Goal: Task Accomplishment & Management: Manage account settings

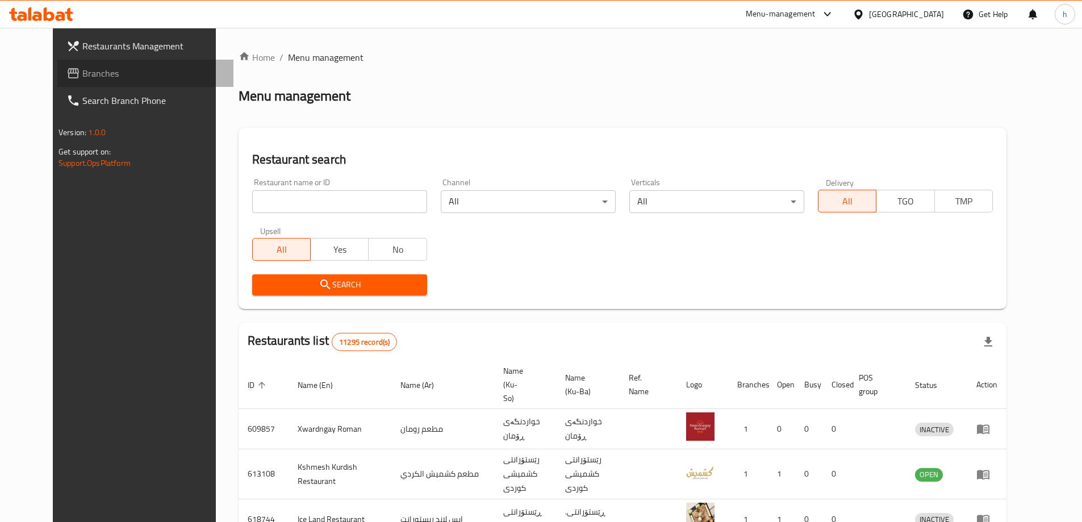
click at [66, 76] on span at bounding box center [74, 73] width 16 height 14
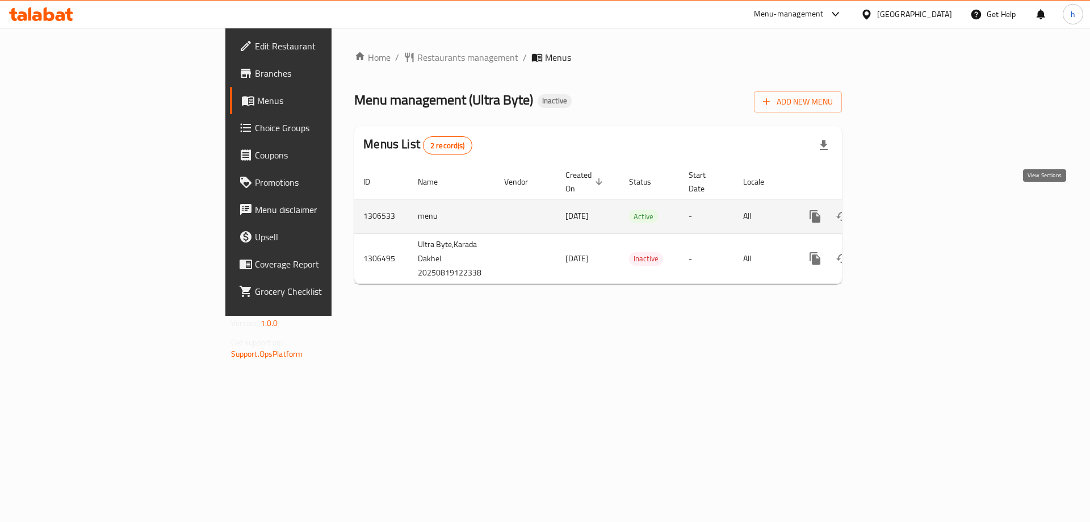
click at [904, 210] on icon "enhanced table" at bounding box center [897, 217] width 14 height 14
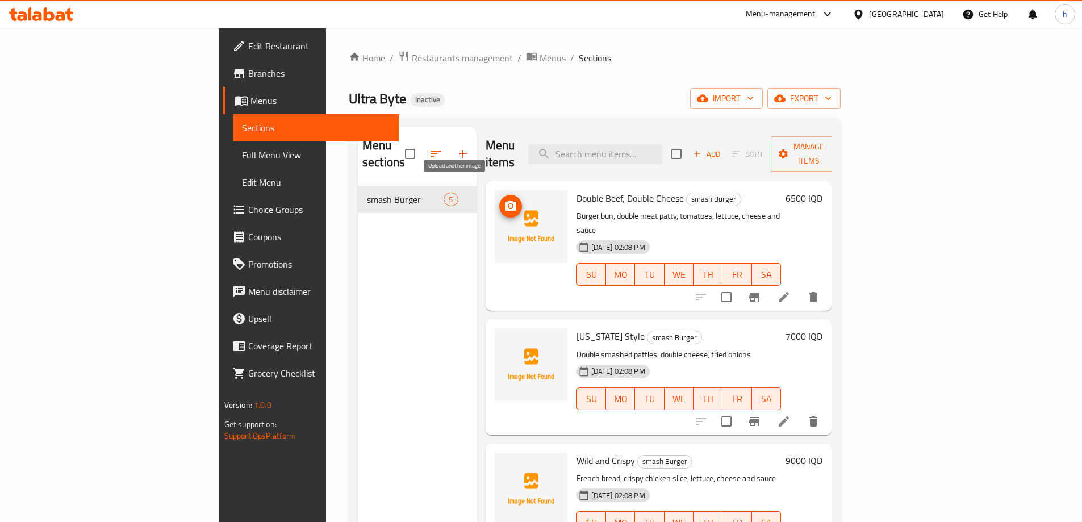
click at [499, 199] on span "upload picture" at bounding box center [510, 206] width 23 height 14
click at [800, 287] on li at bounding box center [784, 297] width 32 height 20
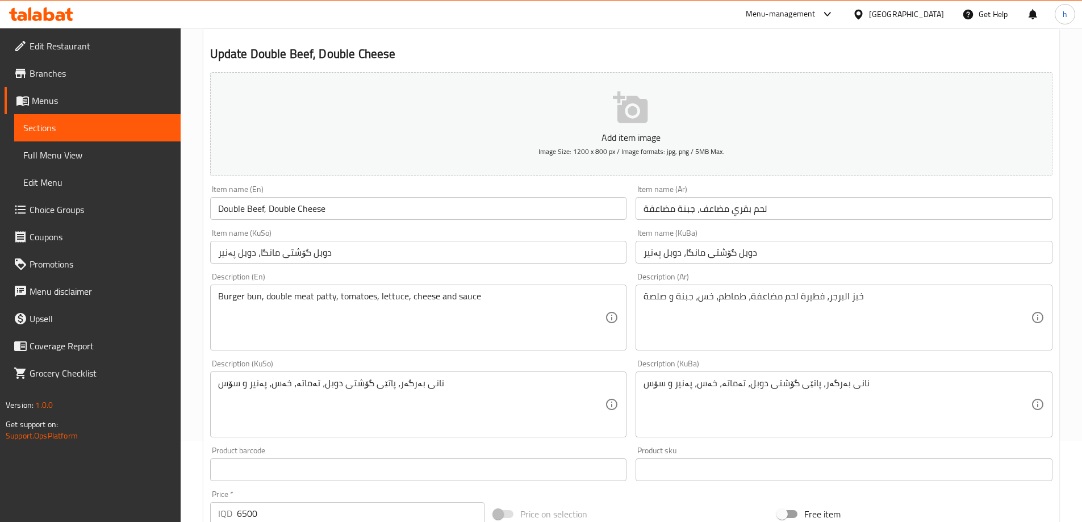
scroll to position [114, 0]
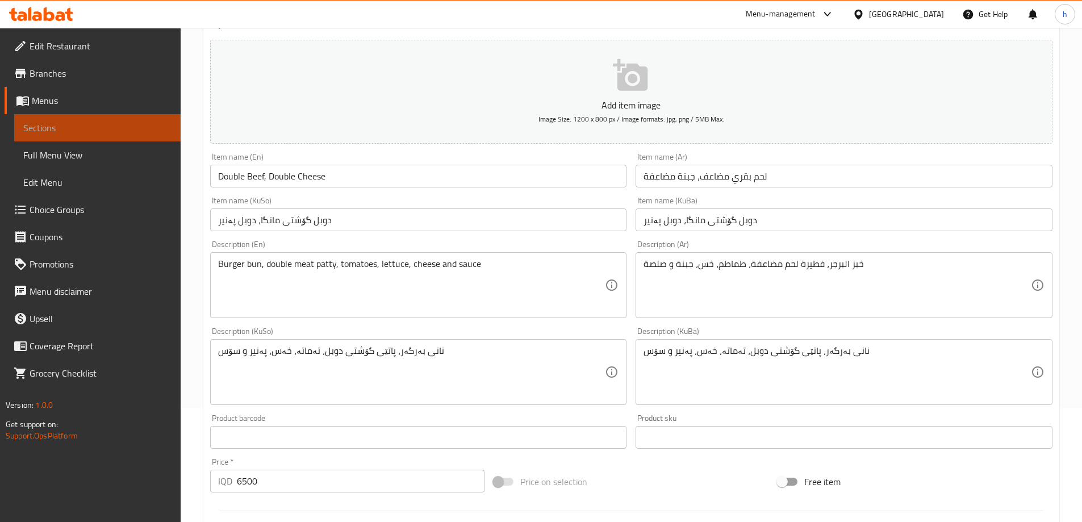
click at [63, 122] on span "Sections" at bounding box center [97, 128] width 148 height 14
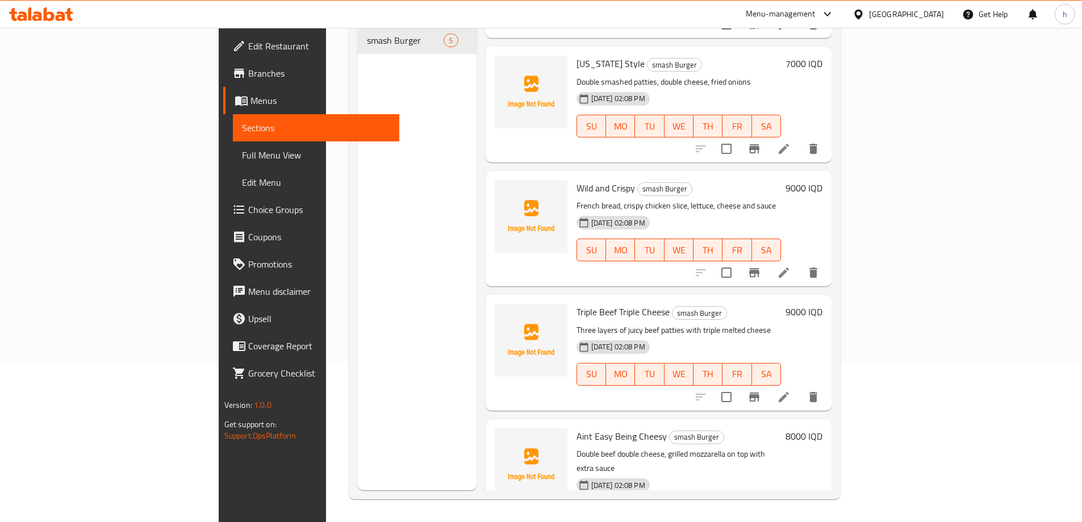
scroll to position [127, 0]
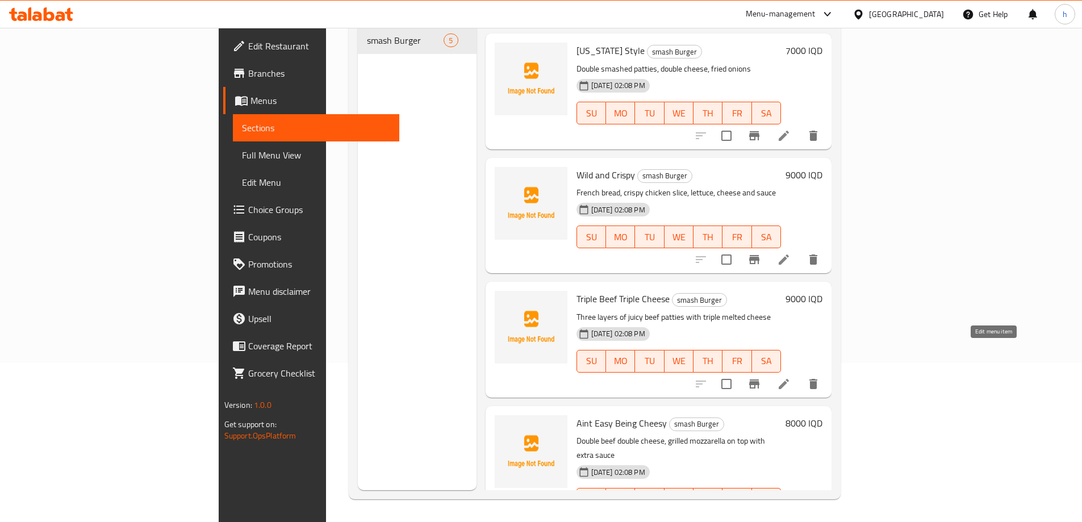
click at [790, 377] on icon at bounding box center [784, 384] width 14 height 14
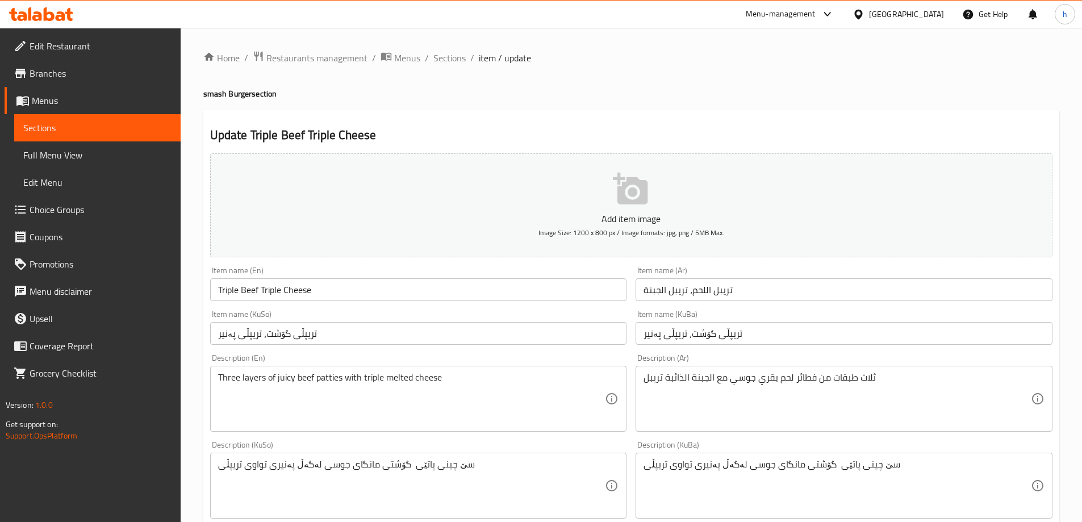
scroll to position [57, 0]
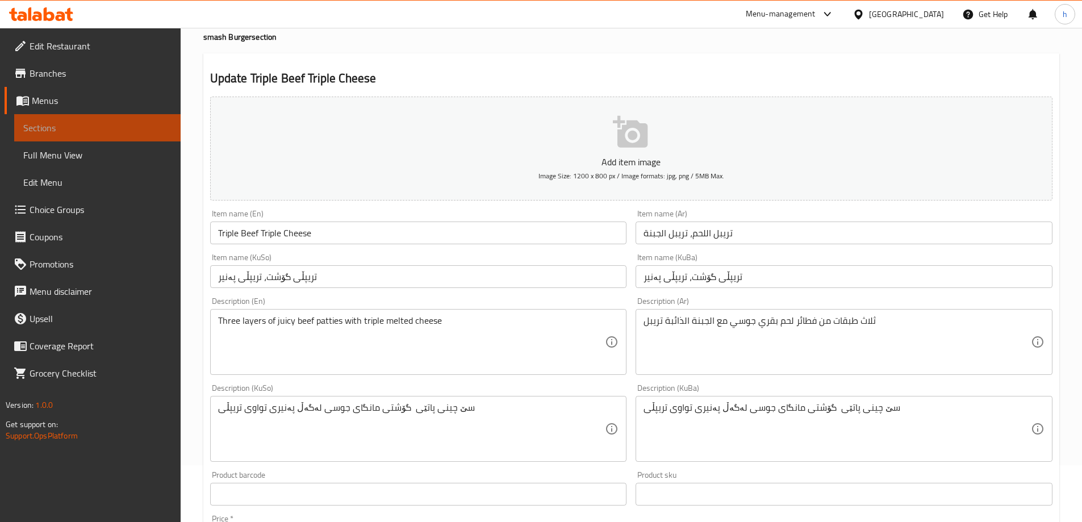
click at [77, 128] on span "Sections" at bounding box center [97, 128] width 148 height 14
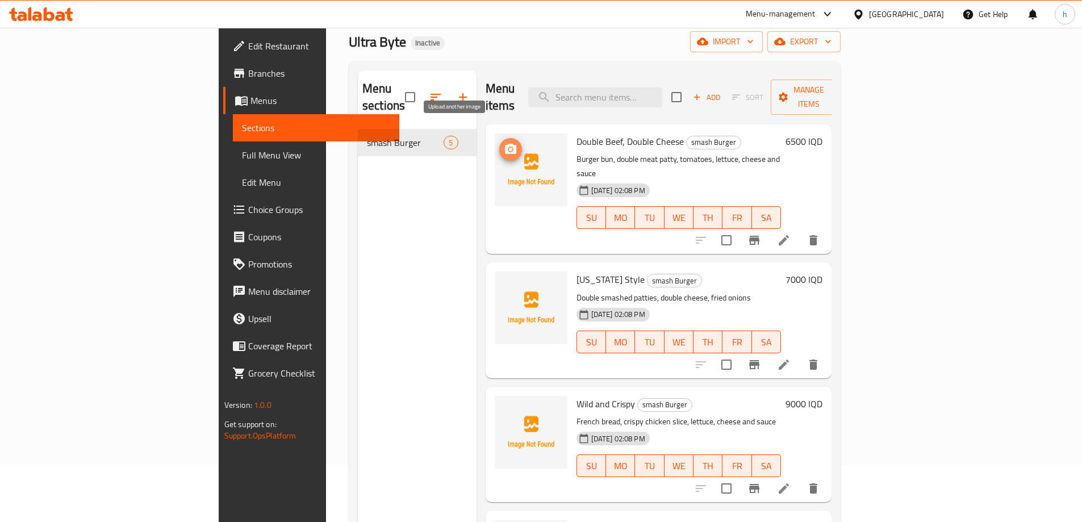
click at [499, 138] on button "upload picture" at bounding box center [510, 149] width 23 height 23
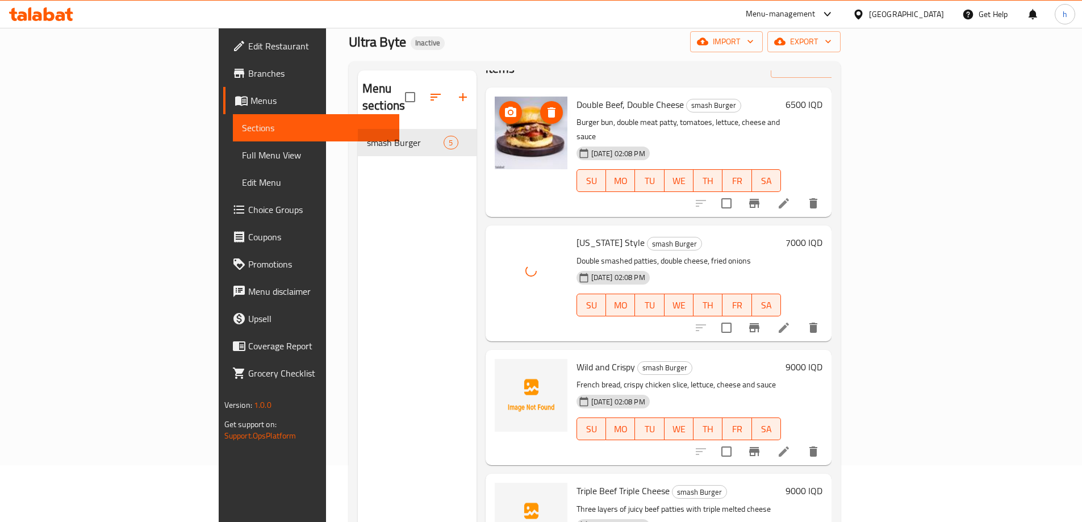
scroll to position [57, 0]
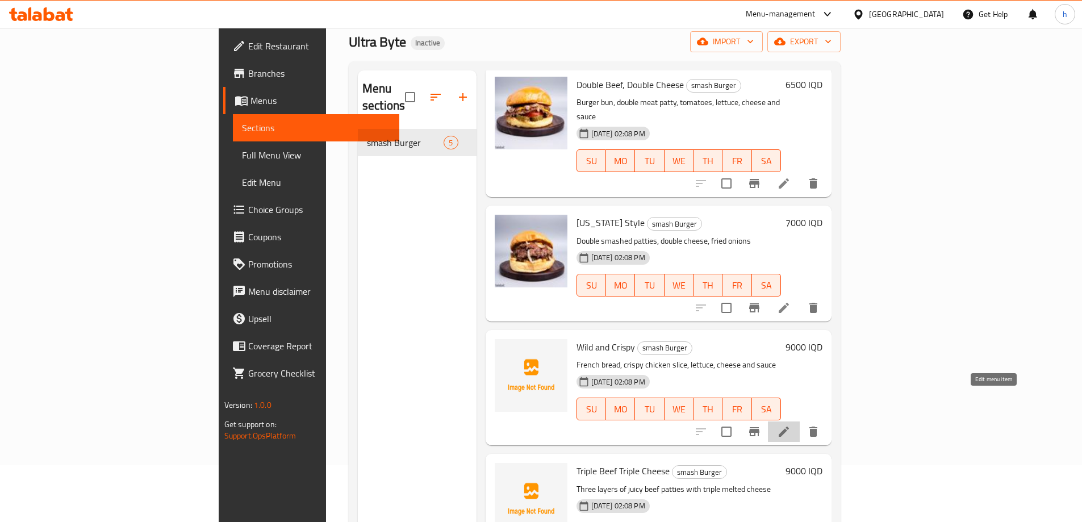
click at [790, 425] on icon at bounding box center [784, 432] width 14 height 14
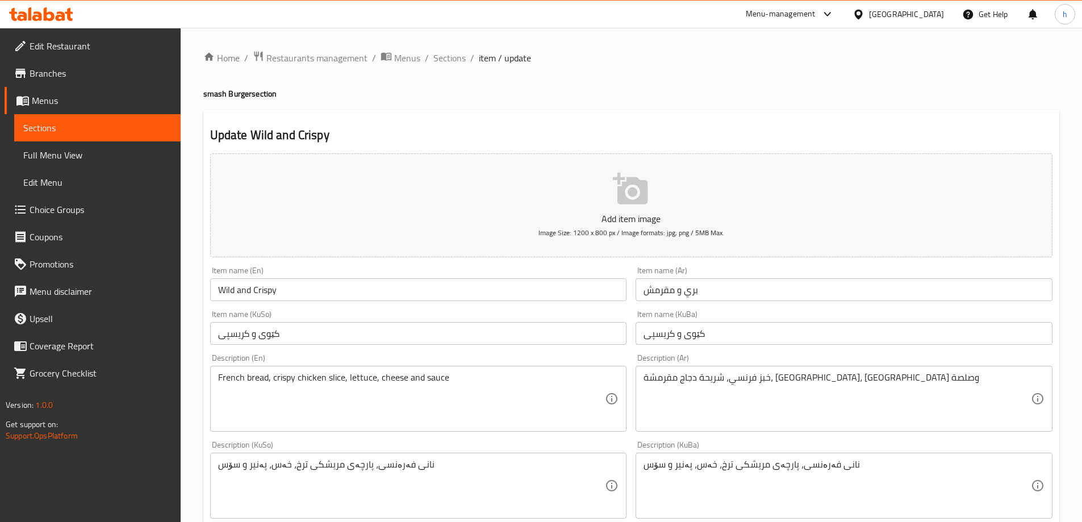
scroll to position [57, 0]
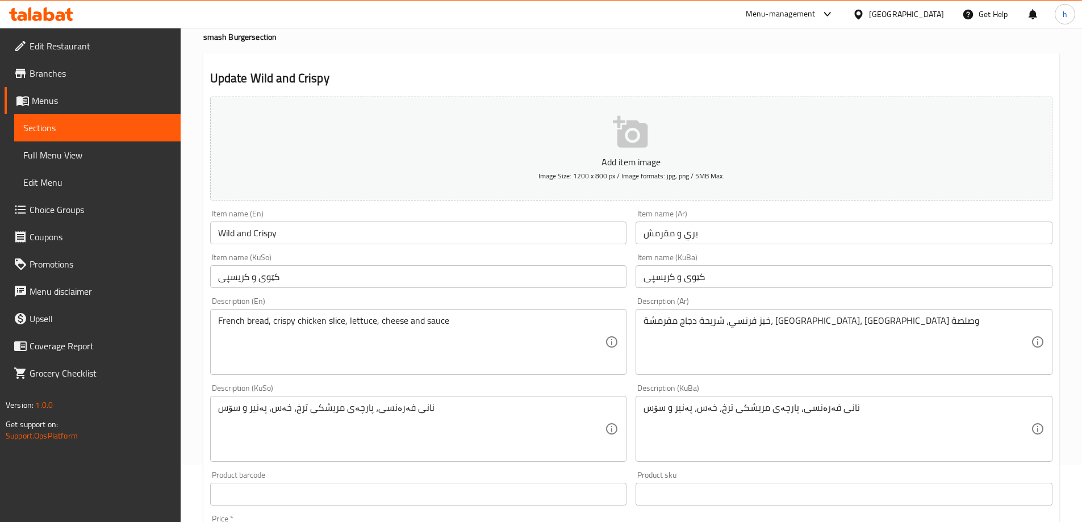
click at [47, 131] on span "Sections" at bounding box center [97, 128] width 148 height 14
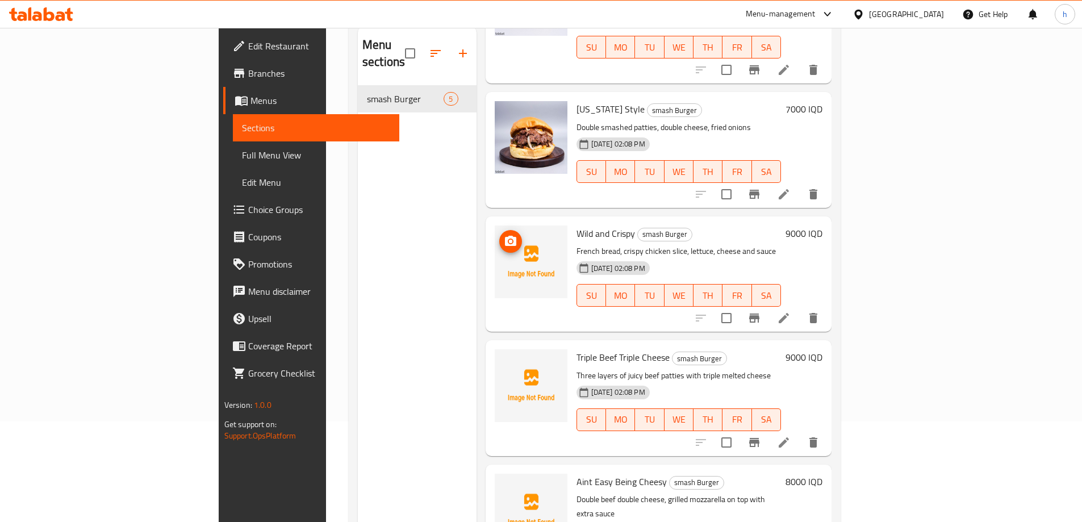
scroll to position [159, 0]
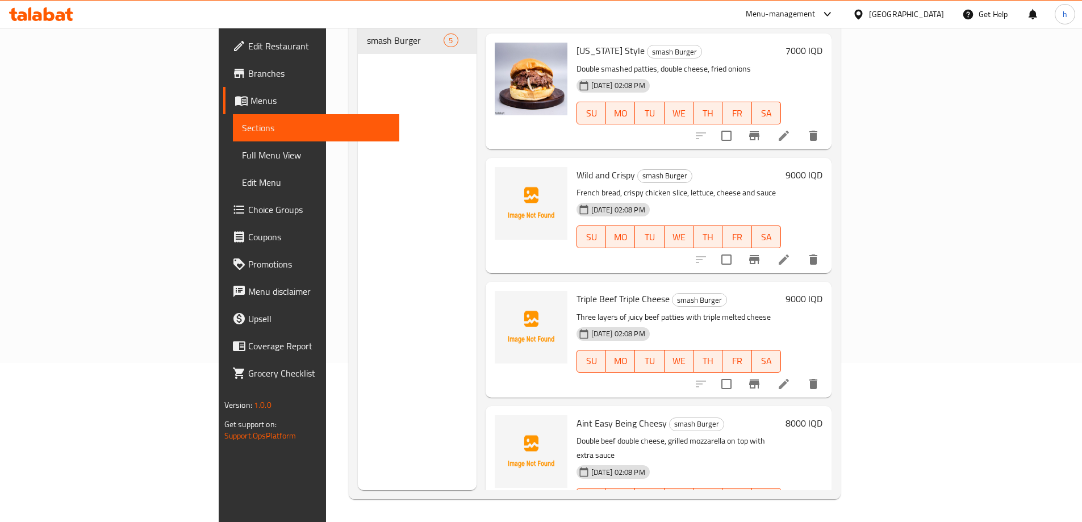
click at [800, 249] on li at bounding box center [784, 259] width 32 height 20
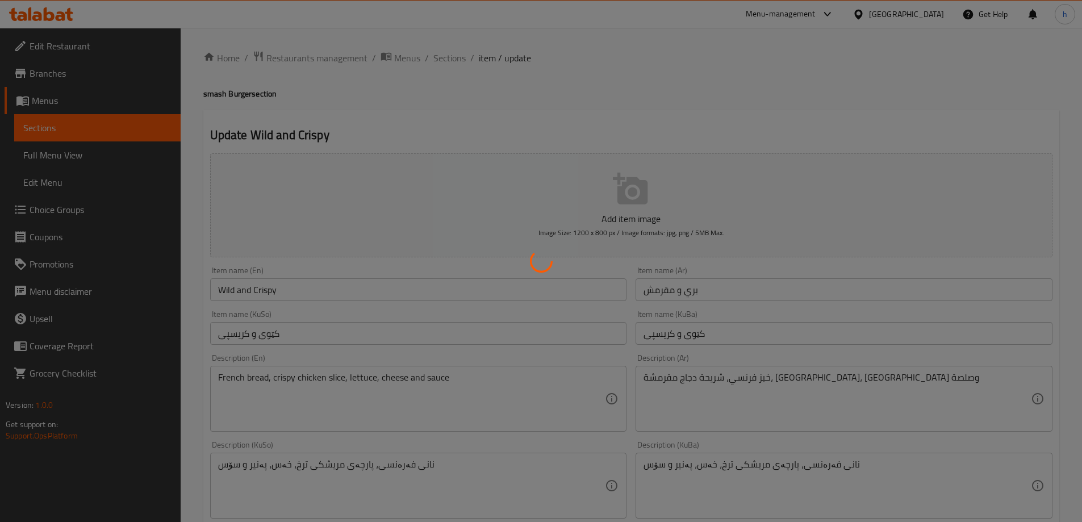
scroll to position [57, 0]
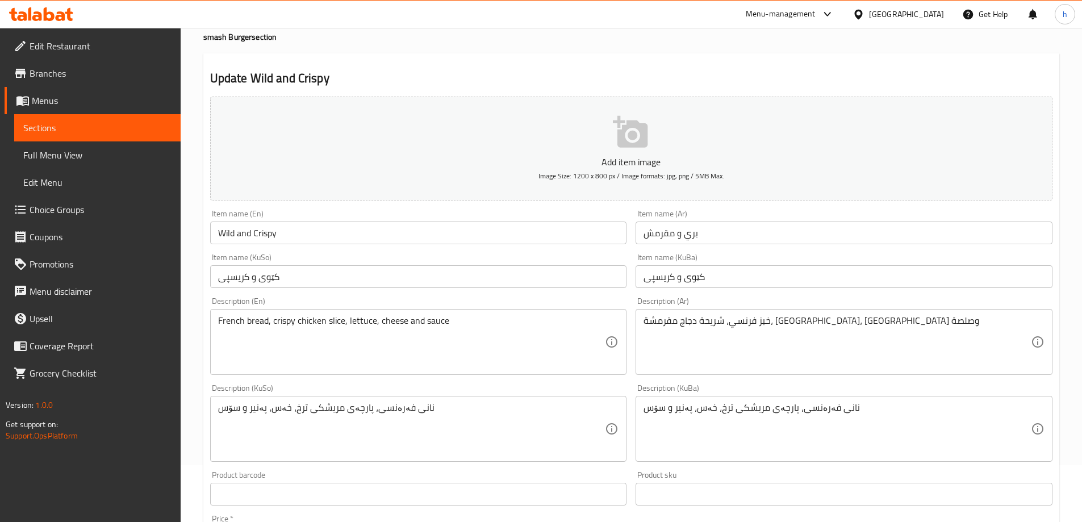
click at [76, 136] on link "Sections" at bounding box center [97, 127] width 166 height 27
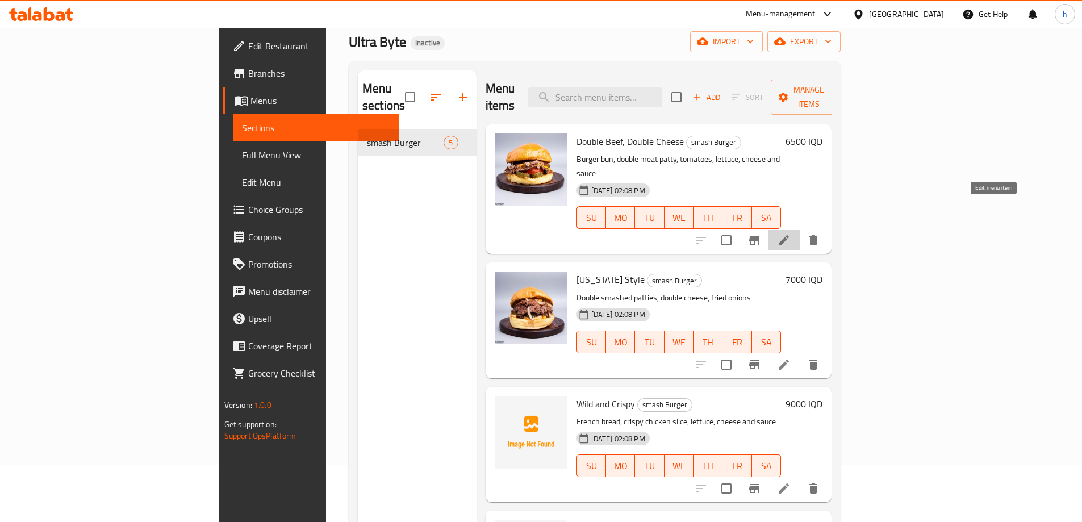
click at [789, 235] on icon at bounding box center [784, 240] width 10 height 10
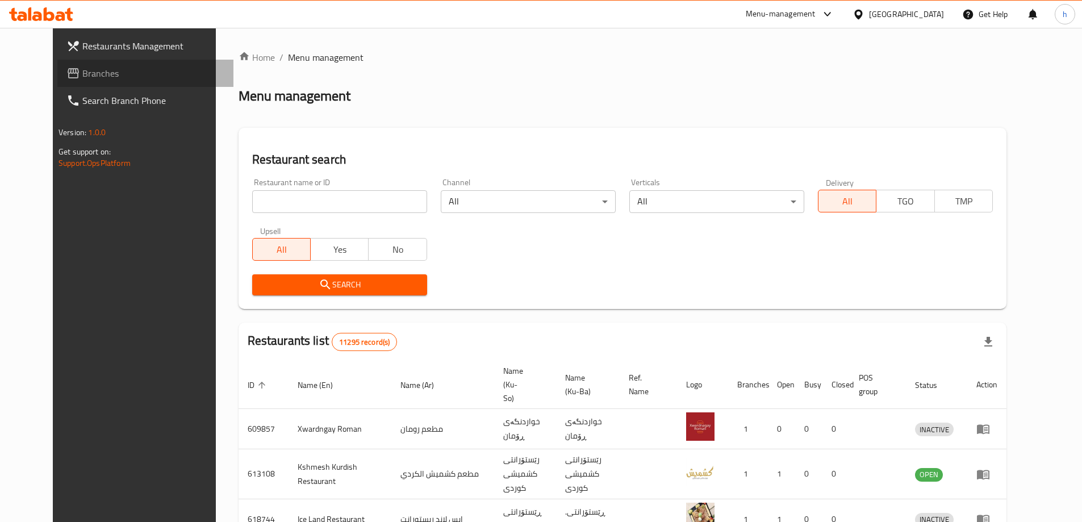
click at [82, 73] on span "Branches" at bounding box center [153, 73] width 142 height 14
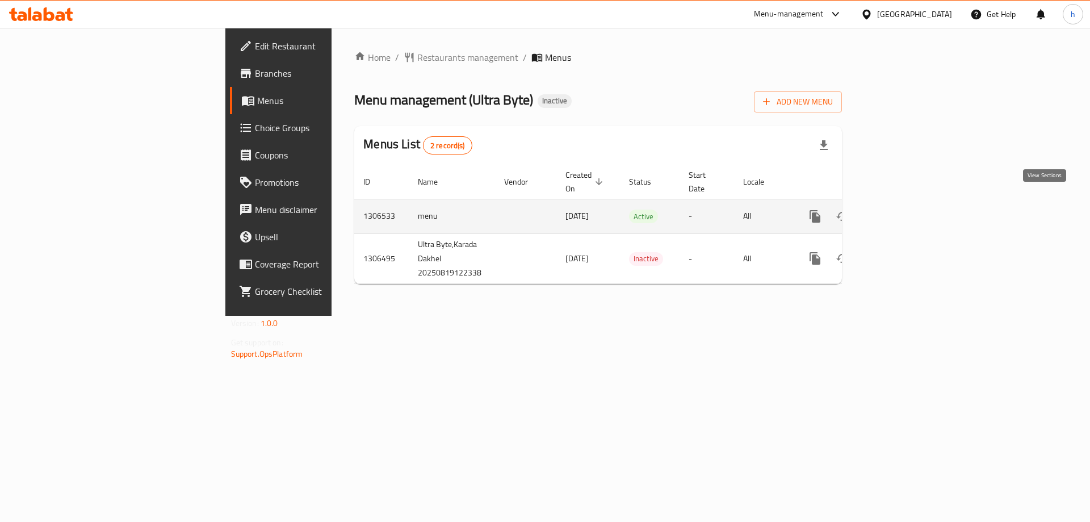
click at [904, 210] on icon "enhanced table" at bounding box center [897, 217] width 14 height 14
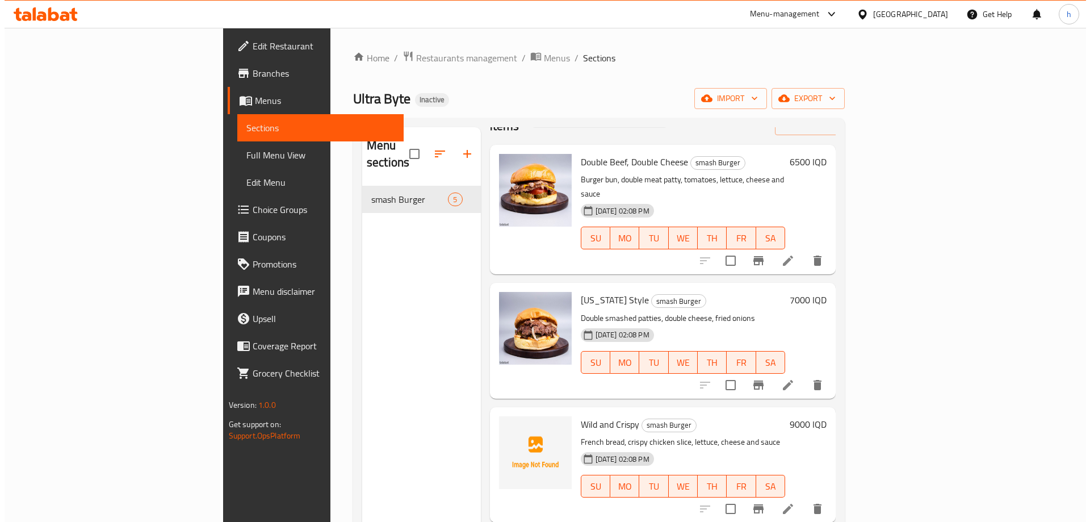
scroll to position [13, 0]
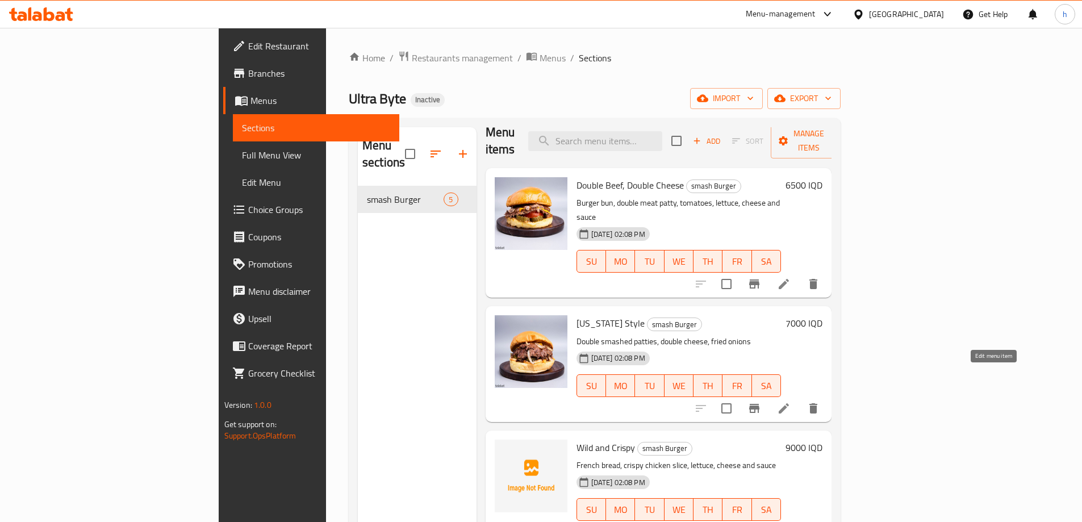
click at [790, 401] on icon at bounding box center [784, 408] width 14 height 14
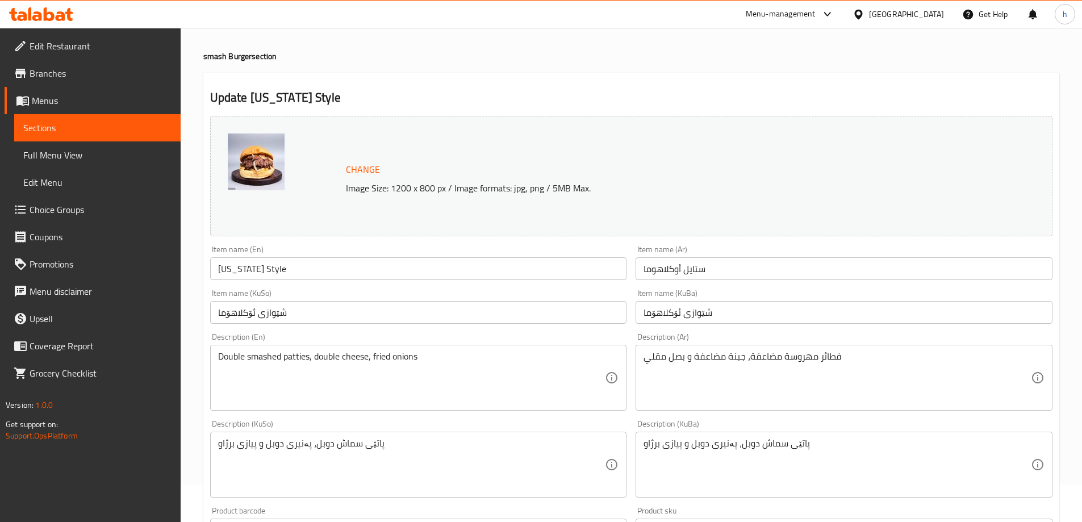
scroll to position [57, 0]
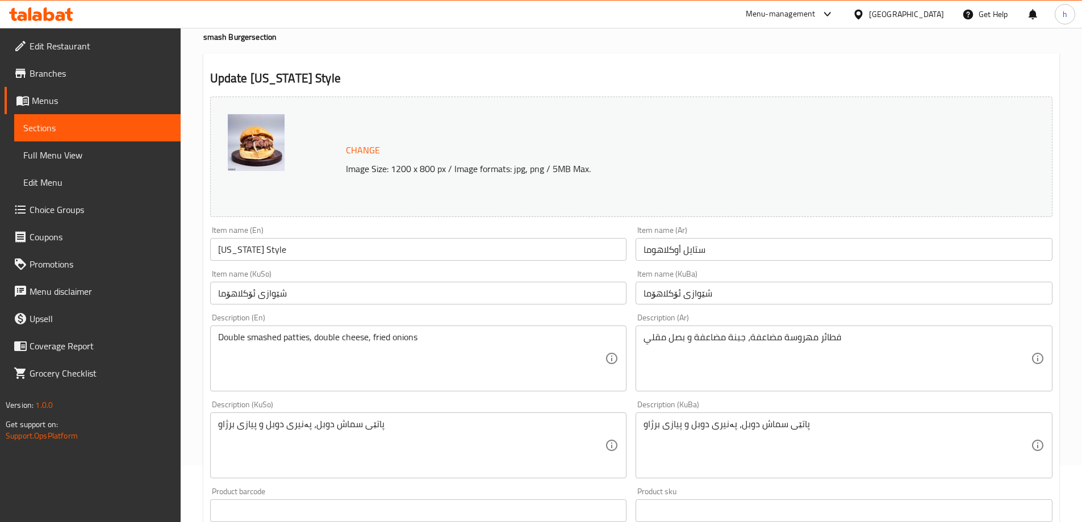
click at [56, 122] on span "Sections" at bounding box center [97, 128] width 148 height 14
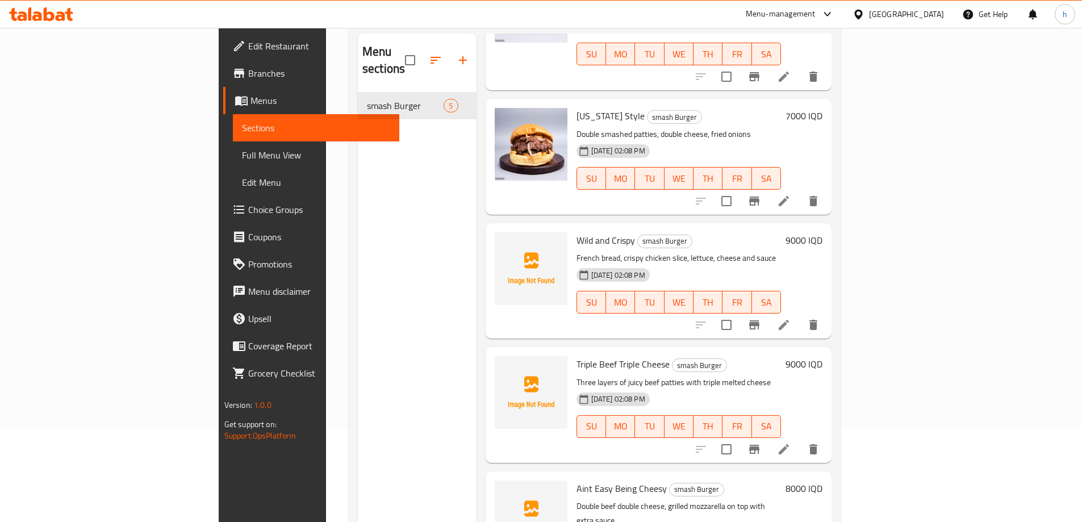
scroll to position [114, 0]
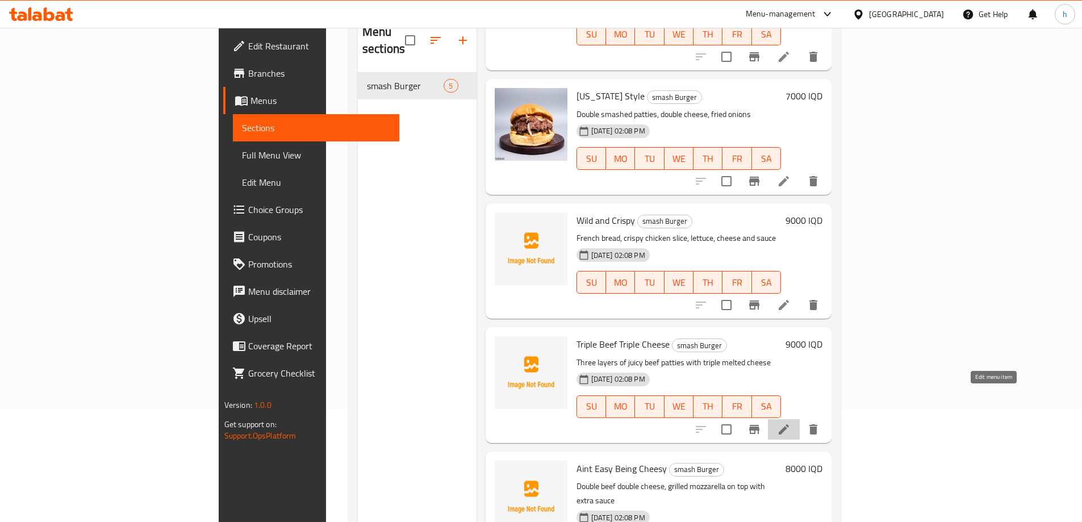
click at [789, 424] on icon at bounding box center [784, 429] width 10 height 10
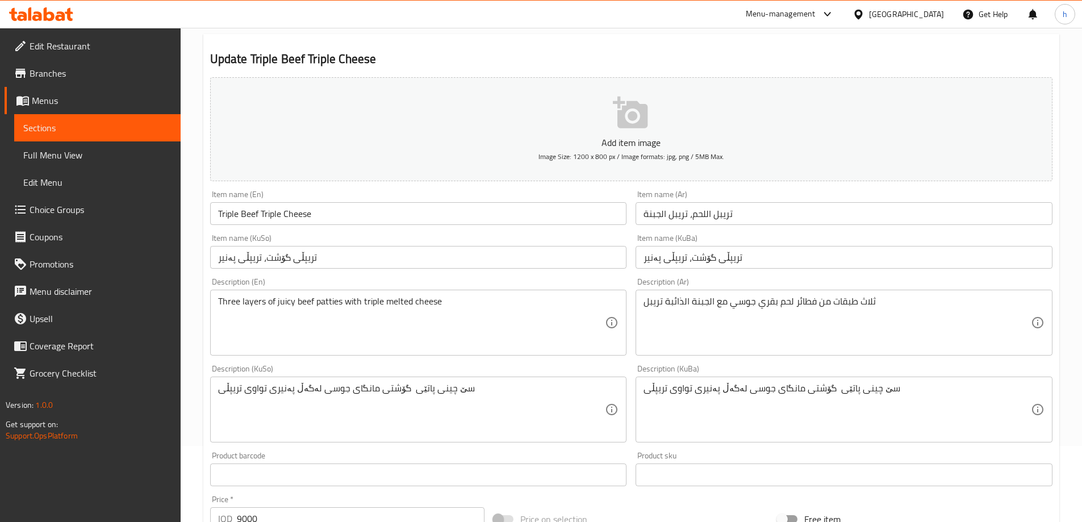
scroll to position [70, 0]
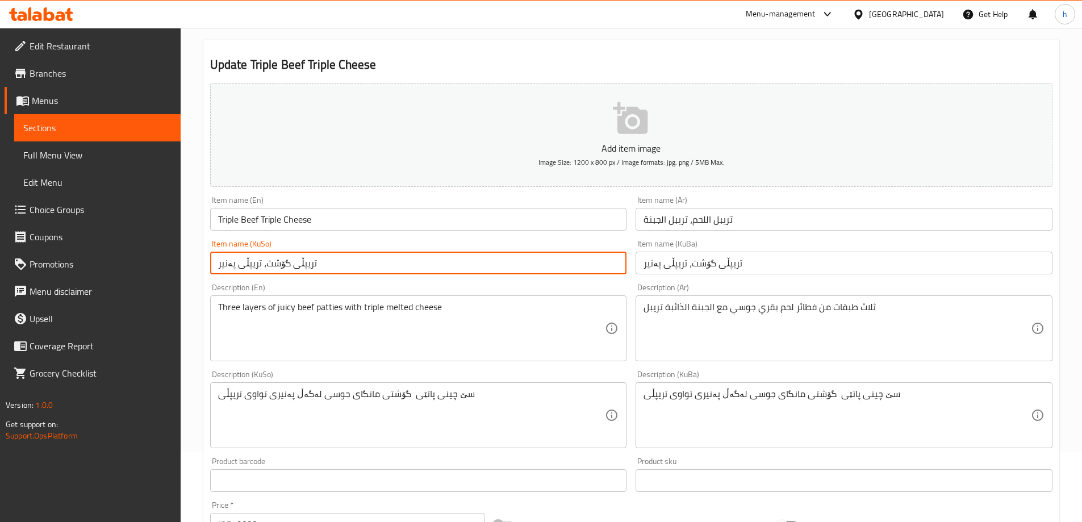
click at [354, 258] on input "تریپڵی گۆشت، تریپڵی پەنیر" at bounding box center [418, 263] width 417 height 23
click at [80, 135] on link "Sections" at bounding box center [97, 127] width 166 height 27
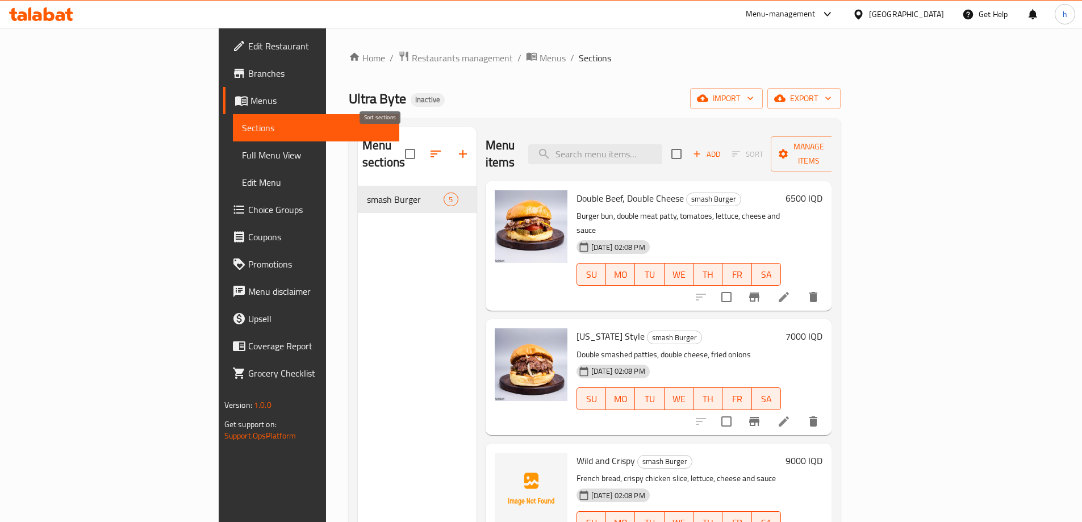
click at [429, 147] on icon "button" at bounding box center [436, 154] width 14 height 14
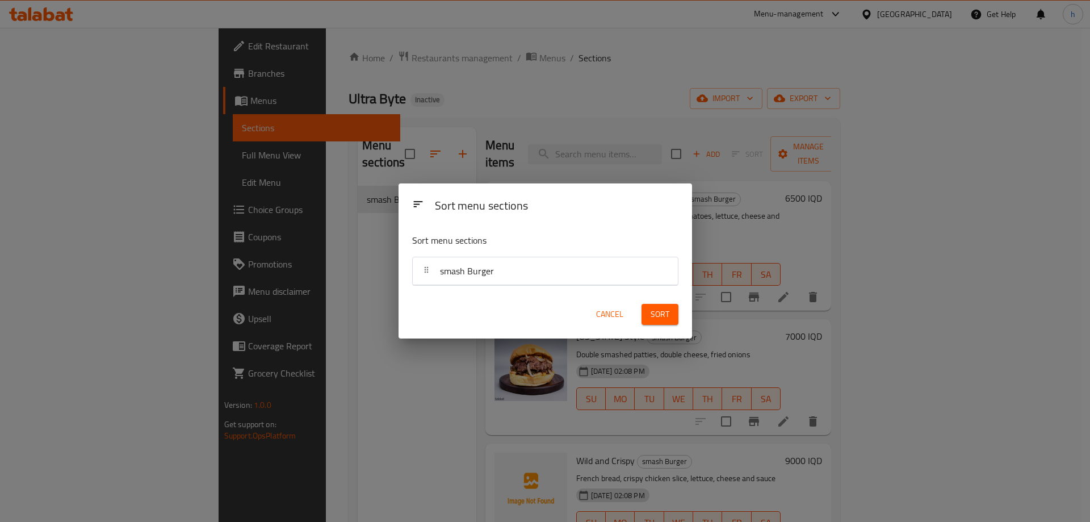
click at [370, 198] on div "Sort menu sections Sort menu sections smash Burger Cancel Sort" at bounding box center [545, 261] width 1090 height 522
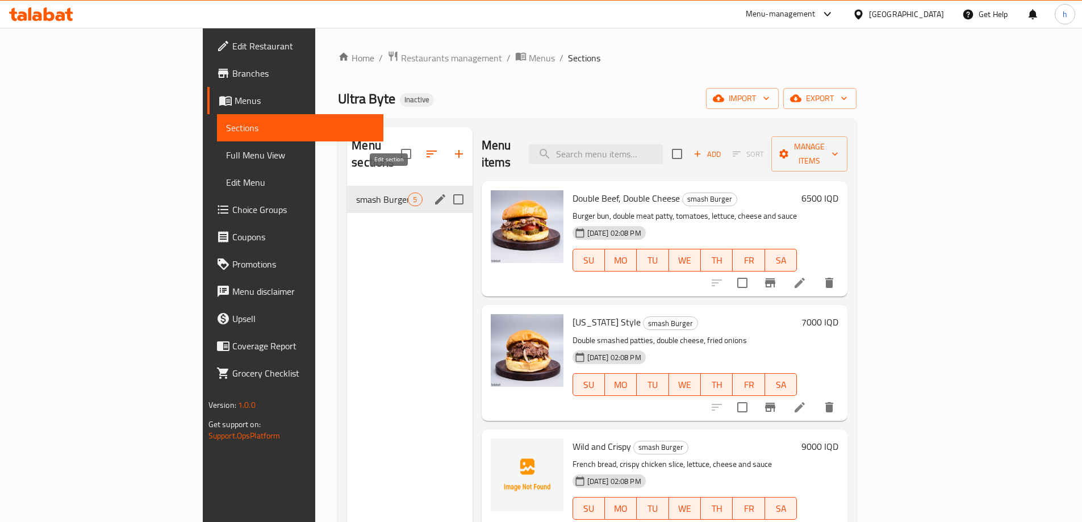
click at [435, 194] on icon "edit" at bounding box center [440, 199] width 10 height 10
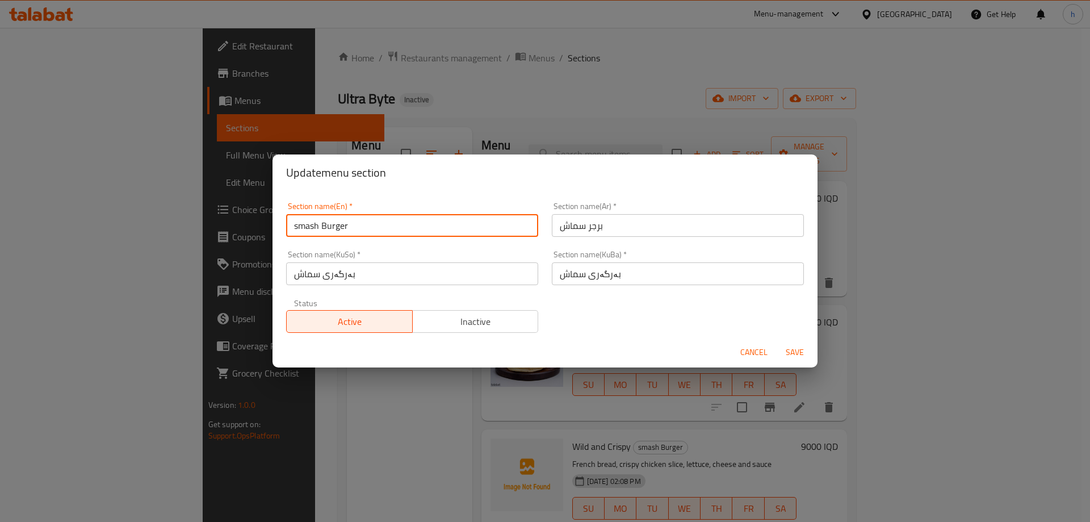
click at [299, 221] on input "smash Burger" at bounding box center [412, 225] width 252 height 23
type input "Smash Burger"
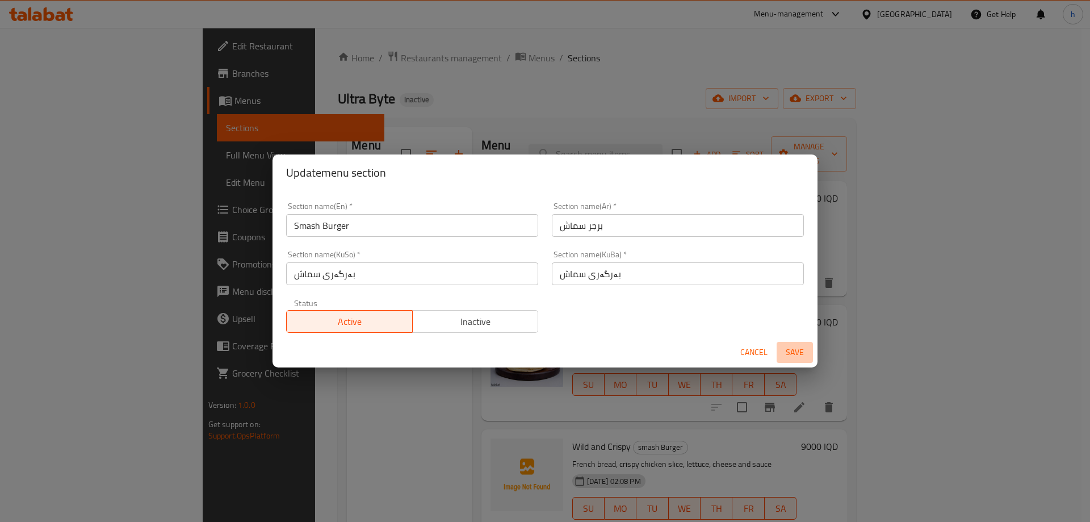
click at [795, 357] on span "Save" at bounding box center [794, 352] width 27 height 14
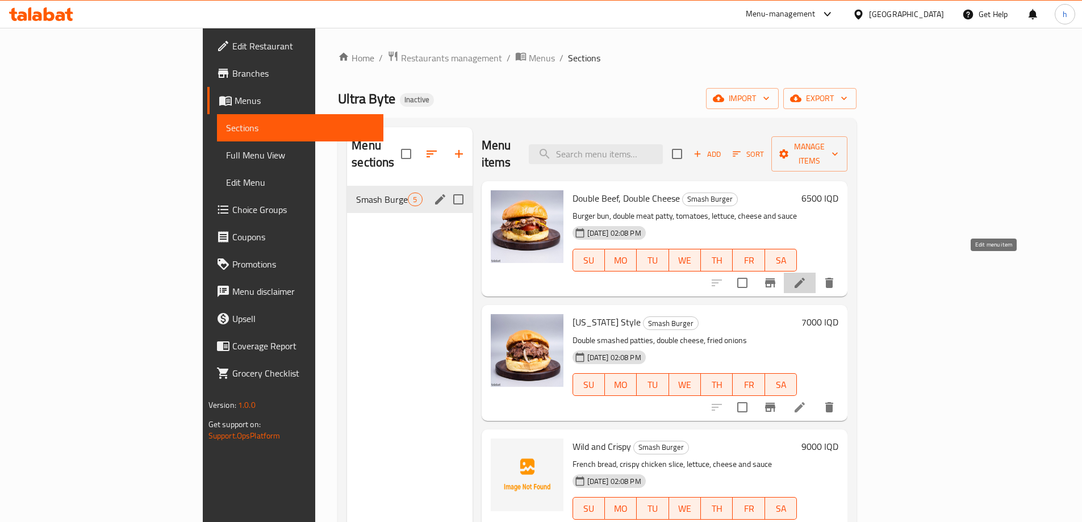
click at [805, 278] on icon at bounding box center [799, 283] width 10 height 10
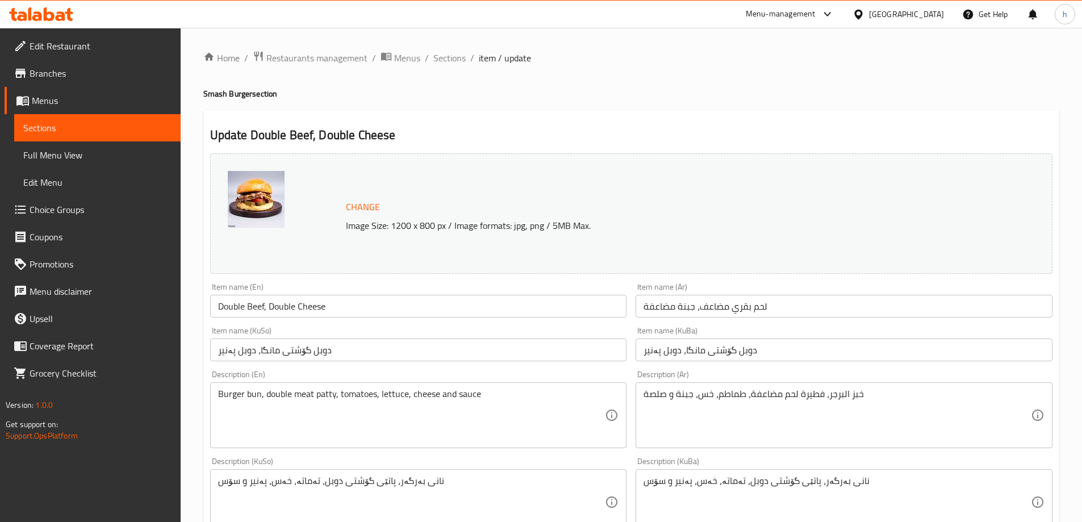
click at [306, 315] on input "Double Beef, Double Cheese" at bounding box center [418, 306] width 417 height 23
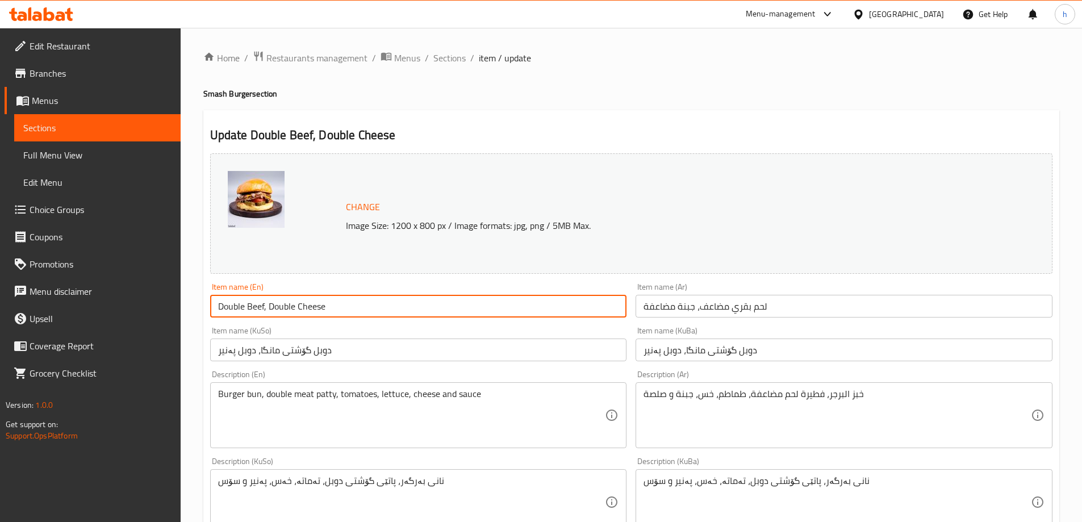
click at [306, 315] on input "Double Beef, Double Cheese" at bounding box center [418, 306] width 417 height 23
click at [309, 343] on input "دوبل گۆشتی مانگا، دوبل پەنیر" at bounding box center [418, 349] width 417 height 23
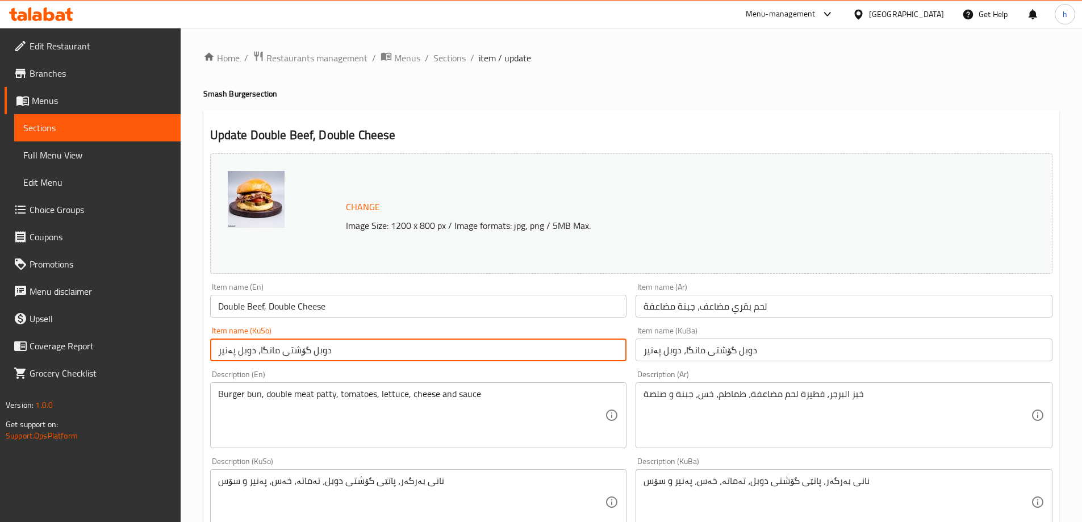
click at [309, 343] on input "دوبل گۆشتی مانگا، دوبل پەنیر" at bounding box center [418, 349] width 417 height 23
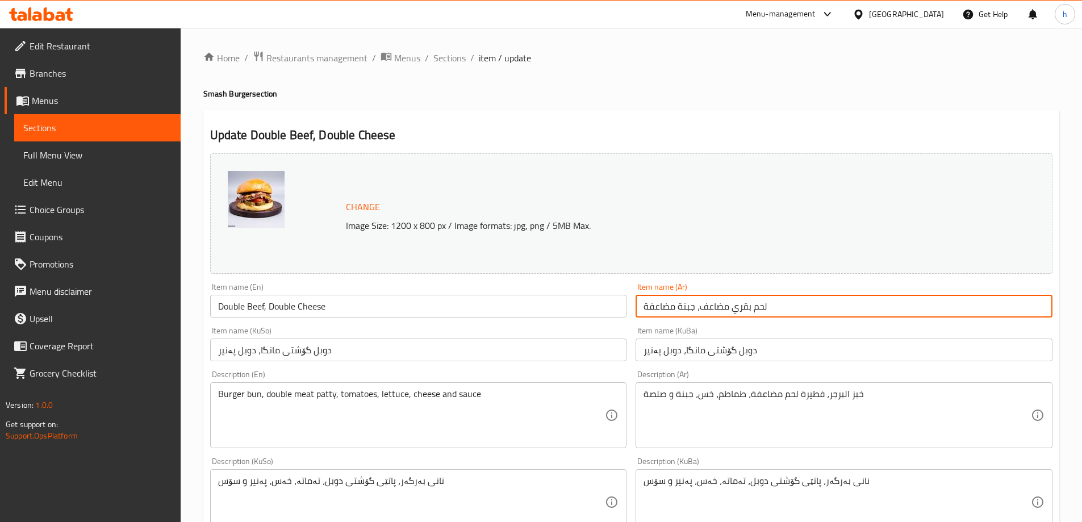
click at [729, 309] on input "لحم بقري مضاعف، جبنة مضاعفة" at bounding box center [843, 306] width 417 height 23
click at [424, 355] on input "دوبل گۆشتی مانگا، دوبل پەنیر" at bounding box center [418, 349] width 417 height 23
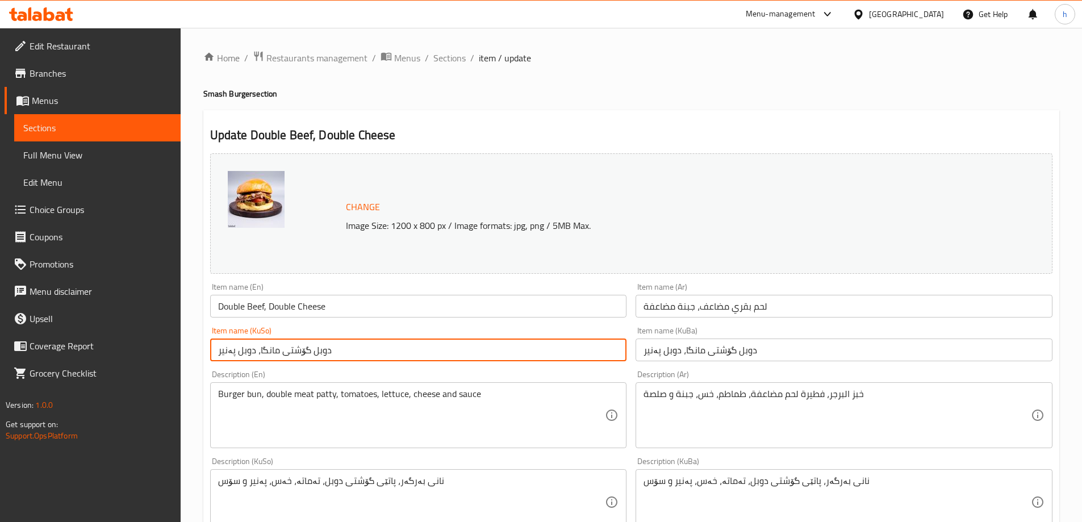
click at [424, 355] on input "دوبل گۆشتی مانگا، دوبل پەنیر" at bounding box center [418, 349] width 417 height 23
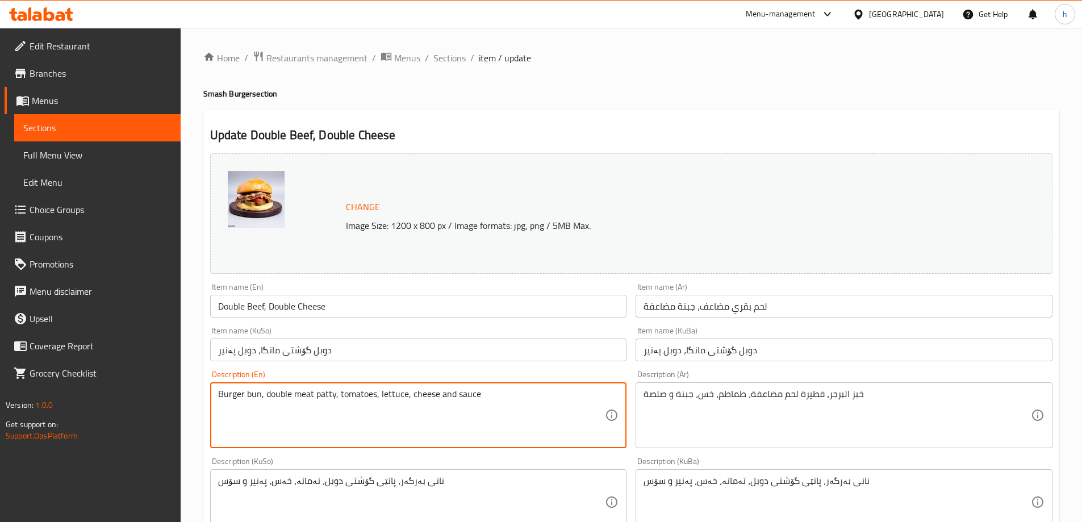
click at [394, 421] on textarea "Burger bun, double meat patty, tomatoes, lettuce, cheese and sauce" at bounding box center [411, 415] width 387 height 54
click at [399, 472] on div "نانی بەرگەر، پاتێی گۆشتی دوبل، تەماتە، خەس، پەنیر و سۆس Description (KuSo)" at bounding box center [418, 502] width 417 height 66
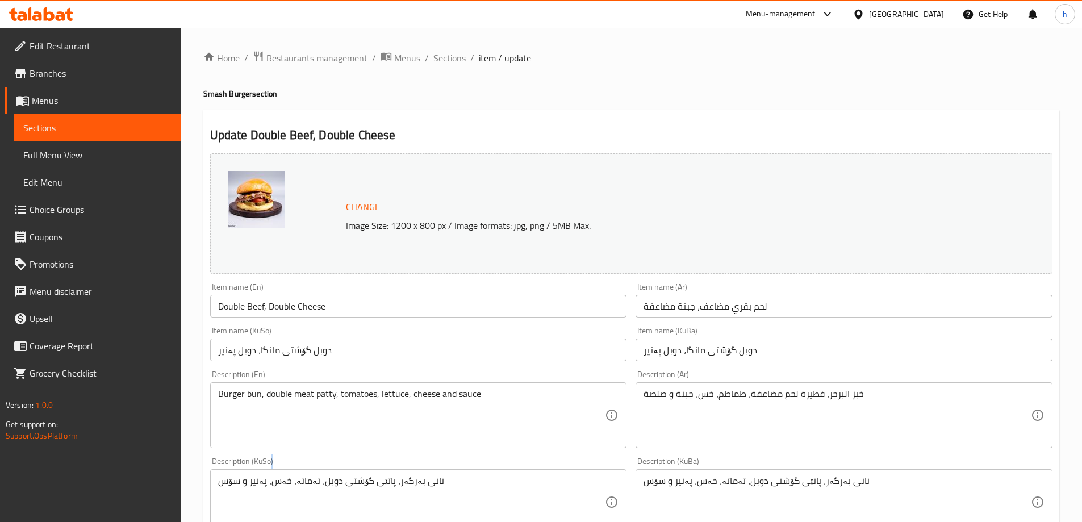
click at [399, 472] on div "نانی بەرگەر، پاتێی گۆشتی دوبل، تەماتە، خەس، پەنیر و سۆس Description (KuSo)" at bounding box center [418, 502] width 417 height 66
click at [397, 494] on textarea "نانی بەرگەر، پاتێی گۆشتی دوبل، تەماتە، خەس، پەنیر و سۆس" at bounding box center [411, 502] width 387 height 54
click at [397, 493] on textarea "نانی بەرگەر، پاتێی گۆشتی دوبل، تەماتە، خەس، پەنیر و سۆس" at bounding box center [411, 502] width 387 height 54
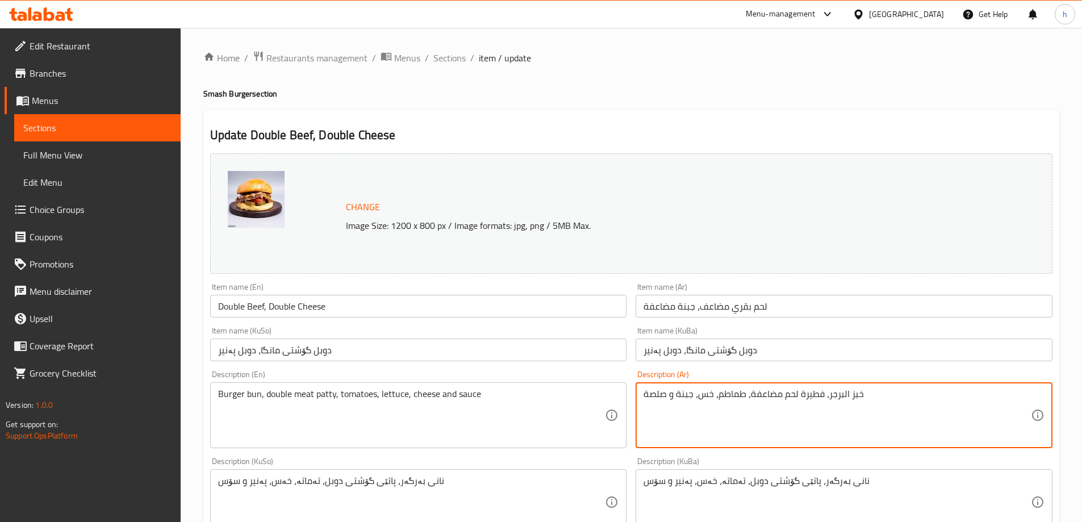
click at [739, 414] on textarea "خبز البرجر، فطيرة لحم مضاعفة، طماطم، خس، جبنة و صلصة" at bounding box center [836, 415] width 387 height 54
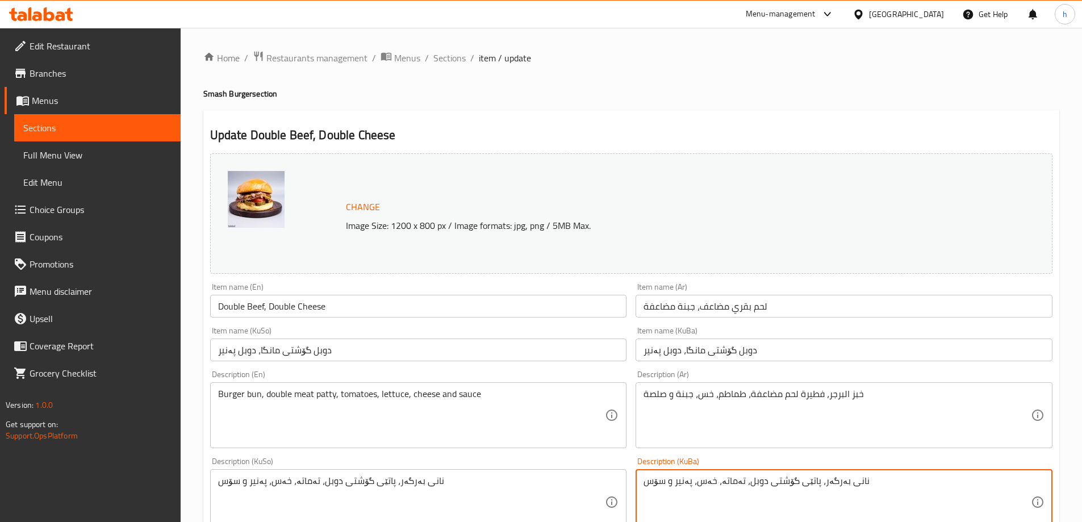
click at [743, 490] on textarea "نانی بەرگەر، پاتێی گۆشتی دوبل، تەماتە، خەس، پەنیر و سۆس" at bounding box center [836, 502] width 387 height 54
click at [743, 488] on textarea "نانی بەرگەر، پاتێی گۆشتی دوبل، تەماتە، خەس، پەنیر و سۆس" at bounding box center [836, 502] width 387 height 54
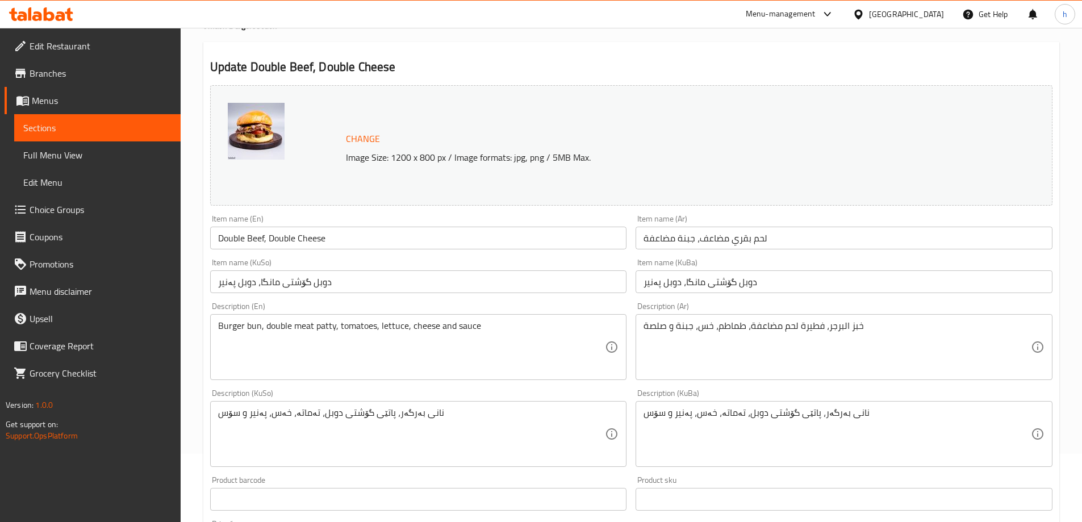
scroll to position [57, 0]
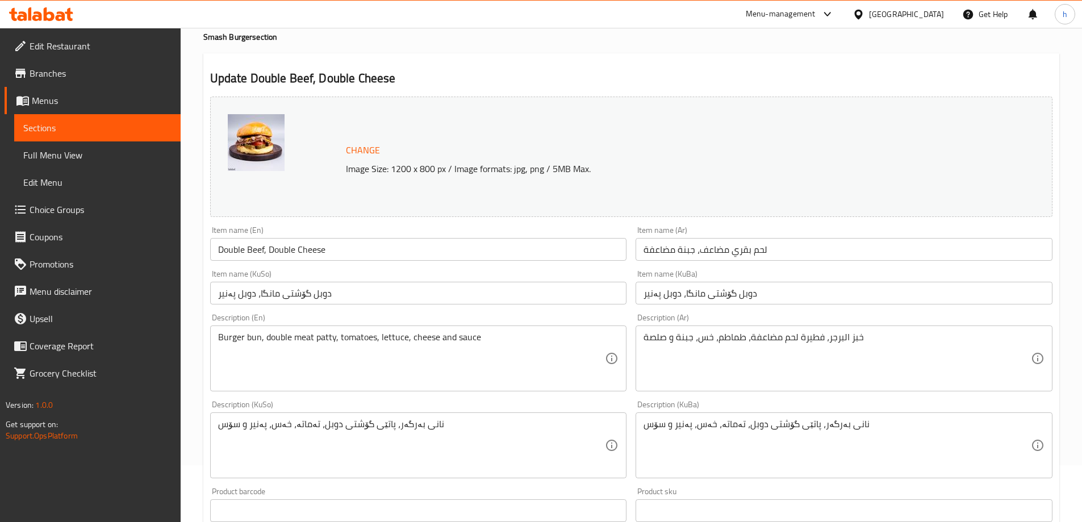
click at [536, 116] on div "Change Image Size: 1200 x 800 px / Image formats: jpg, png / 5MB Max." at bounding box center [631, 157] width 842 height 120
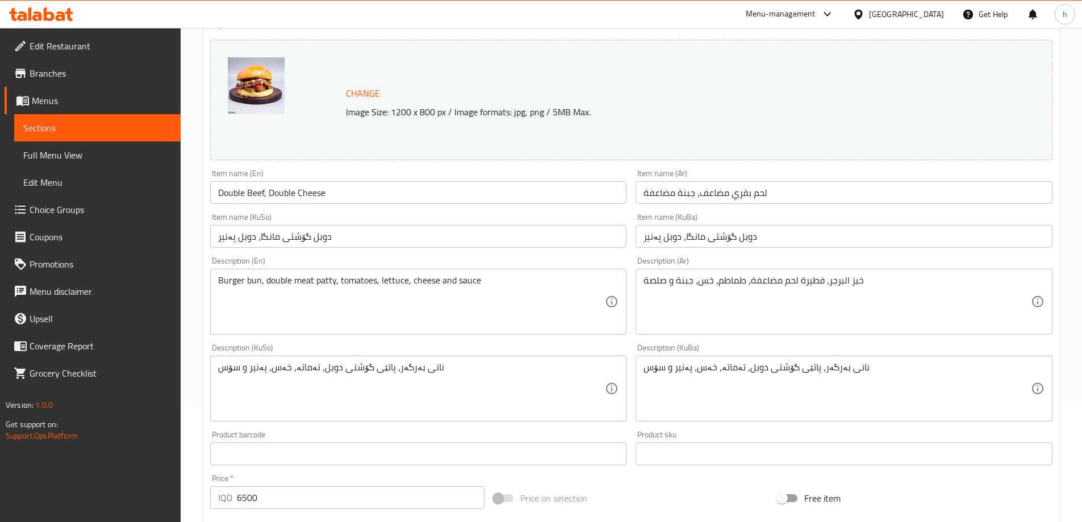
scroll to position [0, 0]
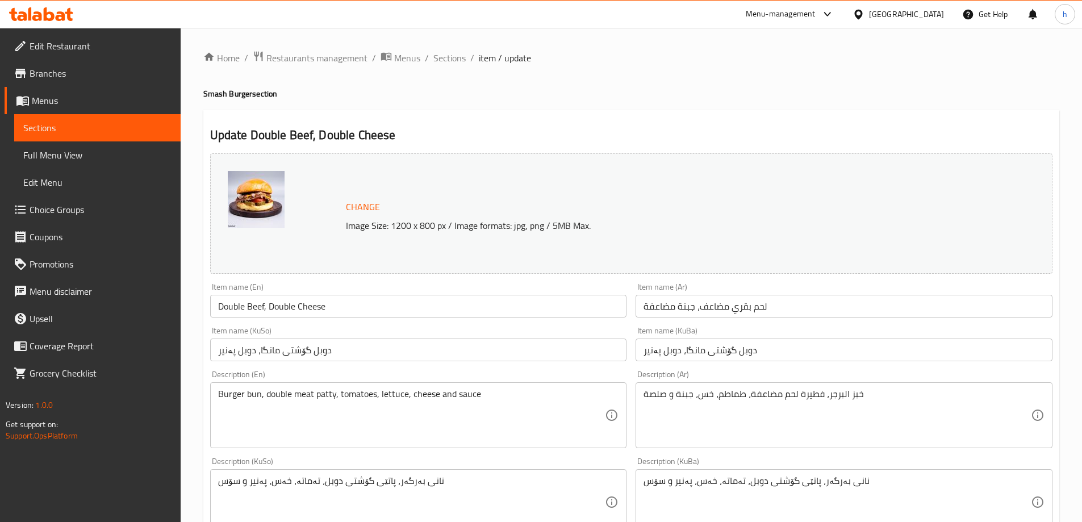
click at [56, 129] on span "Sections" at bounding box center [97, 128] width 148 height 14
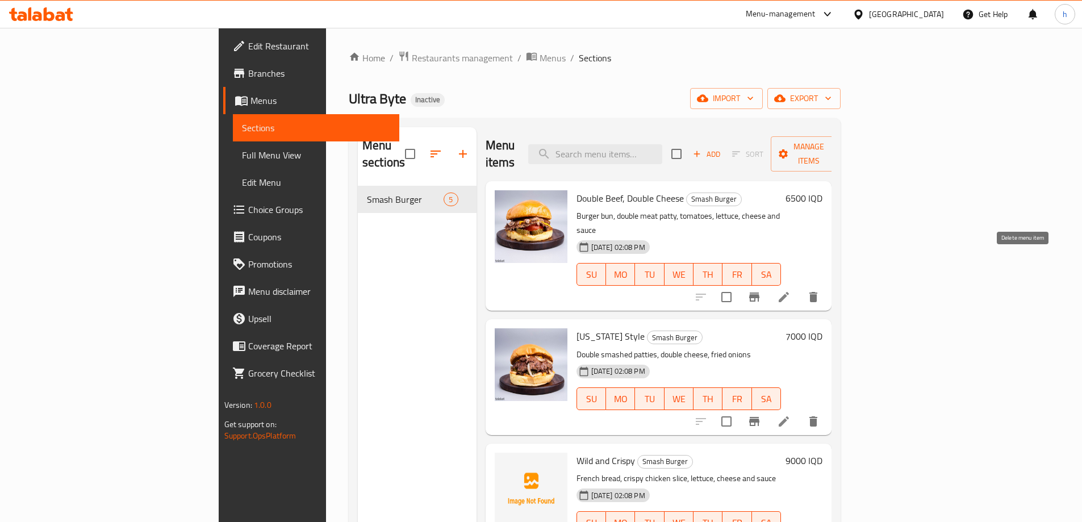
click at [827, 283] on button "delete" at bounding box center [813, 296] width 27 height 27
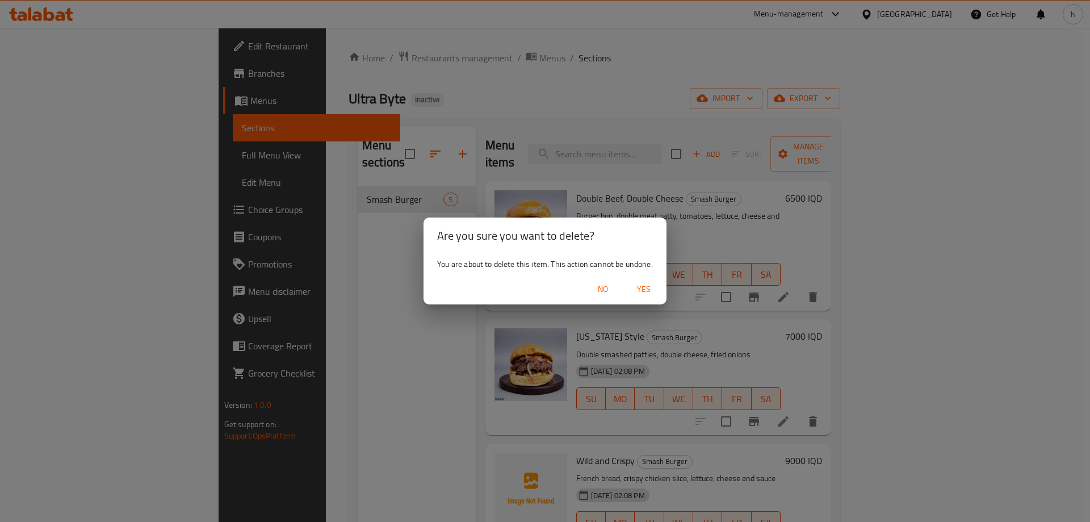
click at [645, 286] on span "Yes" at bounding box center [643, 289] width 27 height 14
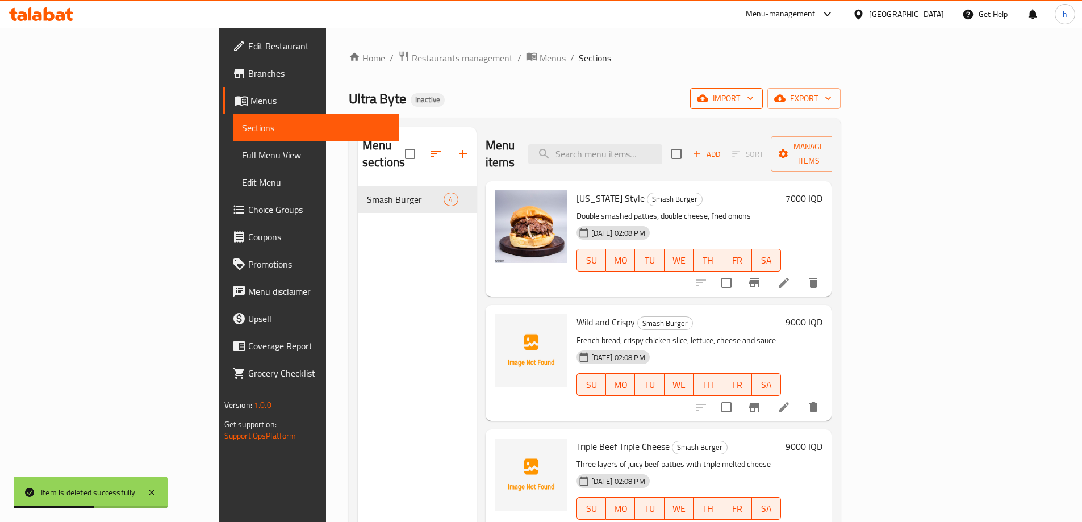
click at [763, 107] on button "import" at bounding box center [726, 98] width 73 height 21
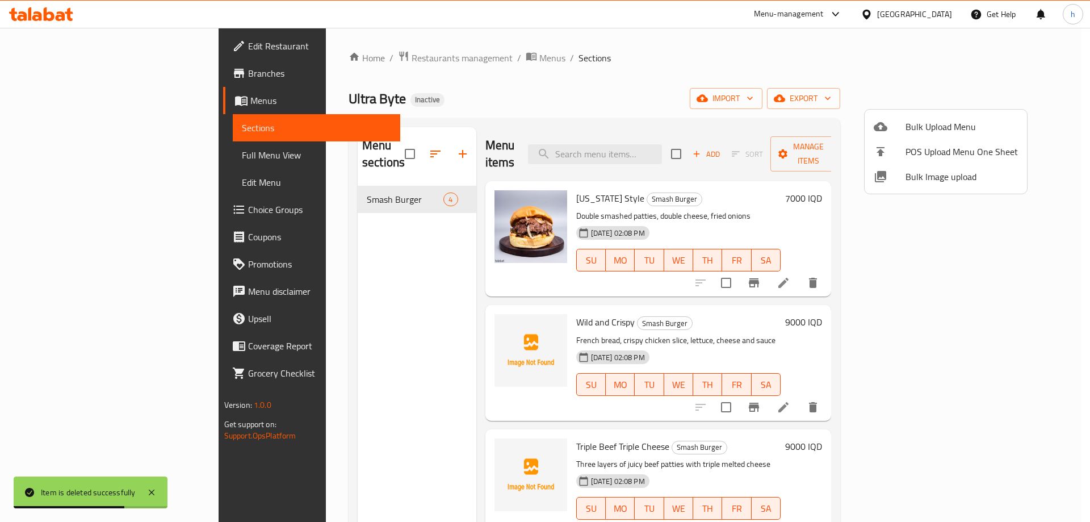
click at [879, 74] on div at bounding box center [545, 261] width 1090 height 522
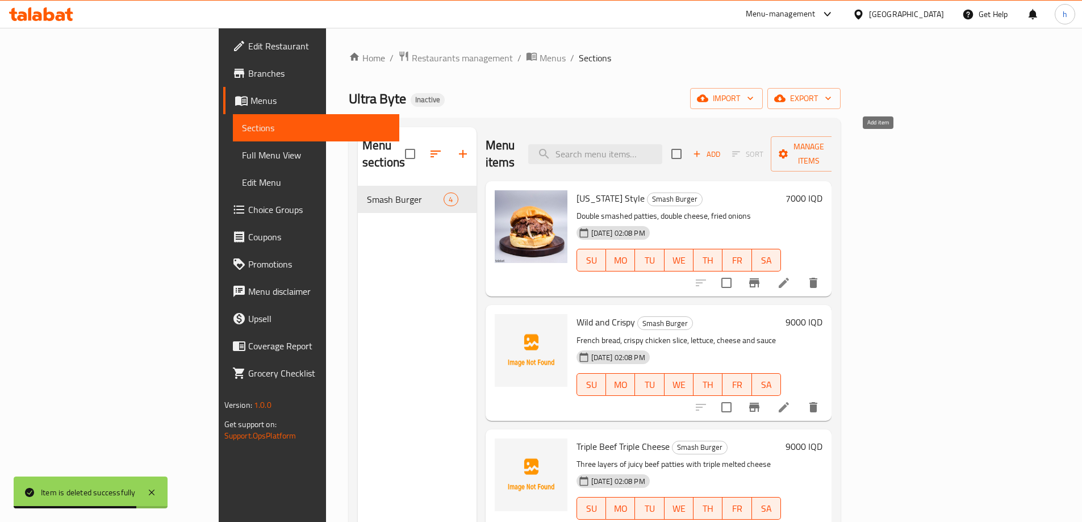
click at [722, 148] on span "Add" at bounding box center [706, 154] width 31 height 13
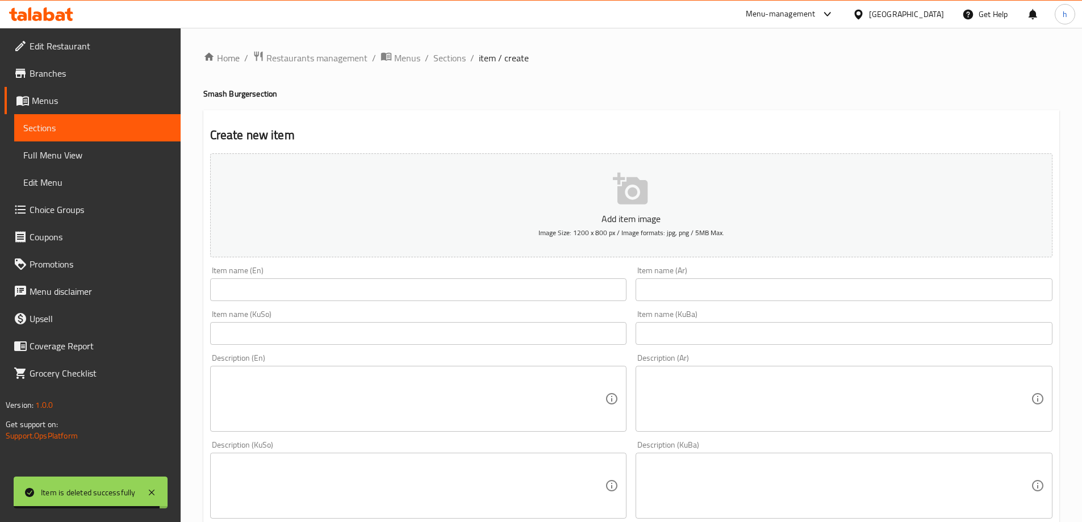
click at [338, 290] on input "text" at bounding box center [418, 289] width 417 height 23
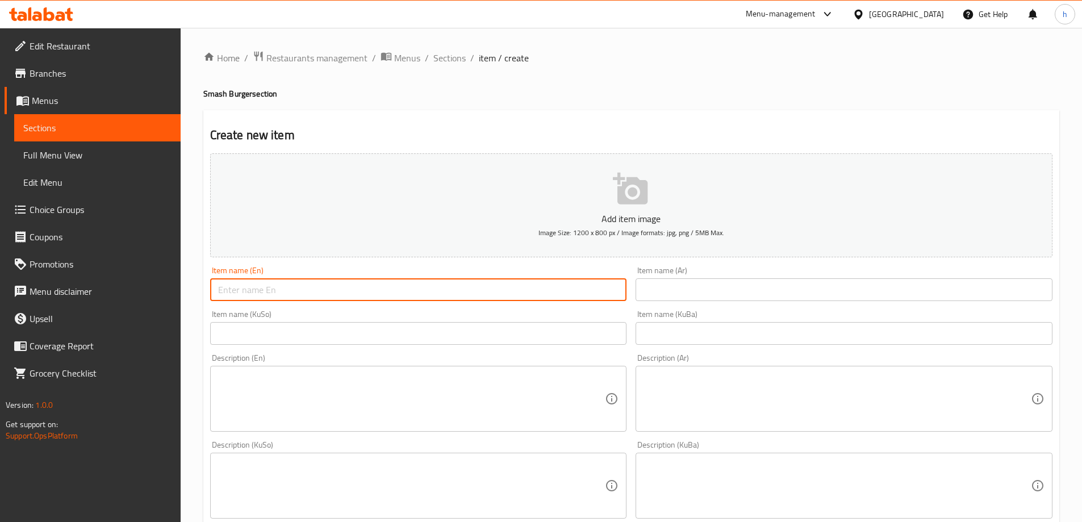
paste input "Double Beef, Double Cheese"
type input "Double Beef, Double Cheese"
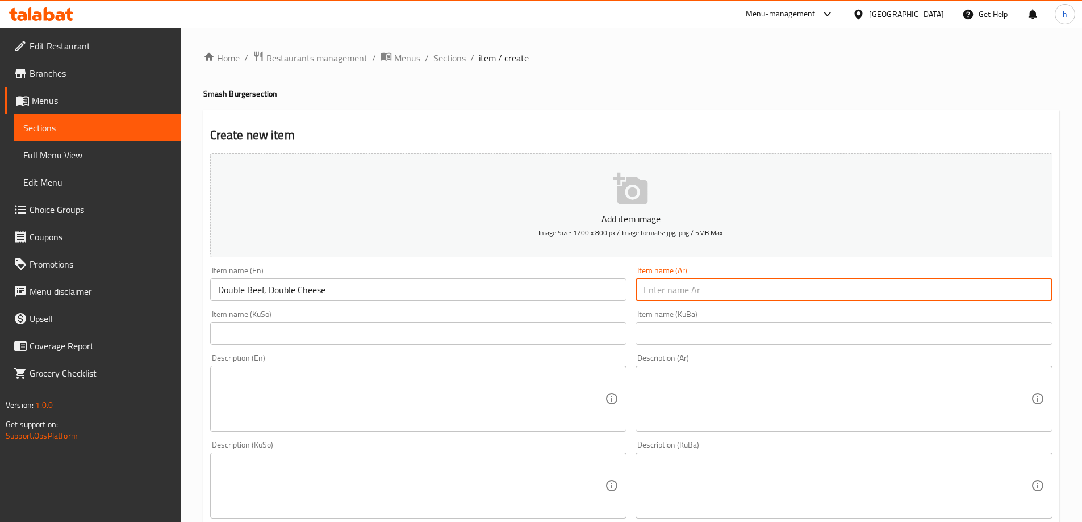
click at [687, 293] on input "text" at bounding box center [843, 289] width 417 height 23
paste input "لحم بقري مضاعف، جبنة مضاعفة"
type input "لحم بقري مضاعف، جبنة مضاعفة"
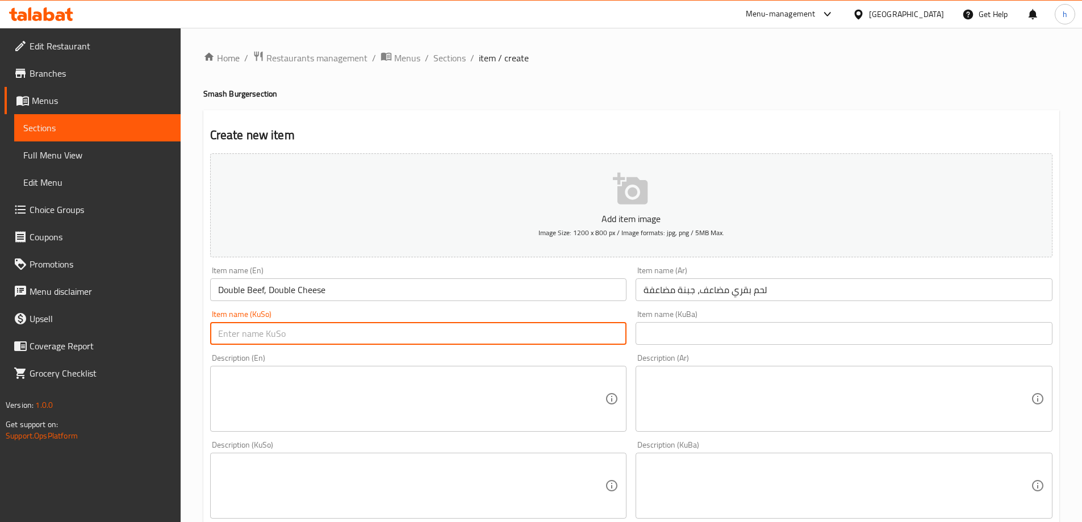
click at [591, 334] on input "text" at bounding box center [418, 333] width 417 height 23
paste input "دوبل گۆشتی مانگا، دوبل پەنیر"
type input "دوبل گۆشتی مانگا، دوبل پەنیر"
click at [708, 327] on input "text" at bounding box center [843, 333] width 417 height 23
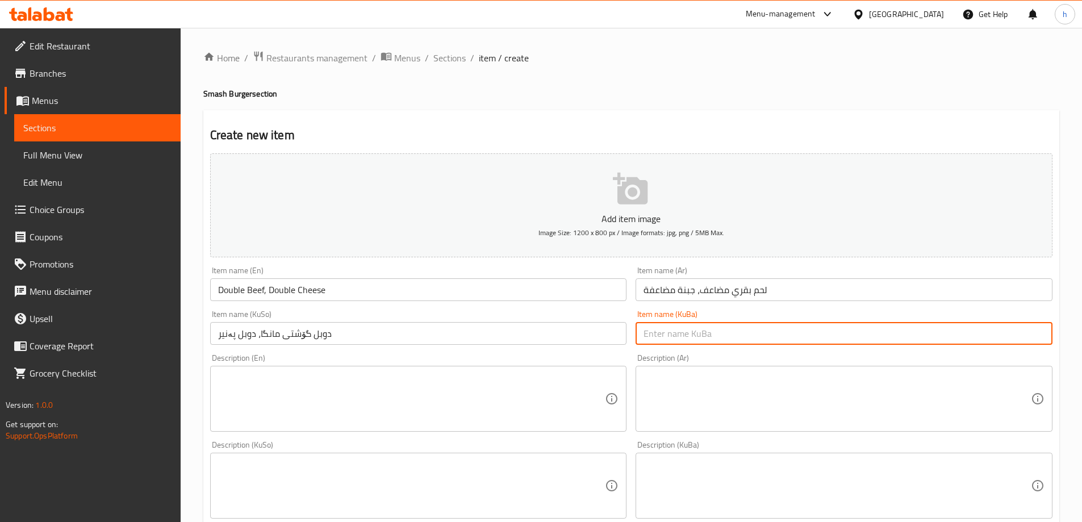
paste input "دوبل گۆشتی مانگا، دوبل پەنیر"
type input "دوبل گۆشتی مانگا، دوبل پەنیر"
click at [397, 400] on textarea at bounding box center [411, 399] width 387 height 54
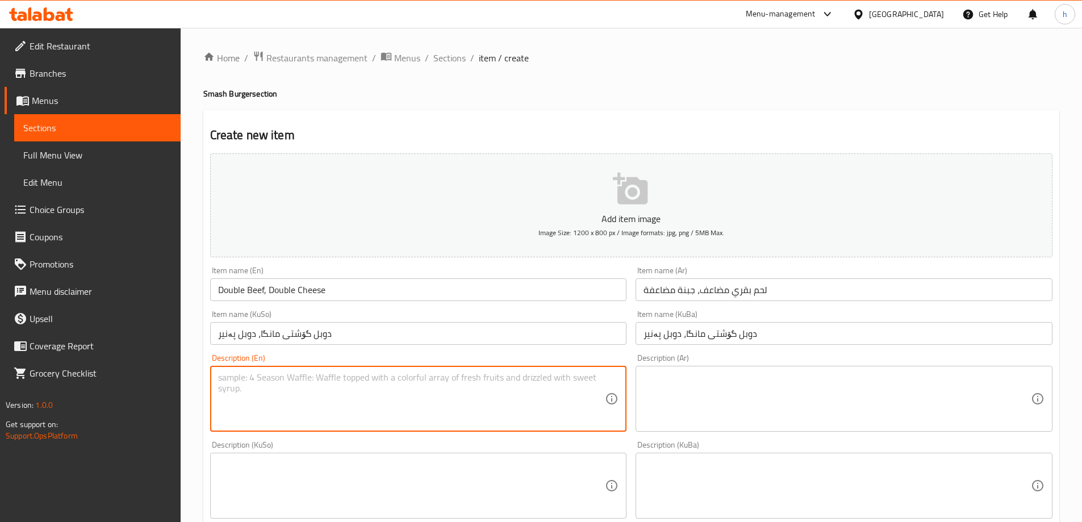
paste textarea "Burger bun, double meat patty, tomatoes, lettuce, cheese and sauce"
type textarea "Burger bun, double meat patty, tomatoes, lettuce, cheese and sauce"
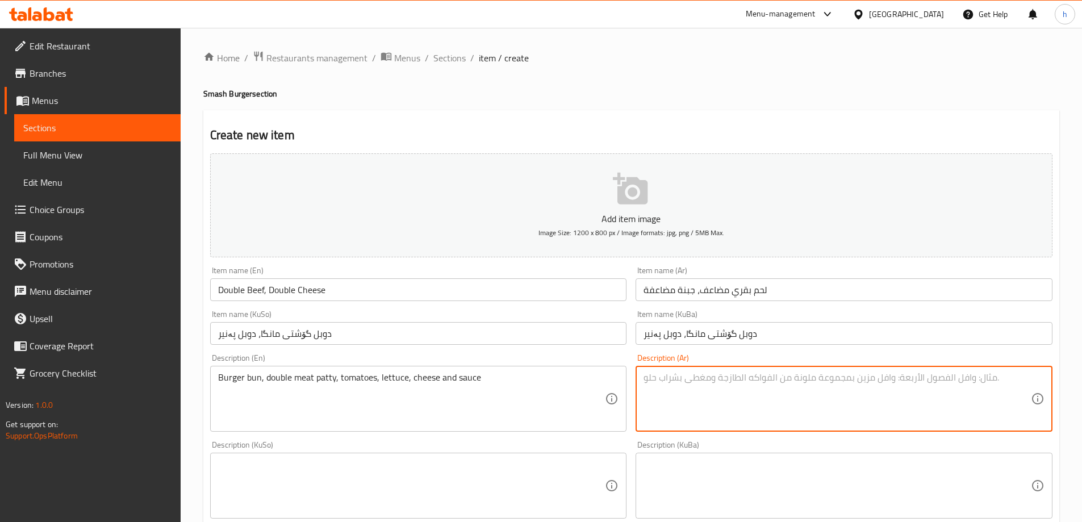
click at [710, 382] on textarea at bounding box center [836, 399] width 387 height 54
paste textarea "خبز البرجر، فطيرة لحم مضاعفة، طماطم، خس، جبنة و صلصة"
type textarea "خبز البرجر، فطيرة لحم مضاعفة، طماطم، خس، جبنة و صلصة"
click at [549, 481] on textarea at bounding box center [411, 486] width 387 height 54
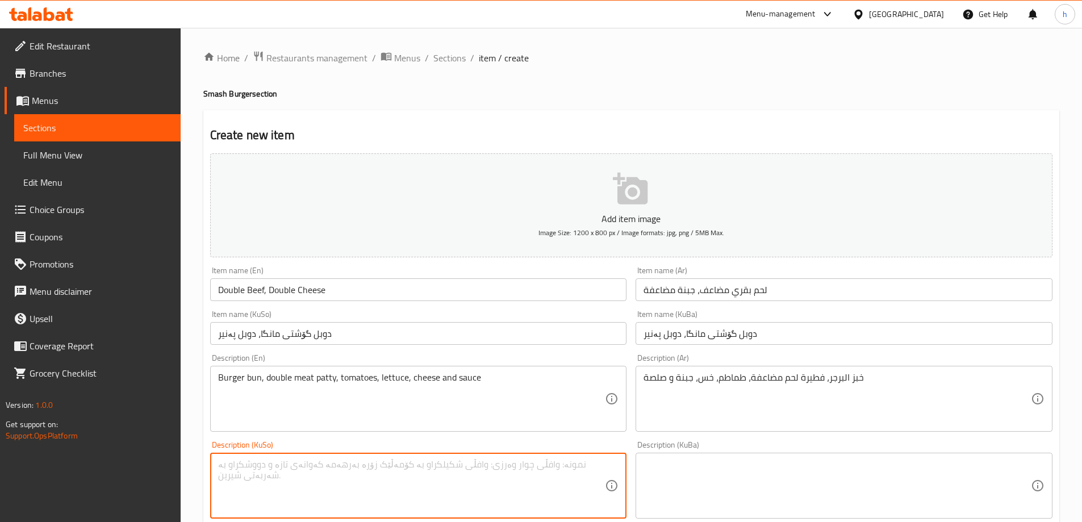
paste textarea "نانی بەرگەر، پاتێی گۆشتی دوبل، تەماتە، خەس، پەنیر و سۆس"
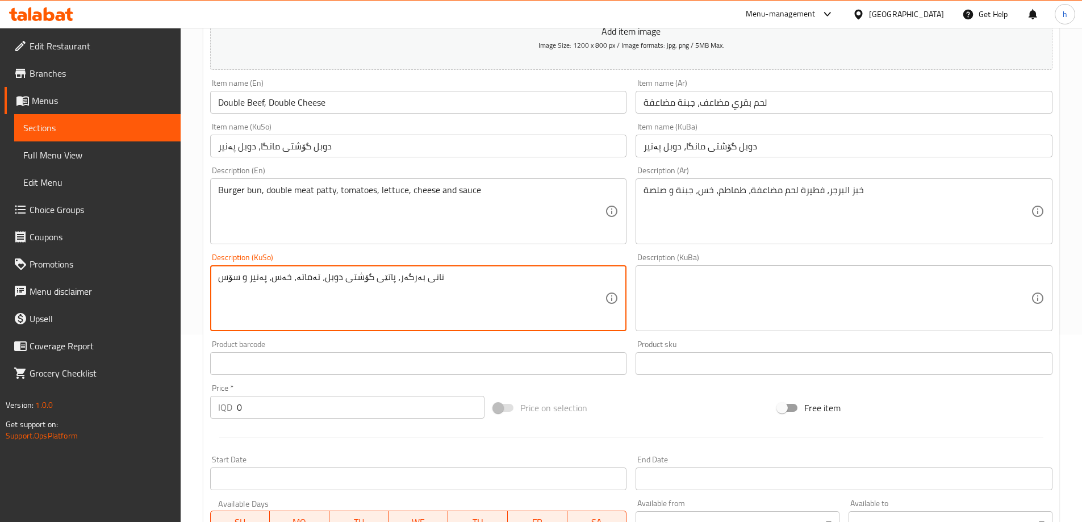
scroll to position [227, 0]
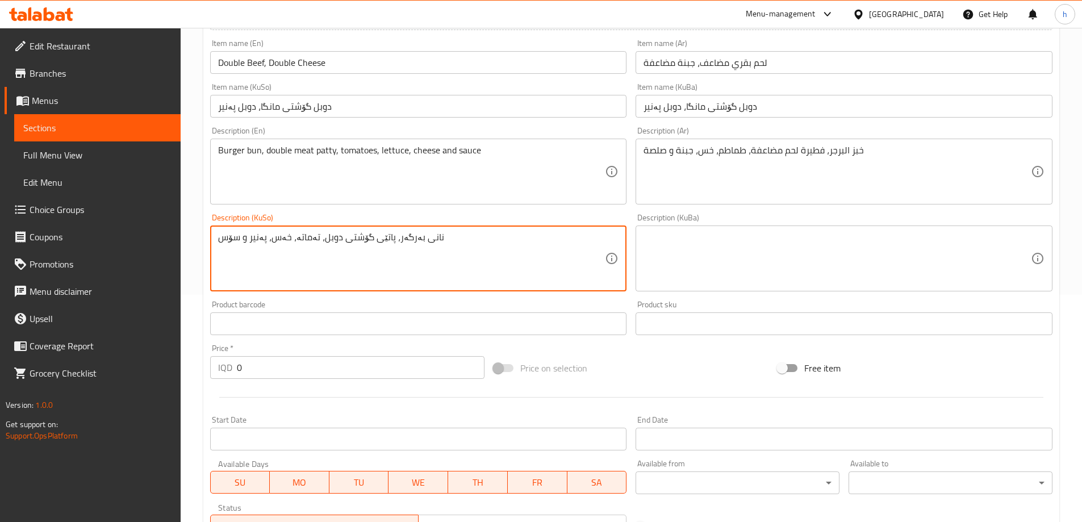
type textarea "نانی بەرگەر، پاتێی گۆشتی دوبل، تەماتە، خەس، پەنیر و سۆس"
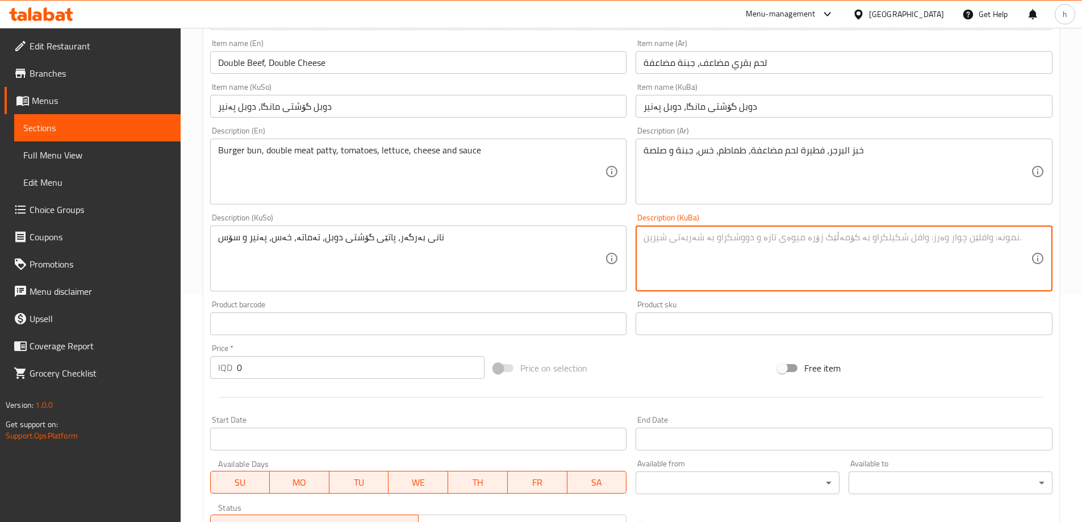
click at [684, 233] on textarea at bounding box center [836, 259] width 387 height 54
paste textarea "نانی بەرگەر، پاتێی گۆشتی دوبل، تەماتە، خەس، پەنیر و سۆس"
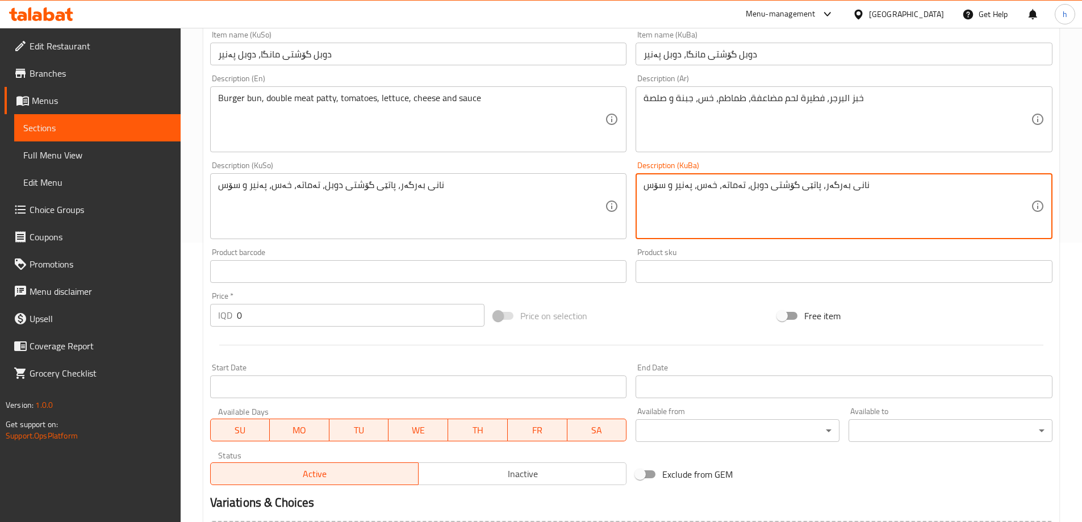
scroll to position [398, 0]
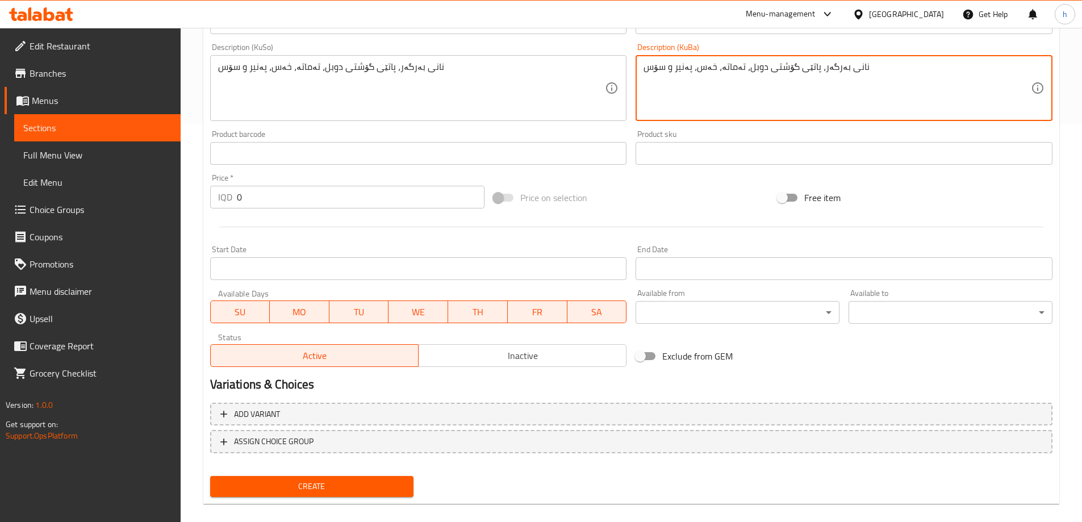
type textarea "نانی بەرگەر، پاتێی گۆشتی دوبل، تەماتە، خەس، پەنیر و سۆس"
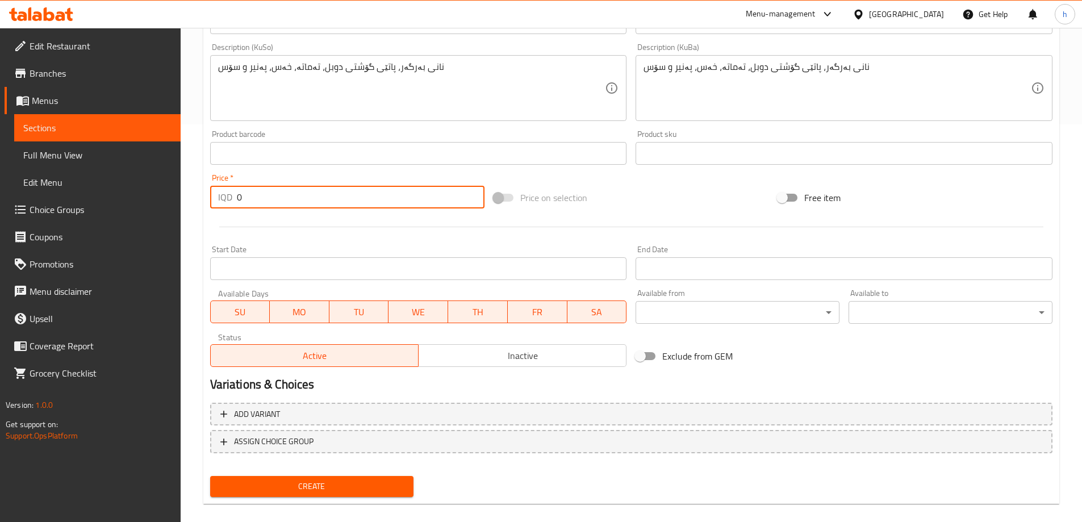
click at [303, 199] on input "0" at bounding box center [361, 197] width 248 height 23
paste input "6500"
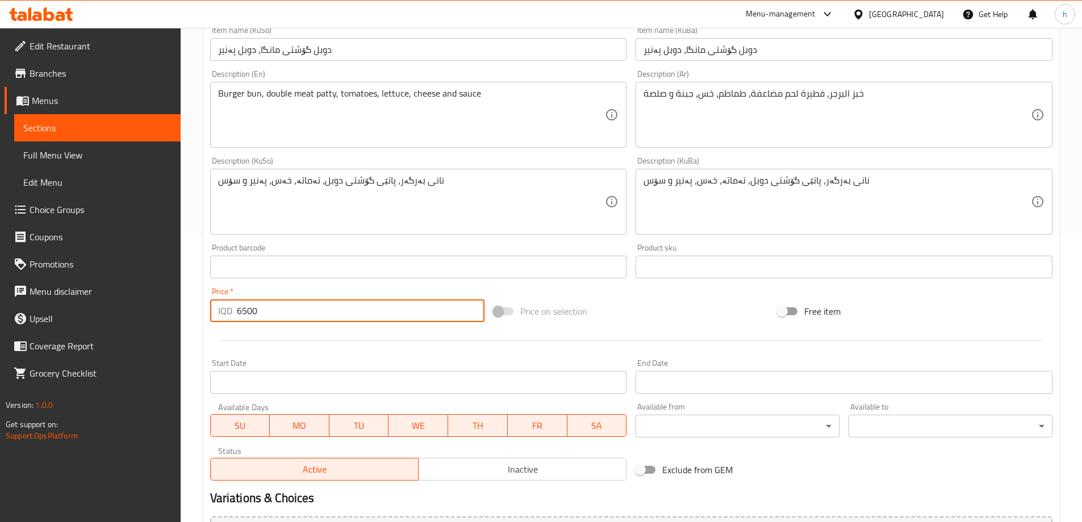
scroll to position [411, 0]
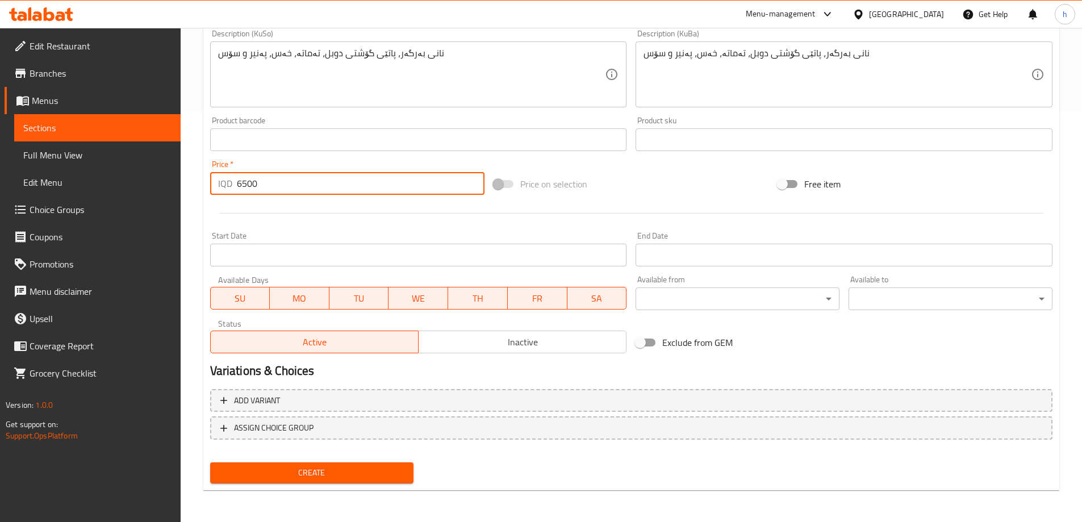
type input "6500"
click at [295, 466] on span "Create" at bounding box center [312, 473] width 186 height 14
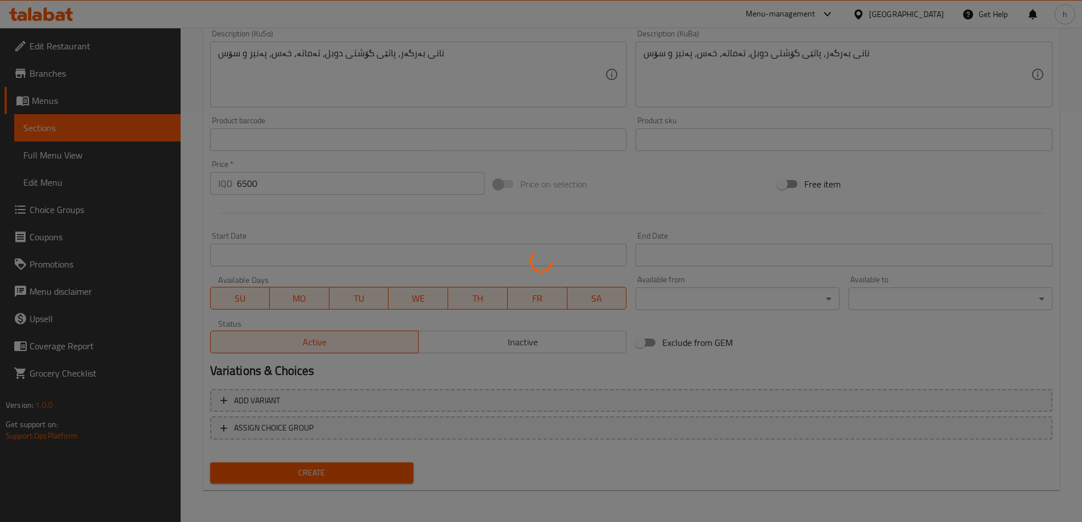
type input "0"
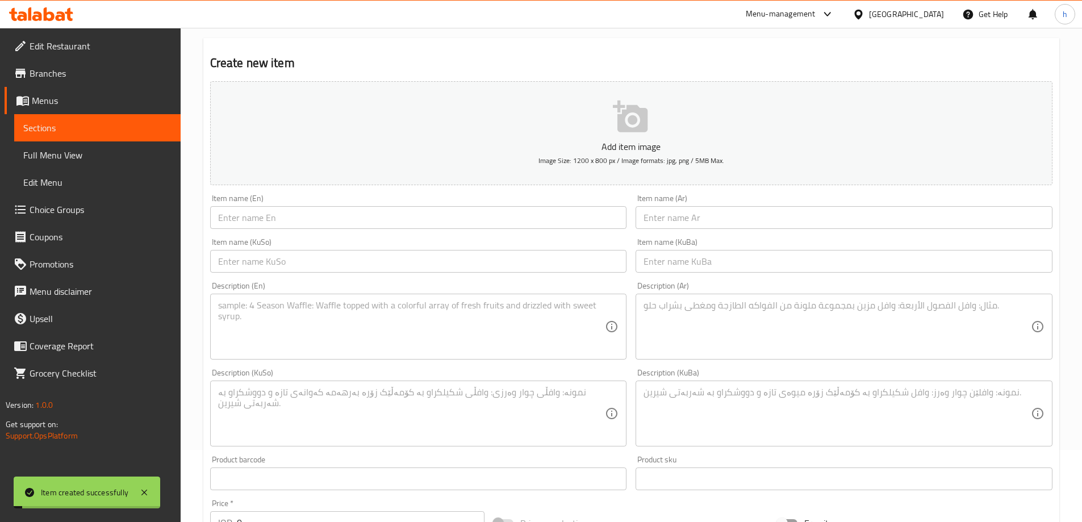
scroll to position [0, 0]
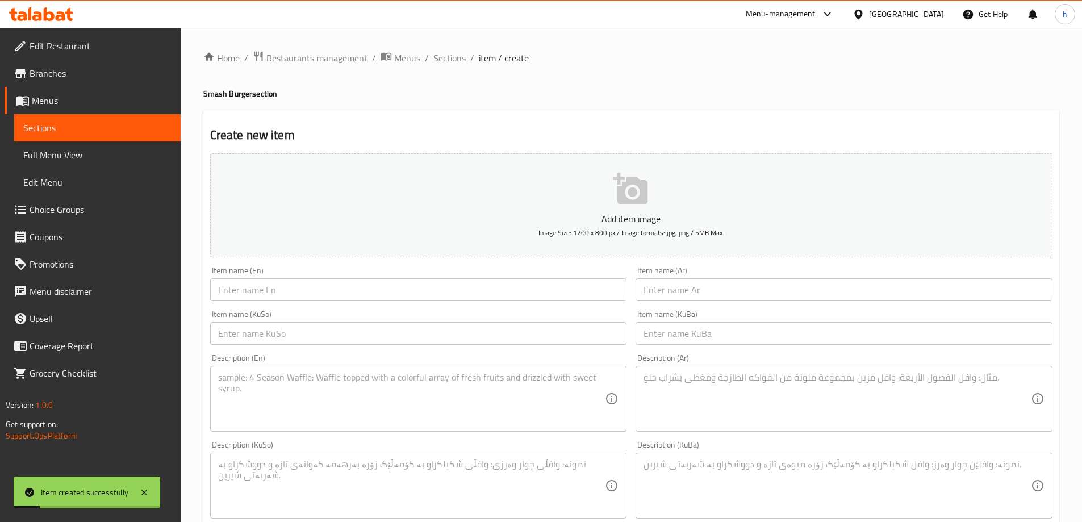
click at [71, 132] on span "Sections" at bounding box center [97, 128] width 148 height 14
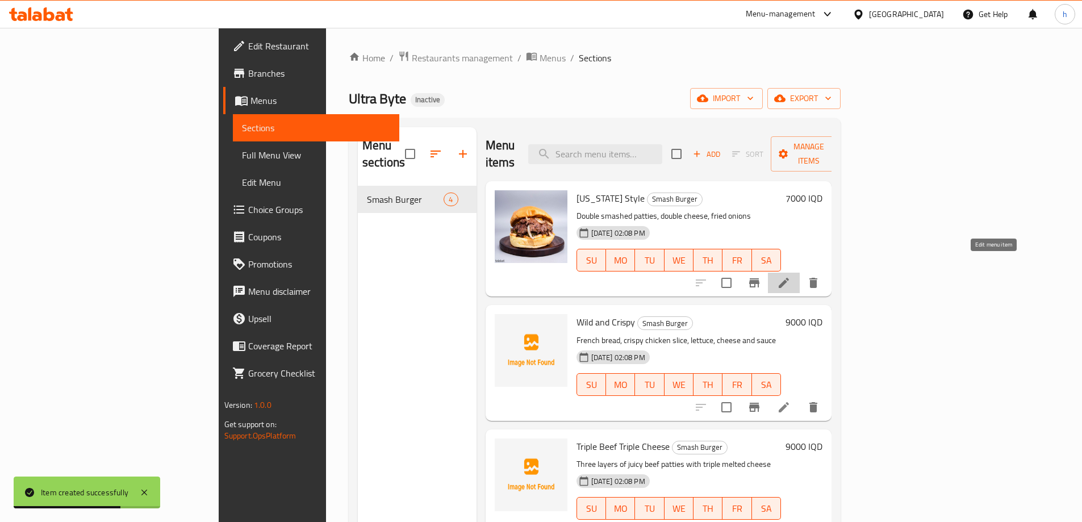
click at [789, 278] on icon at bounding box center [784, 283] width 10 height 10
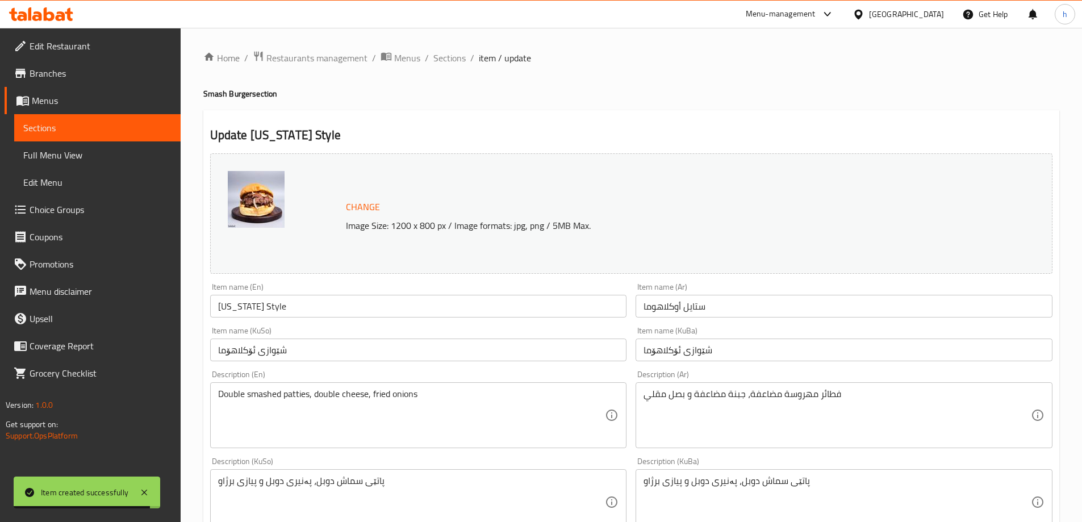
click at [282, 296] on input "[US_STATE] Style" at bounding box center [418, 306] width 417 height 23
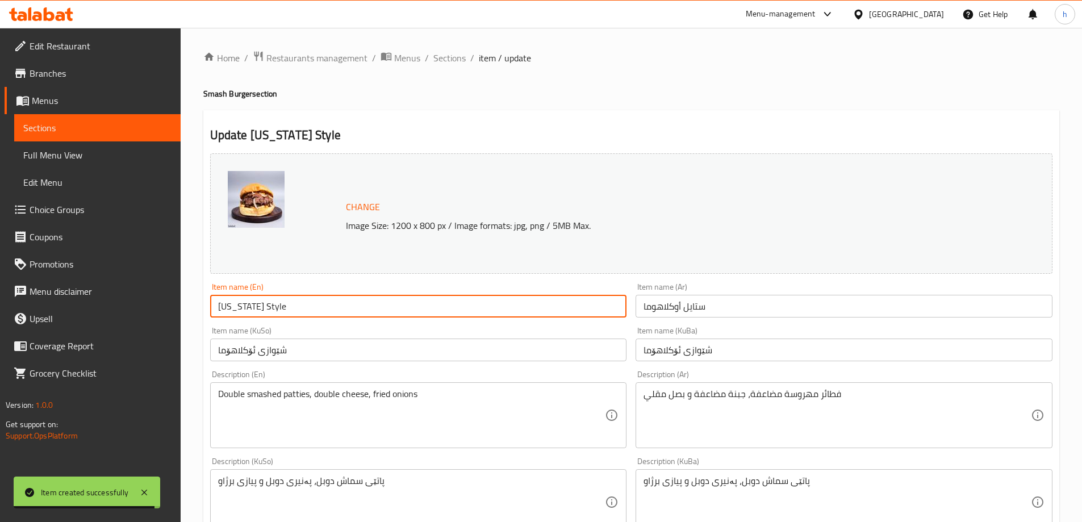
click at [282, 296] on input "[US_STATE] Style" at bounding box center [418, 306] width 417 height 23
click at [290, 356] on input "شێوازی ئۆکلاهۆما" at bounding box center [418, 349] width 417 height 23
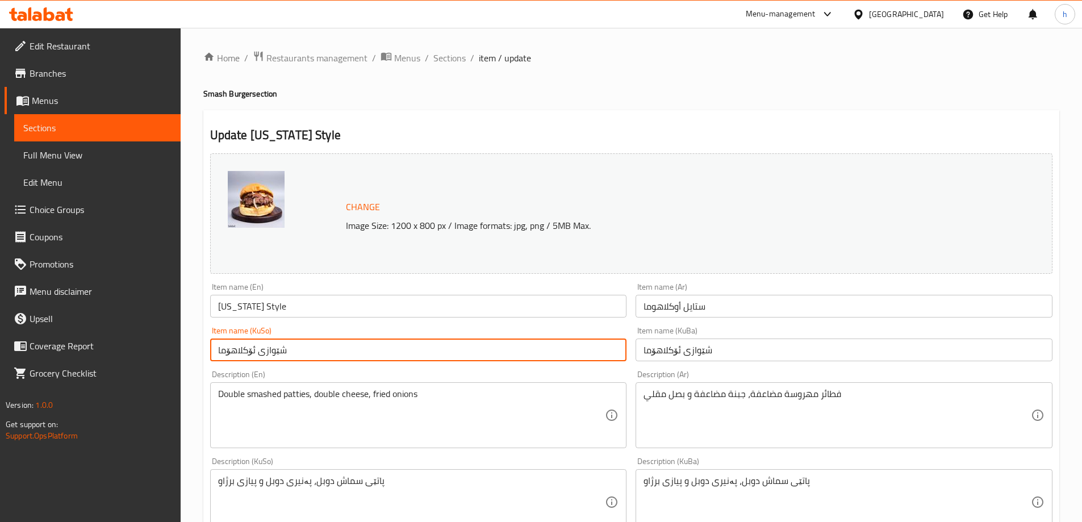
click at [290, 356] on input "شێوازی ئۆکلاهۆما" at bounding box center [418, 349] width 417 height 23
click at [673, 353] on input "شێوازی ئۆکلاهۆما" at bounding box center [843, 349] width 417 height 23
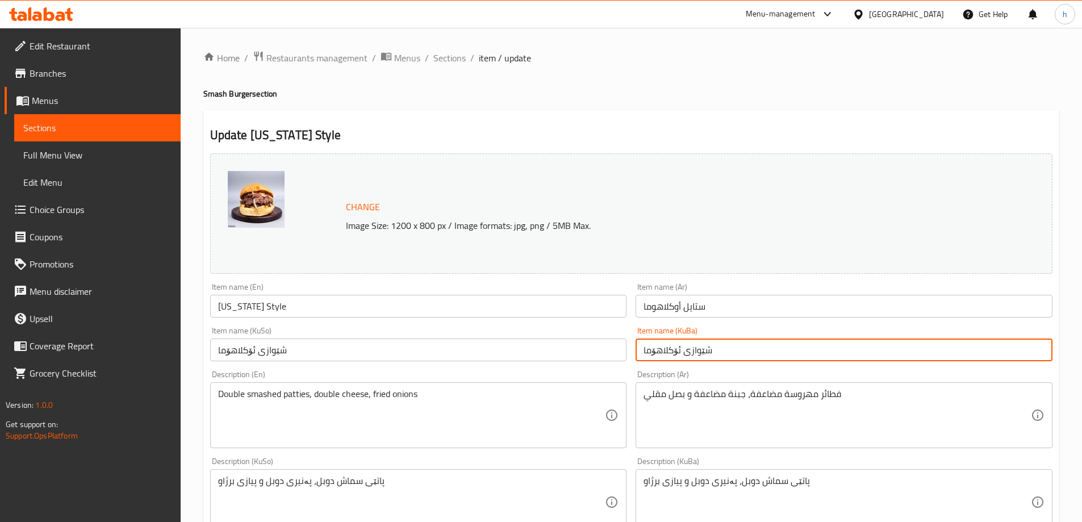
click at [673, 353] on input "شێوازی ئۆکلاهۆما" at bounding box center [843, 349] width 417 height 23
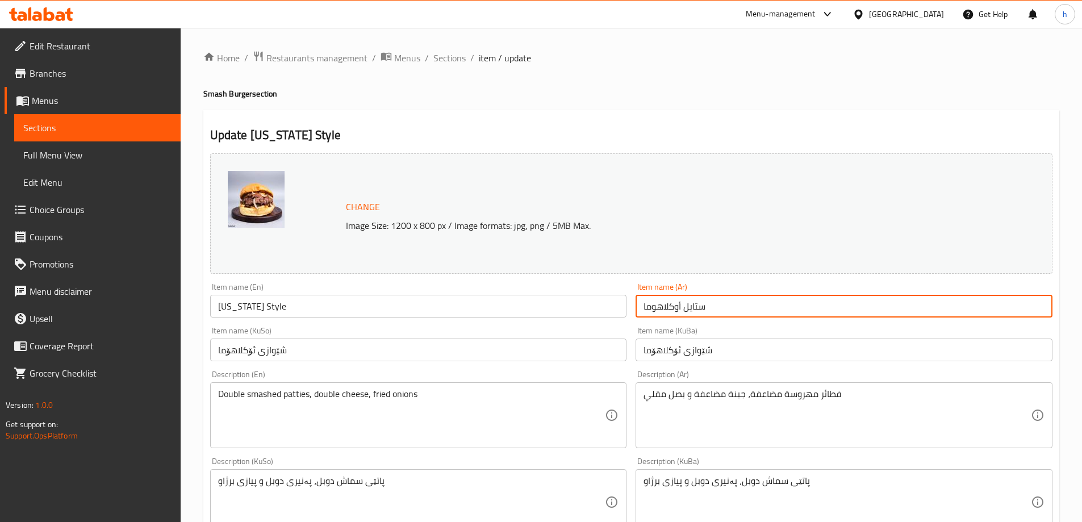
click at [679, 312] on input "ستايل أوكلاهوما" at bounding box center [843, 306] width 417 height 23
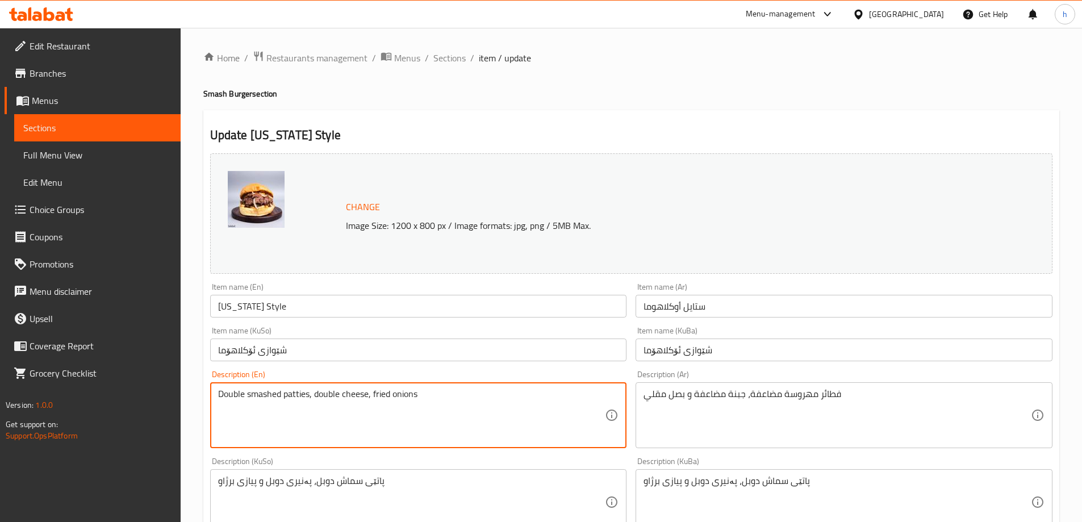
click at [394, 409] on textarea "Double smashed patties, double cheese, fried onions" at bounding box center [411, 415] width 387 height 54
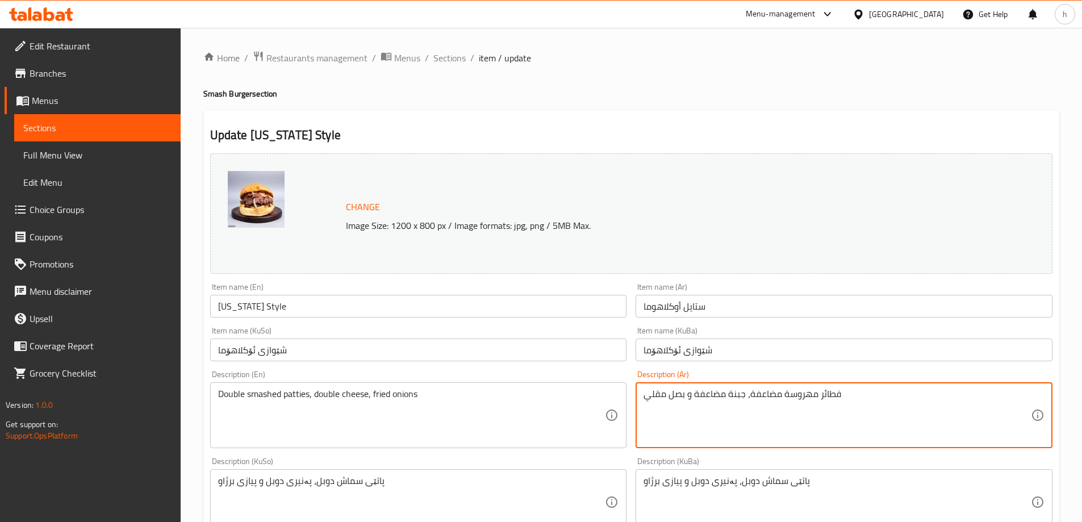
click at [694, 399] on textarea "فطائر مهروسة مضاعفة، جبنة مضاعفة و بصل مقلي" at bounding box center [836, 415] width 387 height 54
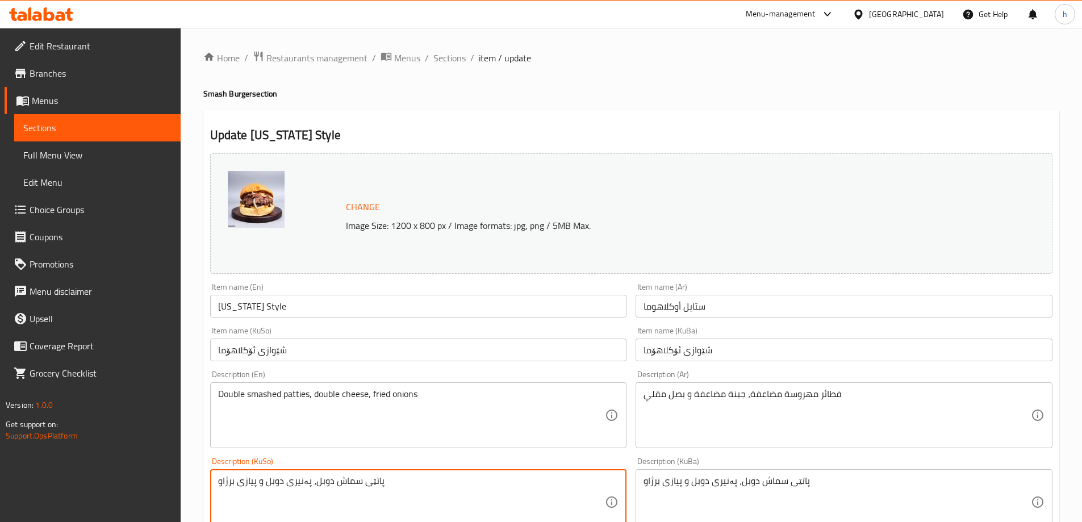
click at [295, 483] on textarea "پاتێی سماش دوبل، پەنیری دوبل و پیازی برژاو" at bounding box center [411, 502] width 387 height 54
click at [81, 123] on span "Sections" at bounding box center [97, 128] width 148 height 14
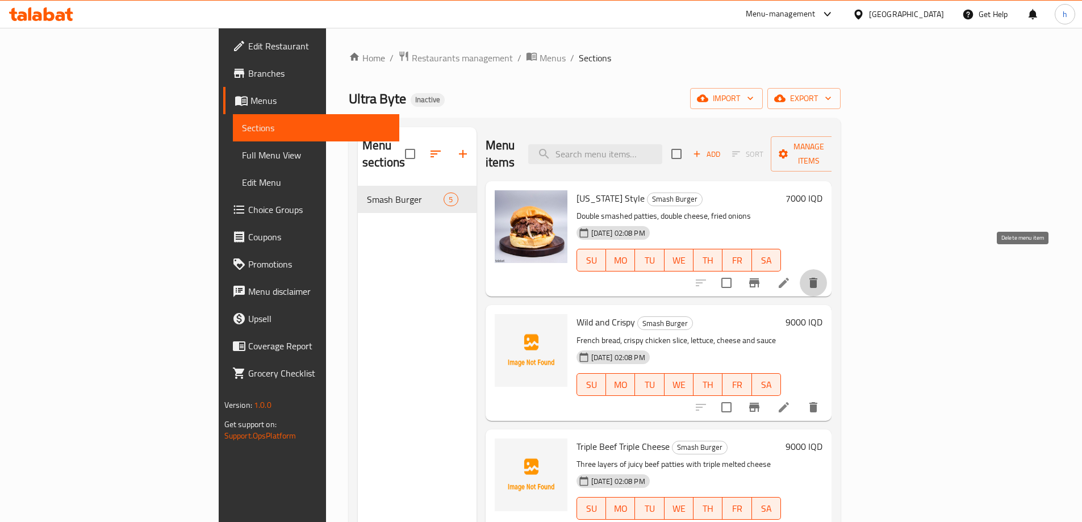
click at [820, 276] on icon "delete" at bounding box center [813, 283] width 14 height 14
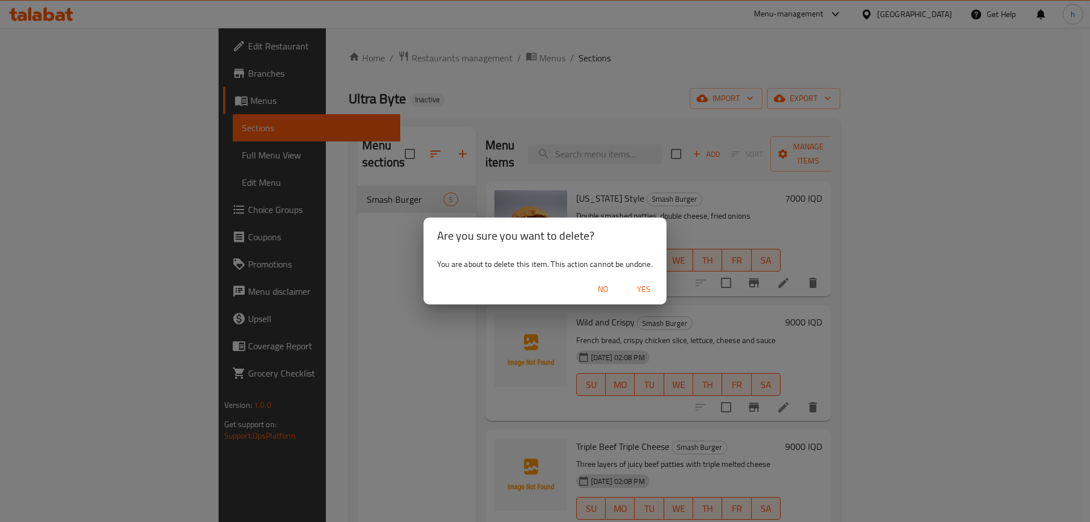
click at [647, 285] on span "Yes" at bounding box center [643, 289] width 27 height 14
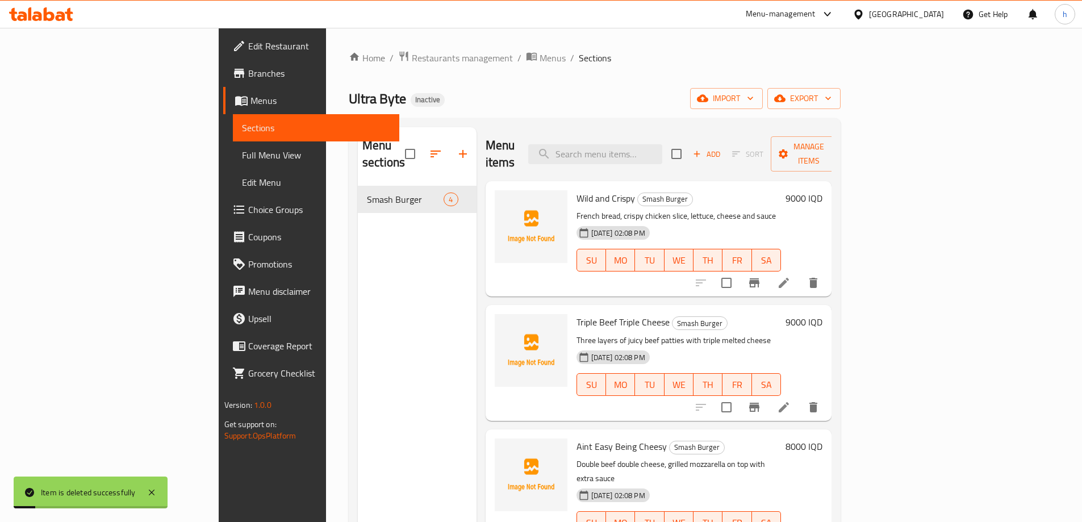
click at [722, 148] on span "Add" at bounding box center [706, 154] width 31 height 13
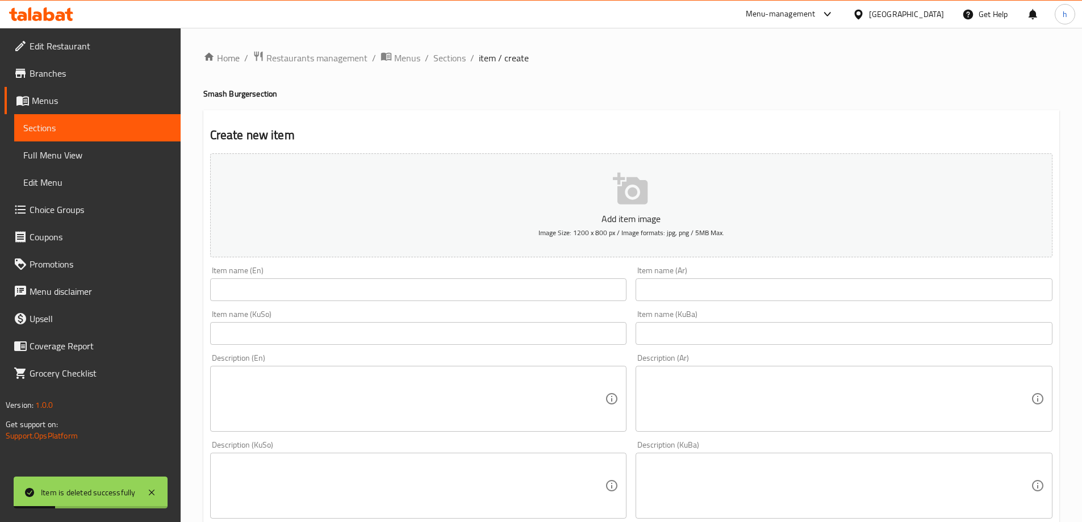
click at [292, 298] on div "Item name (En) Item name (En)" at bounding box center [419, 284] width 426 height 44
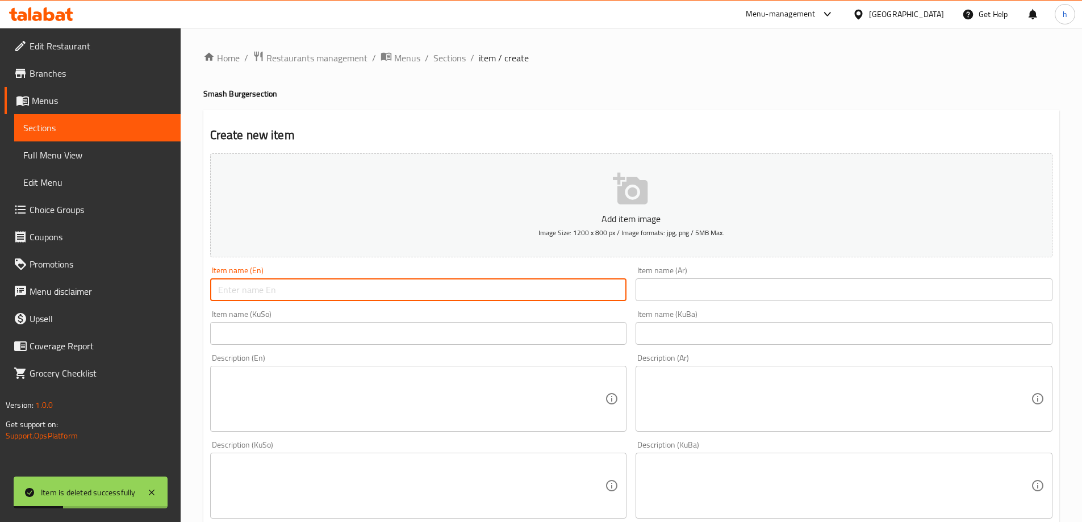
click at [293, 288] on input "text" at bounding box center [418, 289] width 417 height 23
paste input "[US_STATE] Style"
type input "[US_STATE] Style"
click at [683, 291] on input "text" at bounding box center [843, 289] width 417 height 23
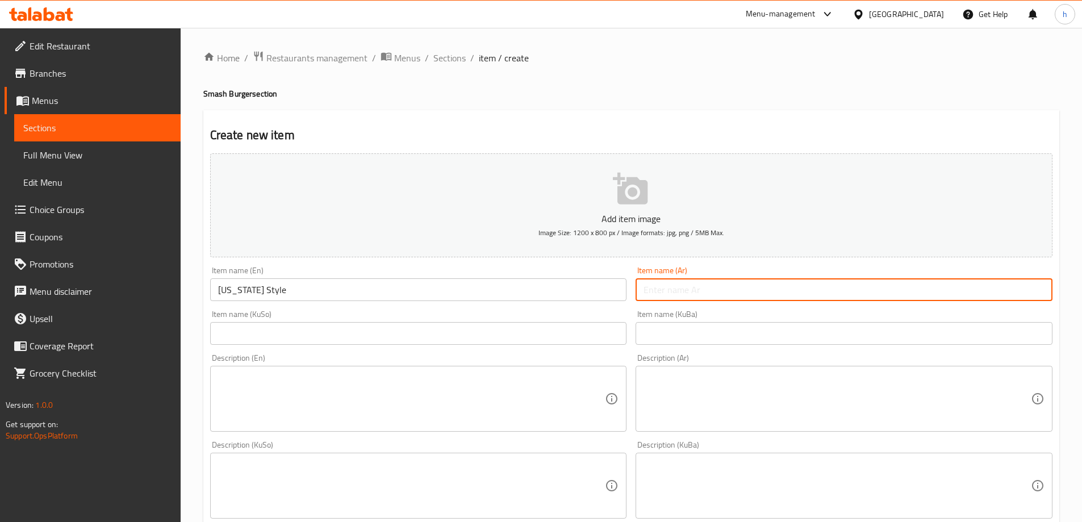
paste input "ستايل أوكلاهوما"
type input "ستايل أوكلاهوما"
click at [562, 331] on input "text" at bounding box center [418, 333] width 417 height 23
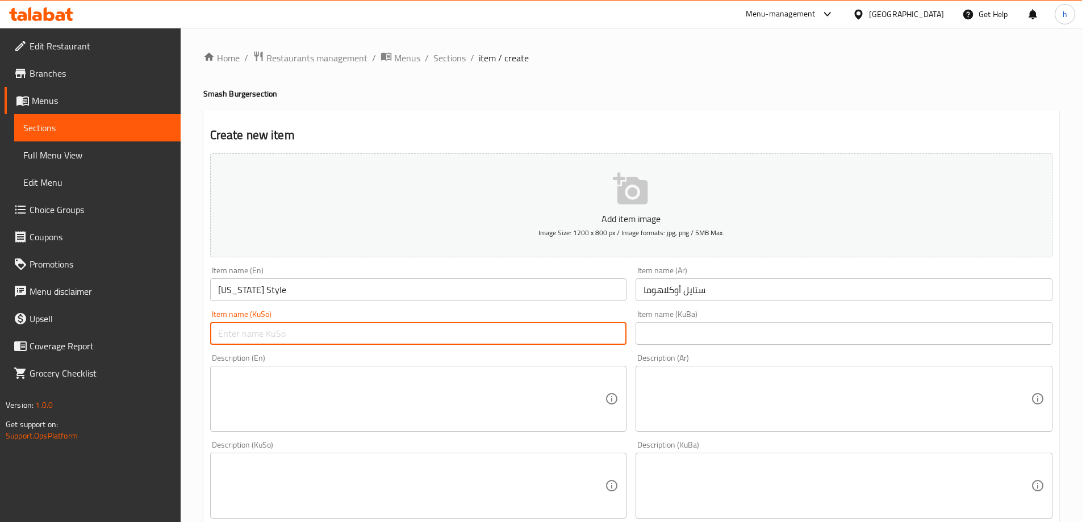
paste input "شێوازی ئۆکلاهۆما"
type input "شێوازی ئۆکلاهۆما"
click at [687, 337] on input "text" at bounding box center [843, 333] width 417 height 23
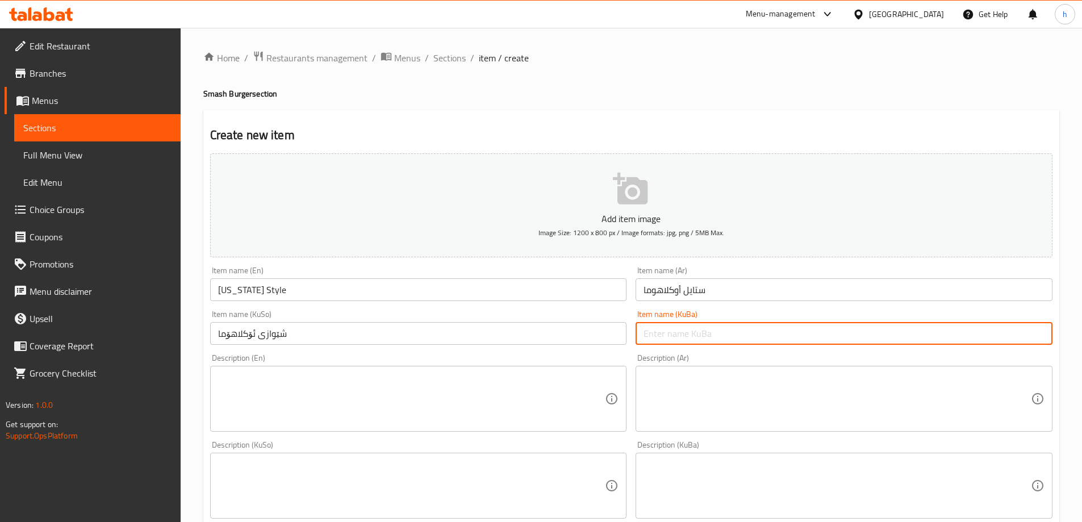
paste input "شێوازی ئۆکلاهۆما"
type input "شێوازی ئۆکلاهۆما"
click at [562, 390] on textarea at bounding box center [411, 399] width 387 height 54
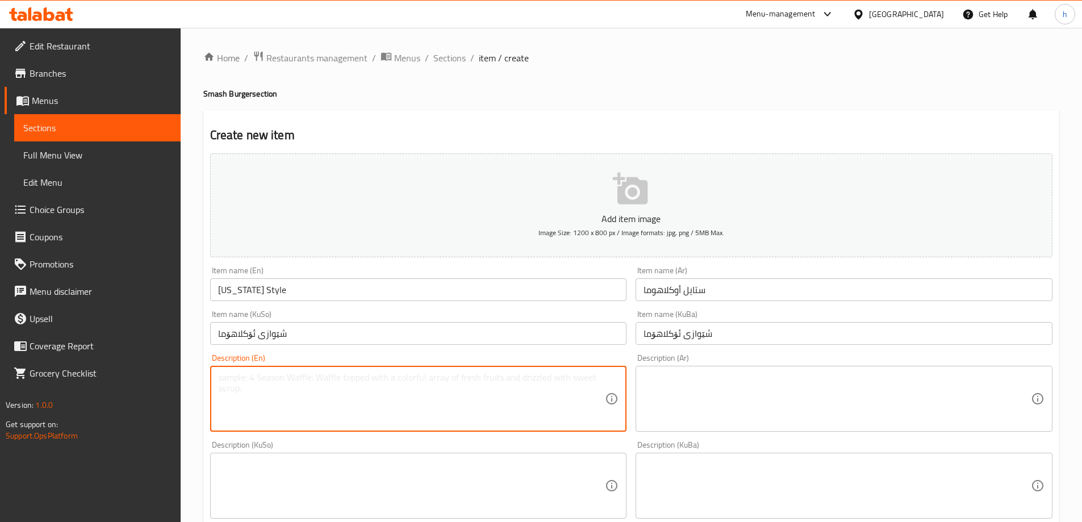
paste textarea "Double smashed patties, double cheese, fried onions"
type textarea "Double smashed patties, double cheese, fried onions"
click at [734, 387] on textarea at bounding box center [836, 399] width 387 height 54
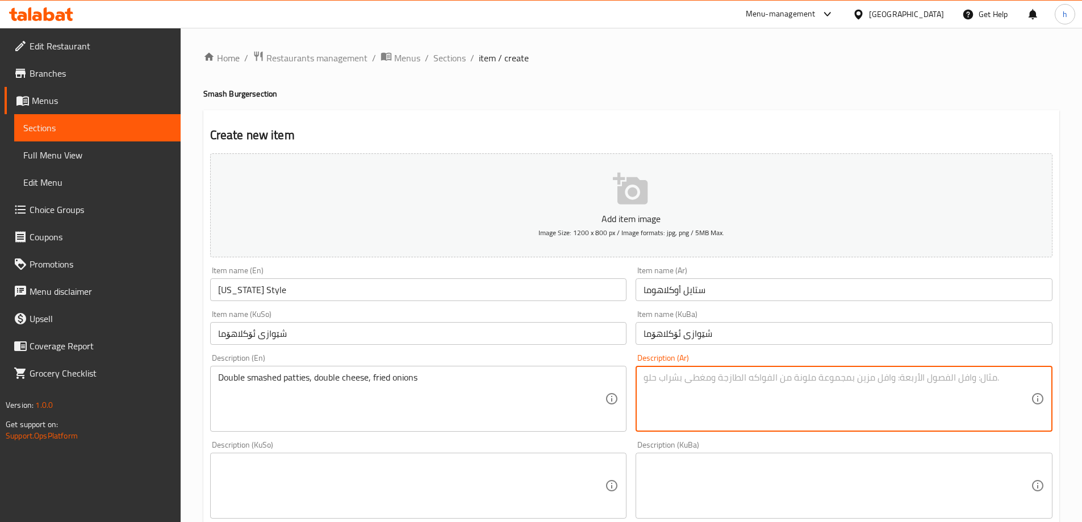
paste textarea "فطائر مهروسة مضاعفة، جبنة مضاعفة و بصل مقلي"
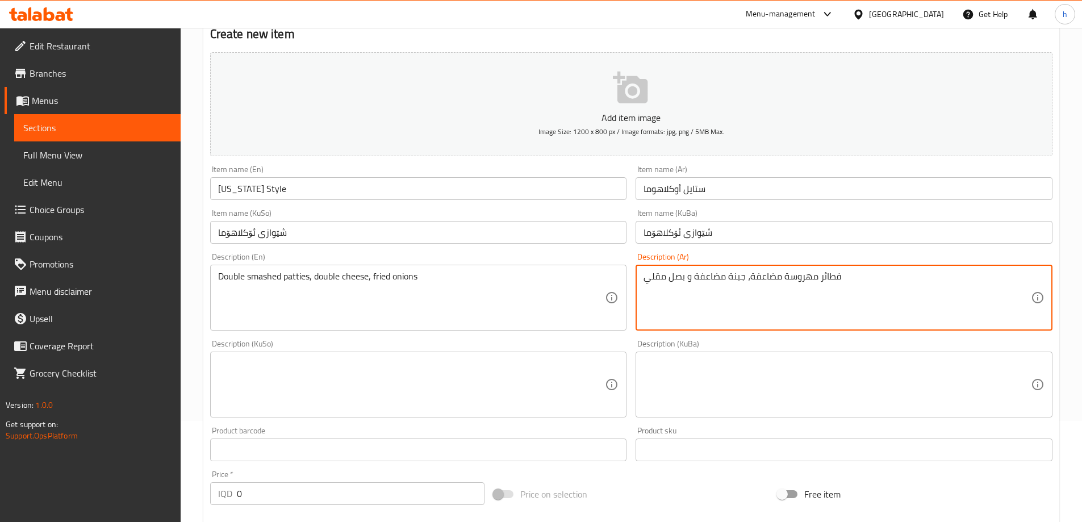
scroll to position [114, 0]
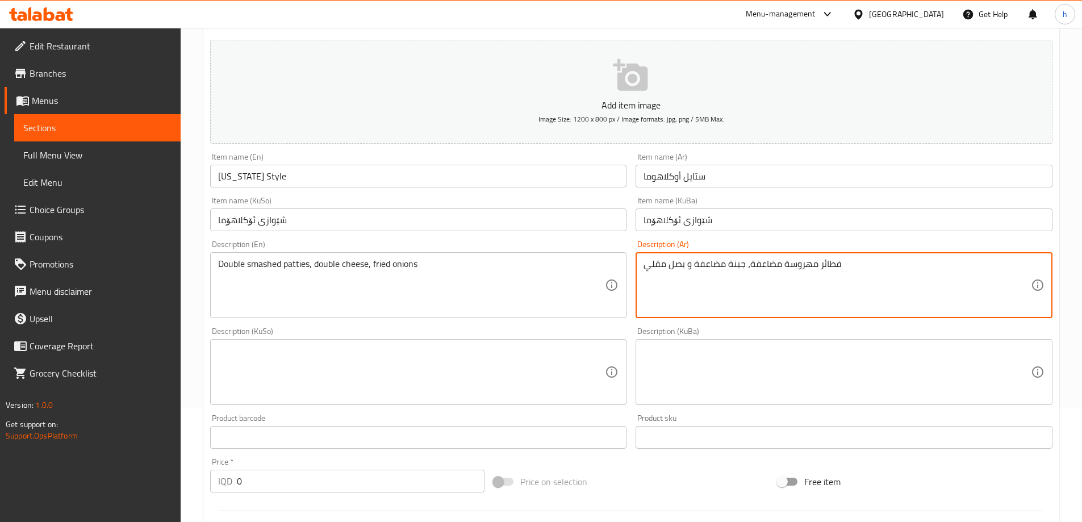
type textarea "فطائر مهروسة مضاعفة، جبنة مضاعفة و بصل مقلي"
click at [431, 378] on textarea at bounding box center [411, 372] width 387 height 54
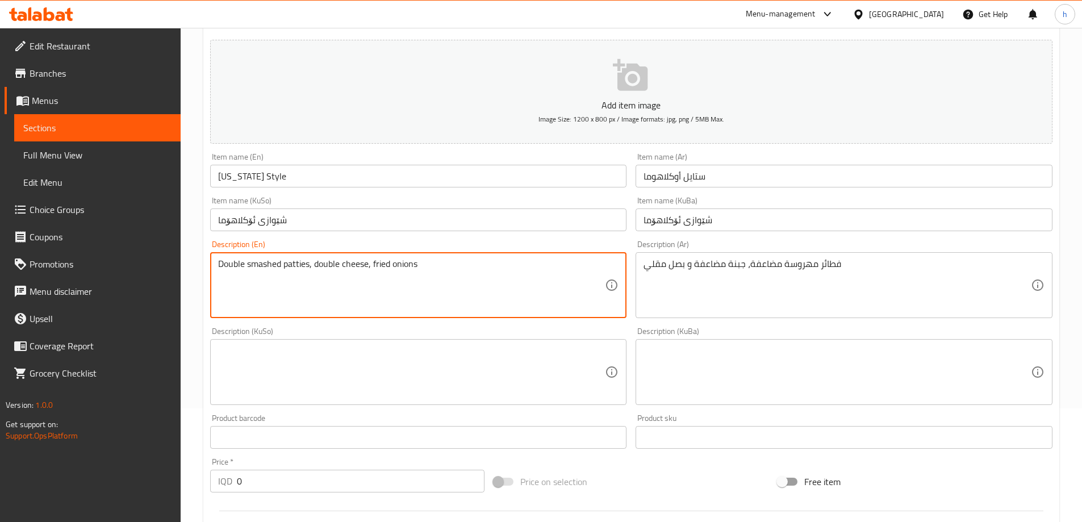
click at [373, 265] on textarea "Double smashed patties, double cheese, fried onions" at bounding box center [411, 285] width 387 height 54
type textarea "Double smashed patties, double cheese and fried onions"
click at [329, 380] on textarea at bounding box center [411, 372] width 387 height 54
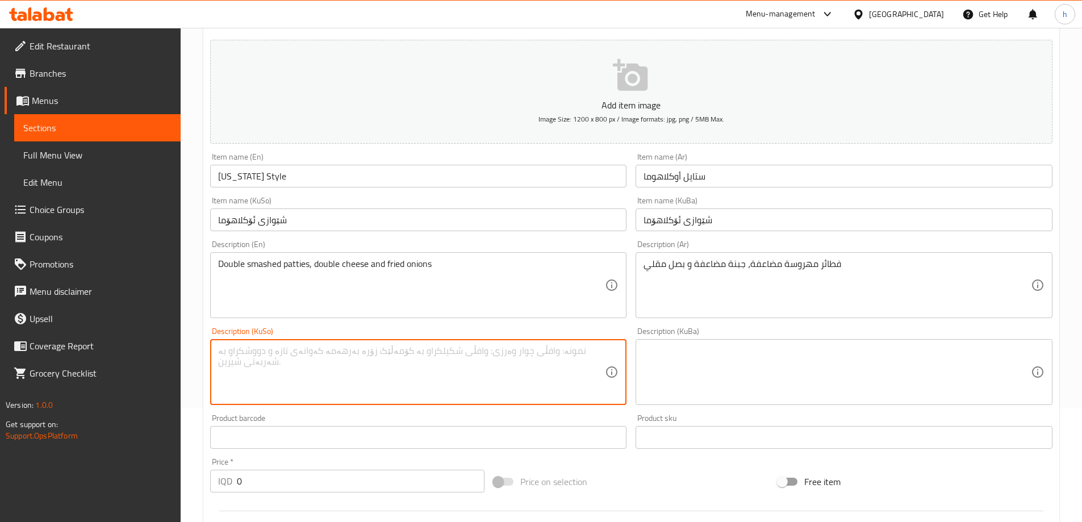
paste textarea "پاتێی سماش دوبل، پەنیری دوبل و پیازی برژاو"
type textarea "پاتێی سماش دوبل، پەنیری دوبل و پیازی برژاو"
click at [673, 375] on textarea at bounding box center [836, 372] width 387 height 54
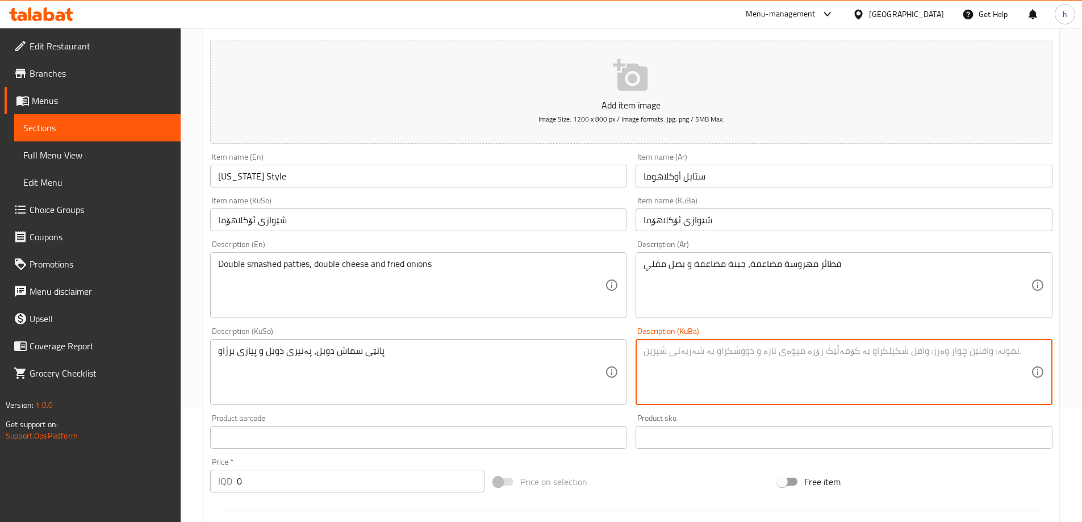
paste textarea "پاتێی سماش دوبل، پەنیری دوبل و پیازی برژاو"
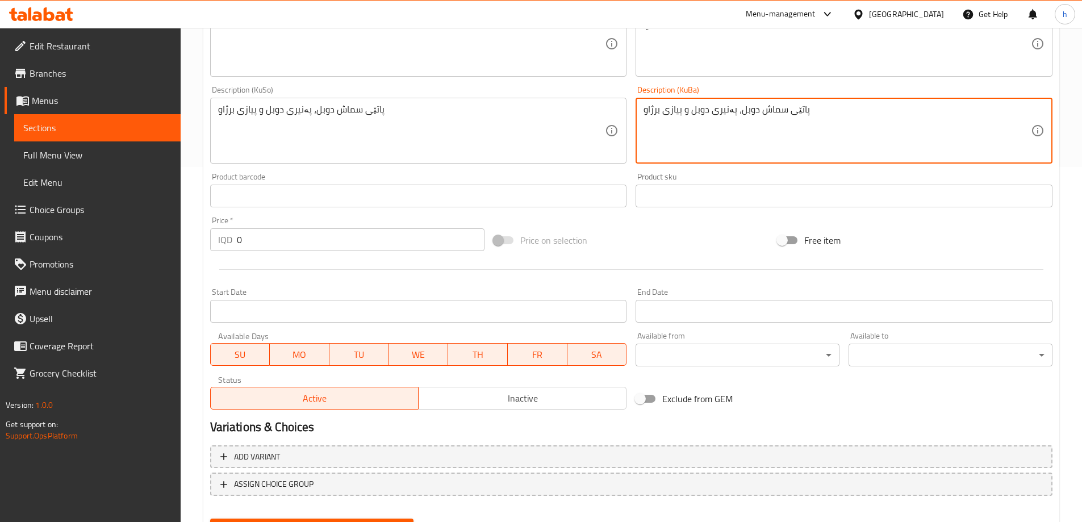
scroll to position [411, 0]
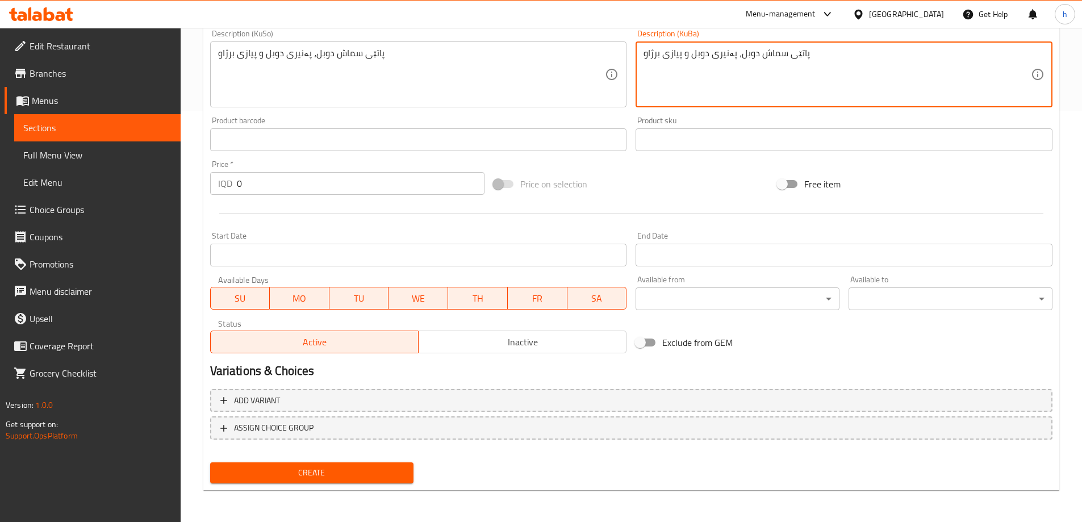
type textarea "پاتێی سماش دوبل، پەنیری دوبل و پیازی برژاو"
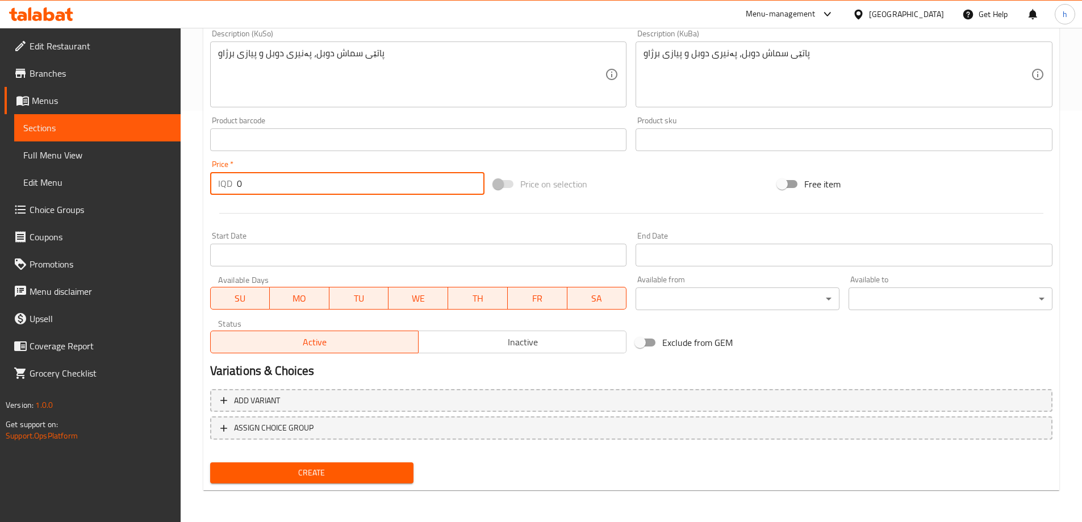
drag, startPoint x: 271, startPoint y: 186, endPoint x: 232, endPoint y: 174, distance: 40.4
click at [232, 174] on div "IQD 0 Price *" at bounding box center [347, 183] width 275 height 23
type input "7000"
click at [332, 479] on span "Create" at bounding box center [312, 473] width 186 height 14
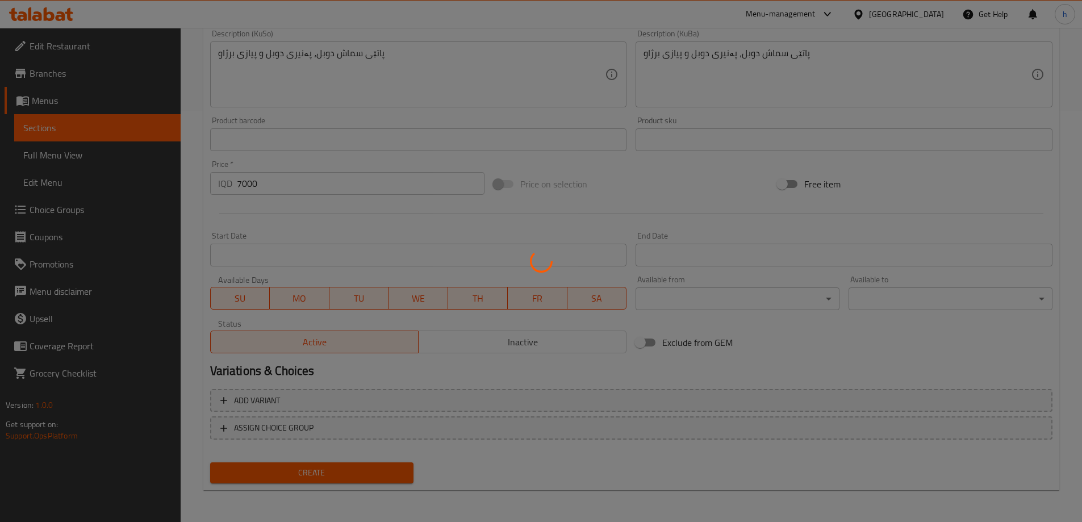
type input "0"
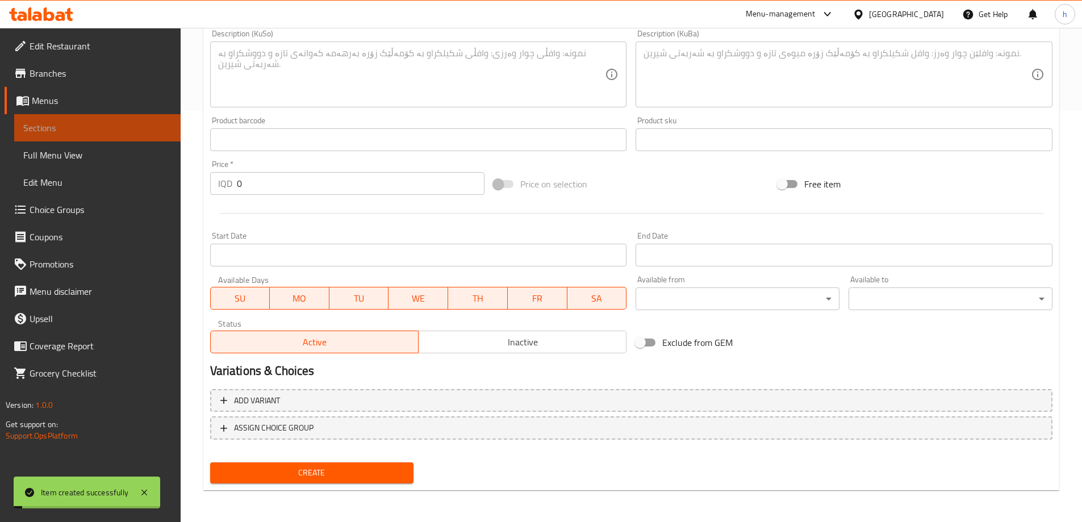
click at [94, 128] on span "Sections" at bounding box center [97, 128] width 148 height 14
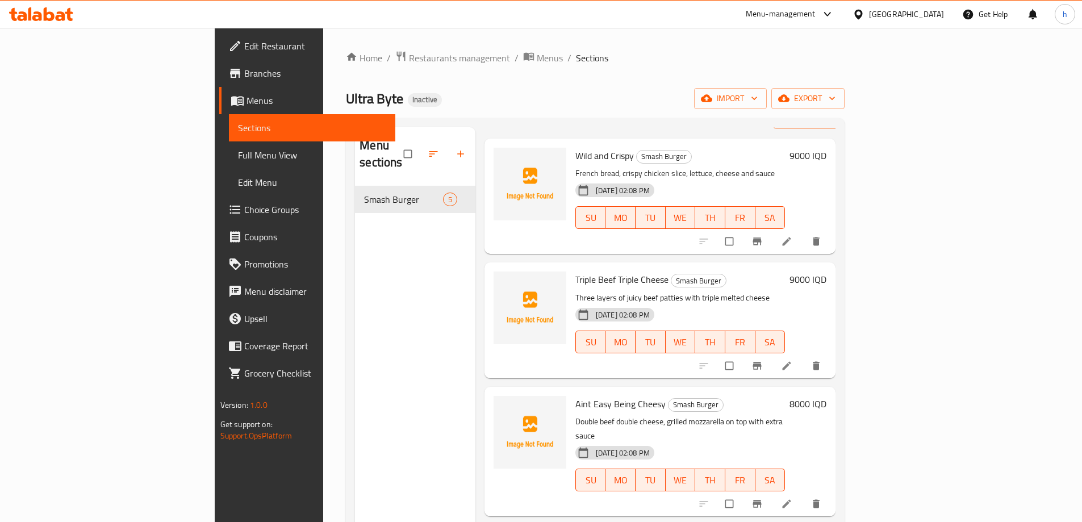
scroll to position [114, 0]
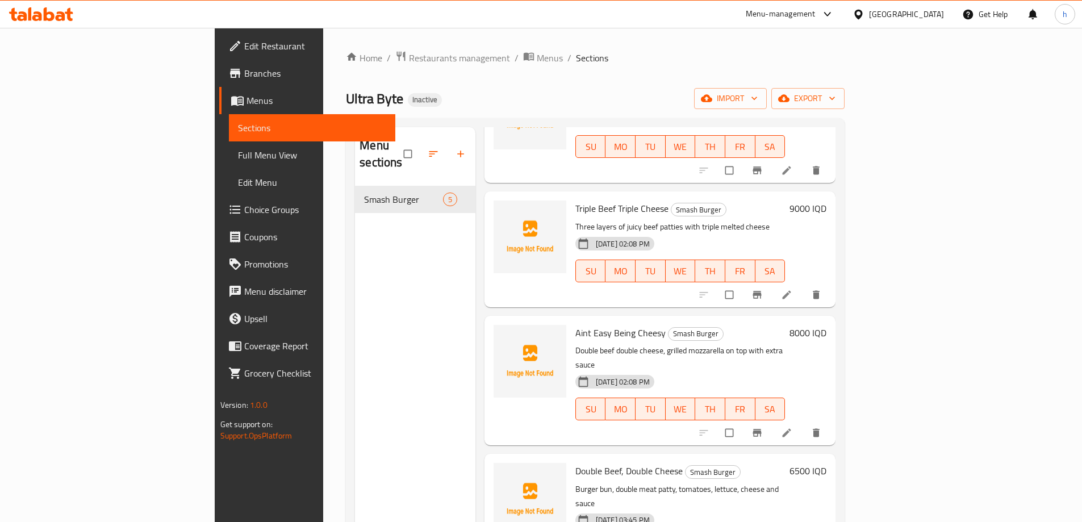
click at [792, 289] on icon at bounding box center [786, 294] width 11 height 11
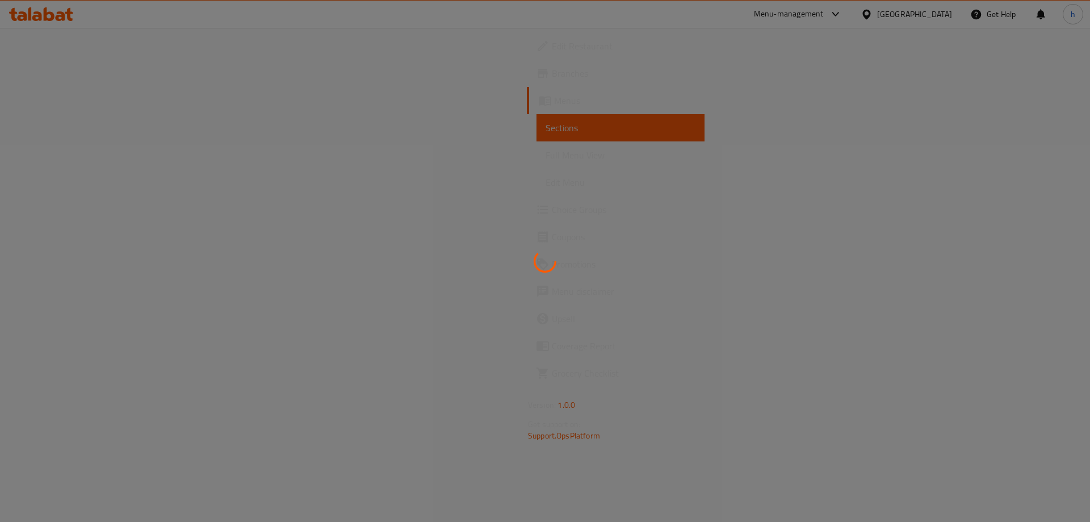
click at [550, 261] on icon at bounding box center [545, 261] width 23 height 23
click at [546, 263] on icon at bounding box center [545, 261] width 23 height 23
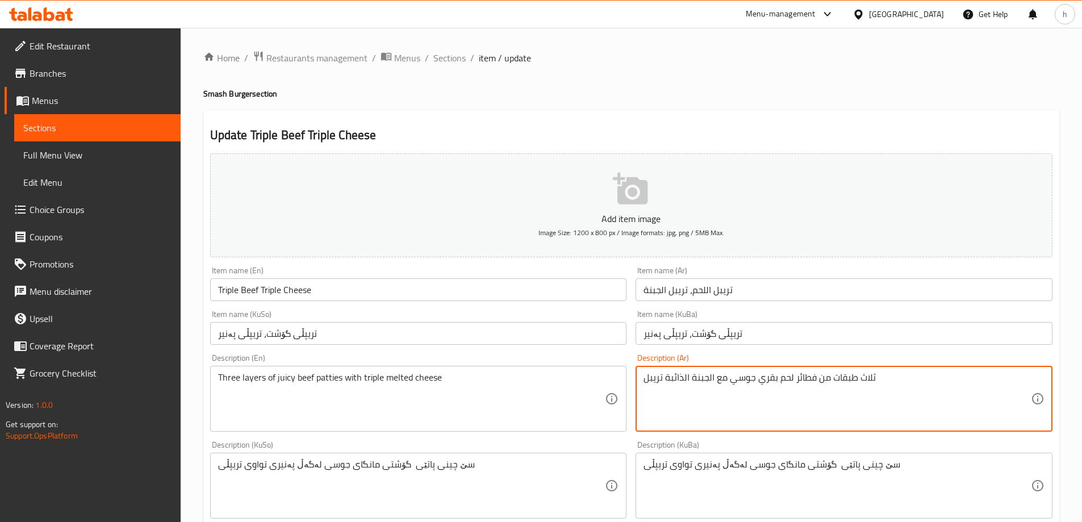
drag, startPoint x: 756, startPoint y: 378, endPoint x: 793, endPoint y: 383, distance: 37.2
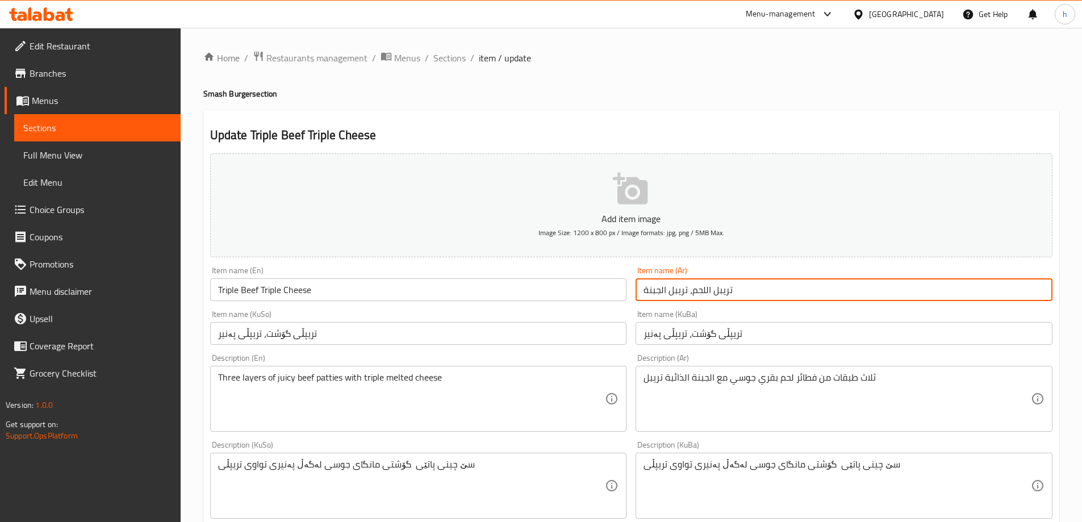
drag, startPoint x: 705, startPoint y: 291, endPoint x: 690, endPoint y: 293, distance: 15.5
click at [690, 293] on input "تريبل اللحم، تريبل الجبنة" at bounding box center [843, 289] width 417 height 23
paste input "بقري"
drag, startPoint x: 725, startPoint y: 288, endPoint x: 739, endPoint y: 321, distance: 35.6
click at [725, 288] on input "تريبل اللحم بقري تريبل الجبنة" at bounding box center [843, 289] width 417 height 23
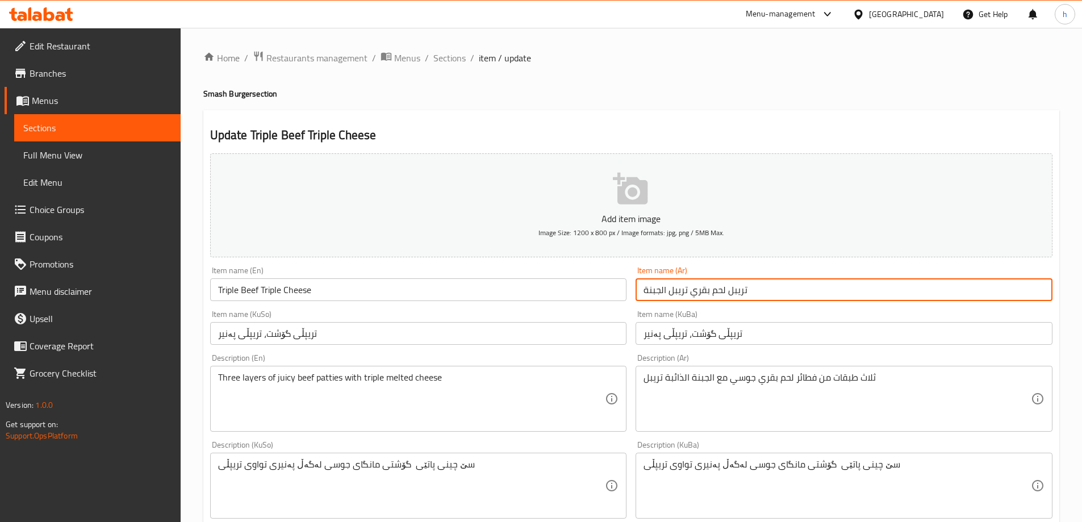
type input "تريبل لحم بقري تريبل الجبنة"
drag, startPoint x: 688, startPoint y: 334, endPoint x: 693, endPoint y: 338, distance: 6.5
click at [687, 335] on input "تریپڵی گۆشت، تریپڵی پەنیر" at bounding box center [843, 333] width 417 height 23
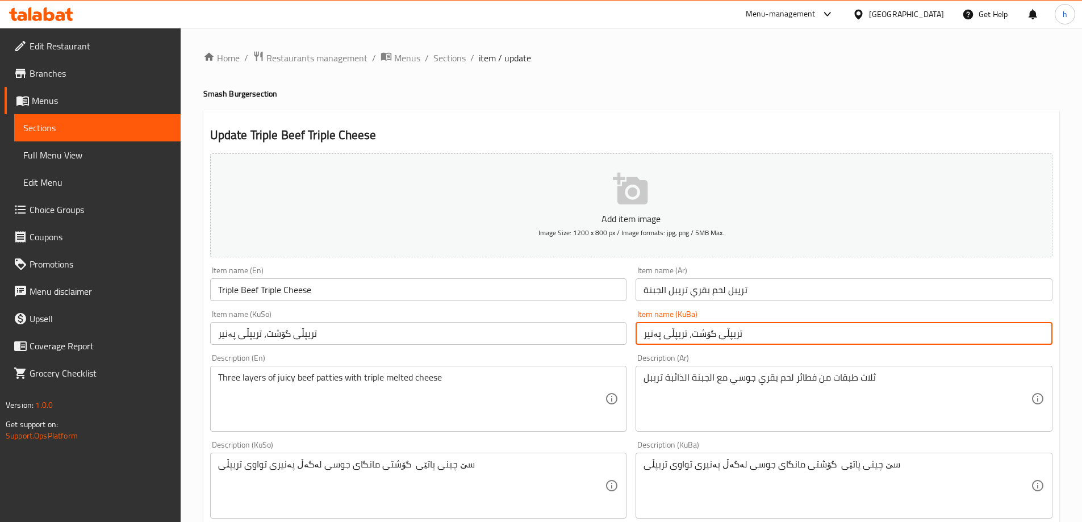
click at [691, 338] on input "تریپڵی گۆشت، تریپڵی پەنیر" at bounding box center [843, 333] width 417 height 23
click at [688, 334] on input "تریپڵی گۆشت، تریپڵی پەنیر" at bounding box center [843, 333] width 417 height 23
click at [693, 333] on input "تریپڵی گۆشت، تریپڵی پەنیر" at bounding box center [843, 333] width 417 height 23
drag, startPoint x: 735, startPoint y: 338, endPoint x: 689, endPoint y: 326, distance: 47.5
click at [689, 326] on input "تریپڵی گۆشت مانگا، تریپڵی پەنیر" at bounding box center [843, 333] width 417 height 23
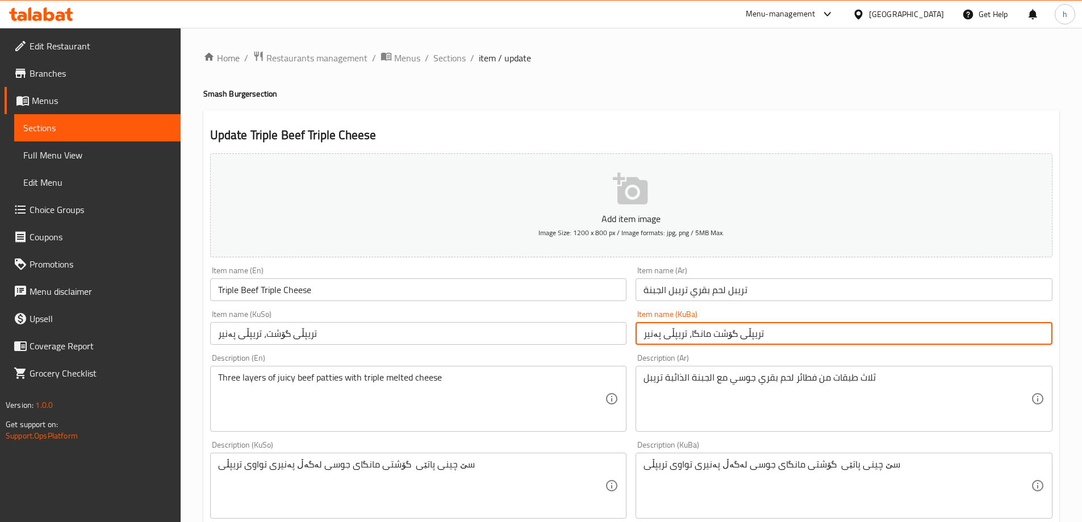
type input "تریپڵی گۆشت مانگا، تریپڵی پەنیر"
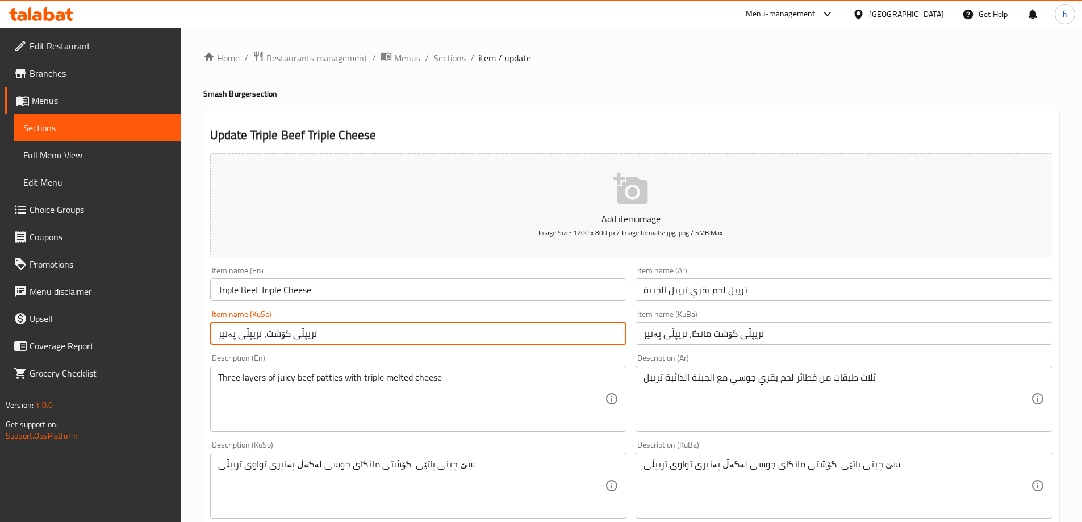
drag, startPoint x: 262, startPoint y: 332, endPoint x: 291, endPoint y: 335, distance: 28.6
click at [291, 335] on input "تریپڵی گۆشت، تریپڵی پەنیر" at bounding box center [418, 333] width 417 height 23
paste input "گۆشت مانگا"
drag, startPoint x: 307, startPoint y: 335, endPoint x: 324, endPoint y: 369, distance: 38.4
click at [306, 335] on input "تریپڵیگۆشت مانگا، تریپڵی پەنیر" at bounding box center [418, 333] width 417 height 23
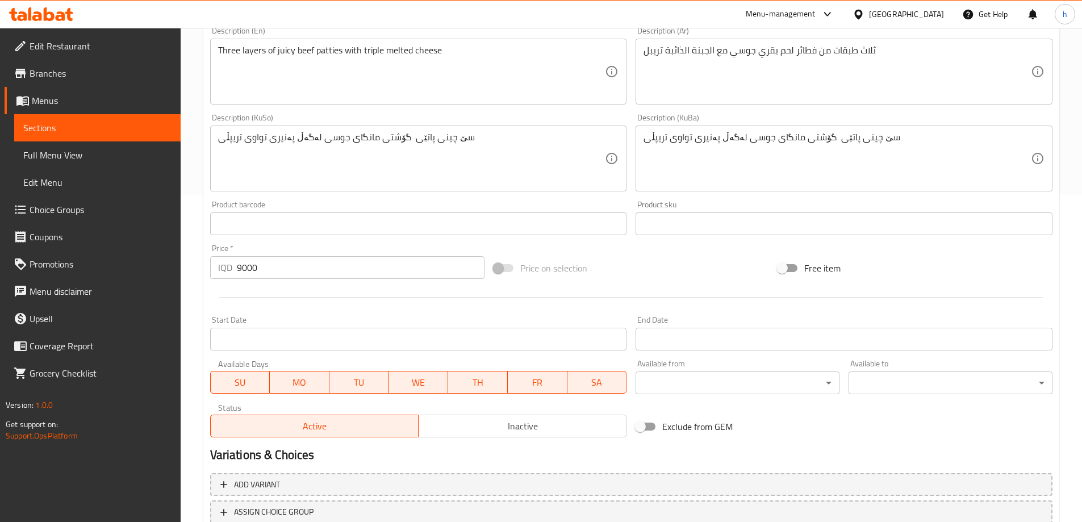
scroll to position [411, 0]
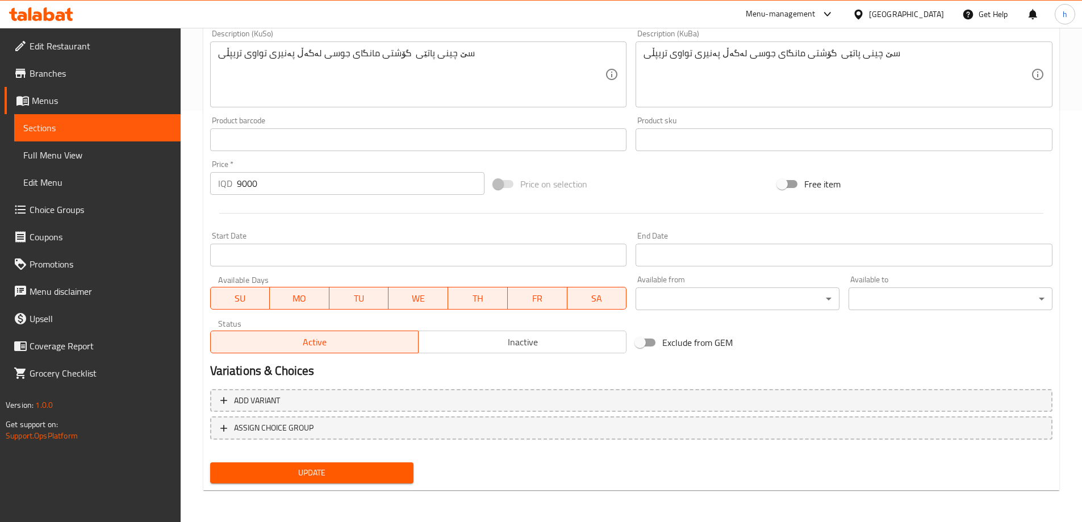
type input "تریپڵی گۆشت مانگا، تریپڵی پەنیر"
click at [322, 475] on span "Update" at bounding box center [312, 473] width 186 height 14
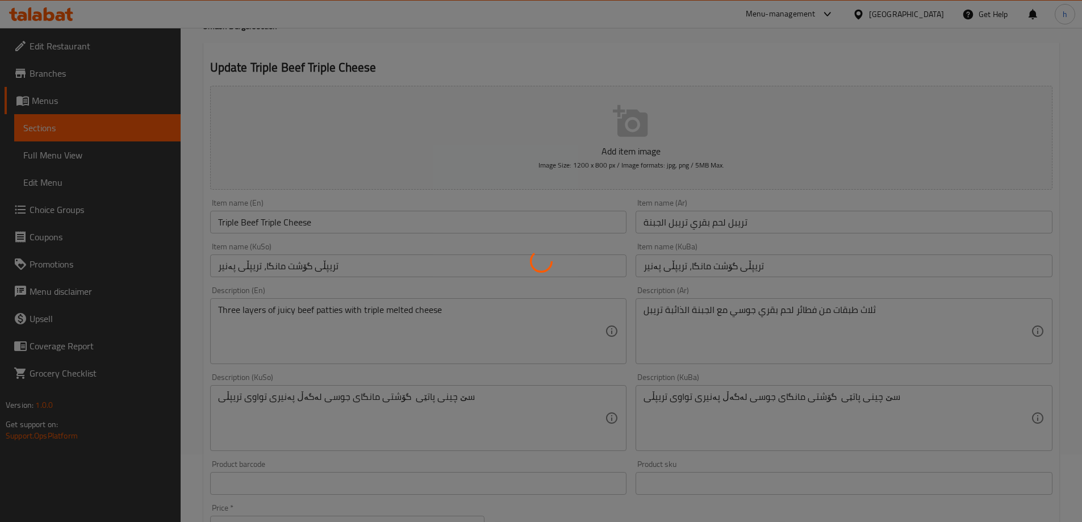
scroll to position [0, 0]
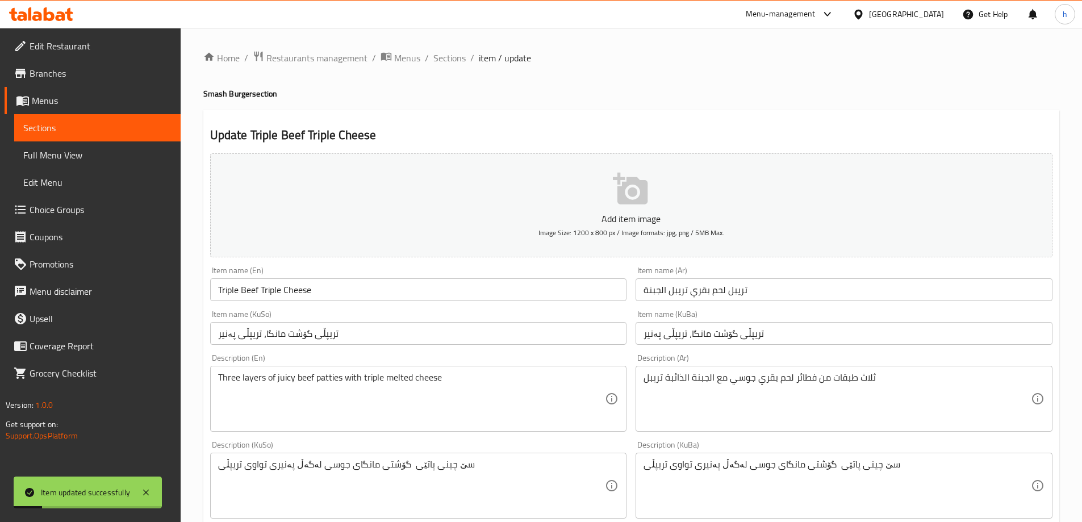
click at [95, 115] on link "Sections" at bounding box center [97, 127] width 166 height 27
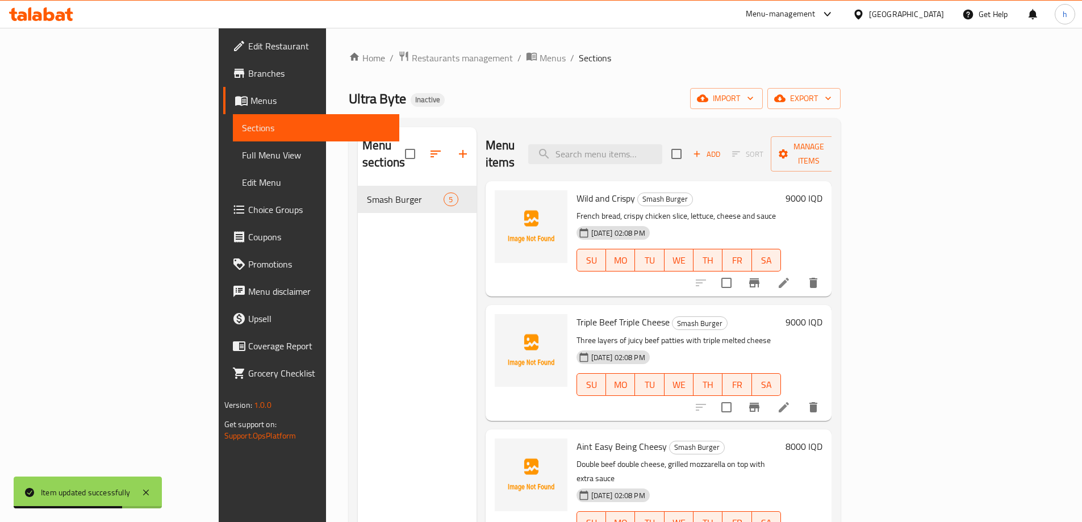
click at [233, 164] on link "Full Menu View" at bounding box center [316, 154] width 166 height 27
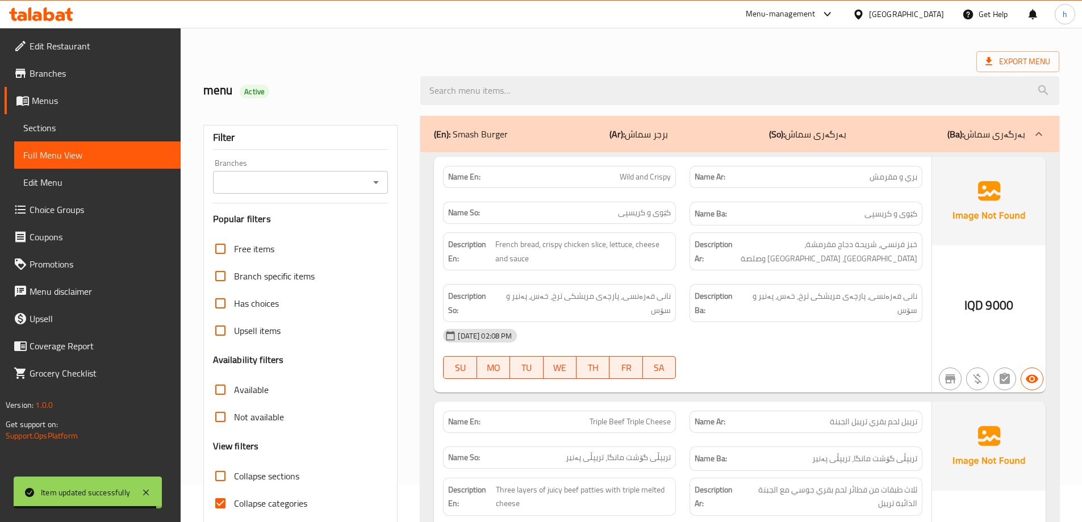
scroll to position [57, 0]
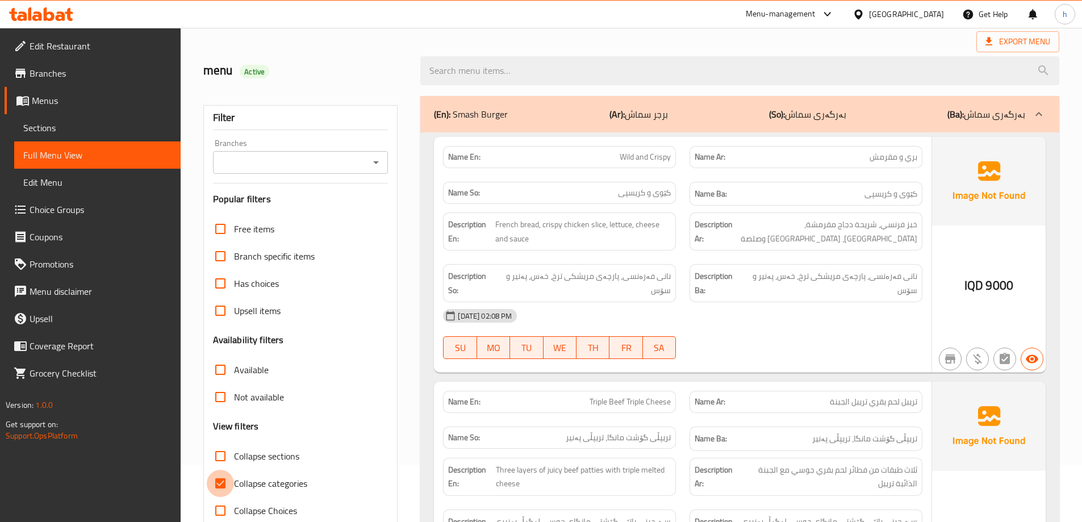
click at [226, 481] on input "Collapse categories" at bounding box center [220, 483] width 27 height 27
checkbox input "false"
click at [223, 454] on input "Collapse sections" at bounding box center [220, 455] width 27 height 27
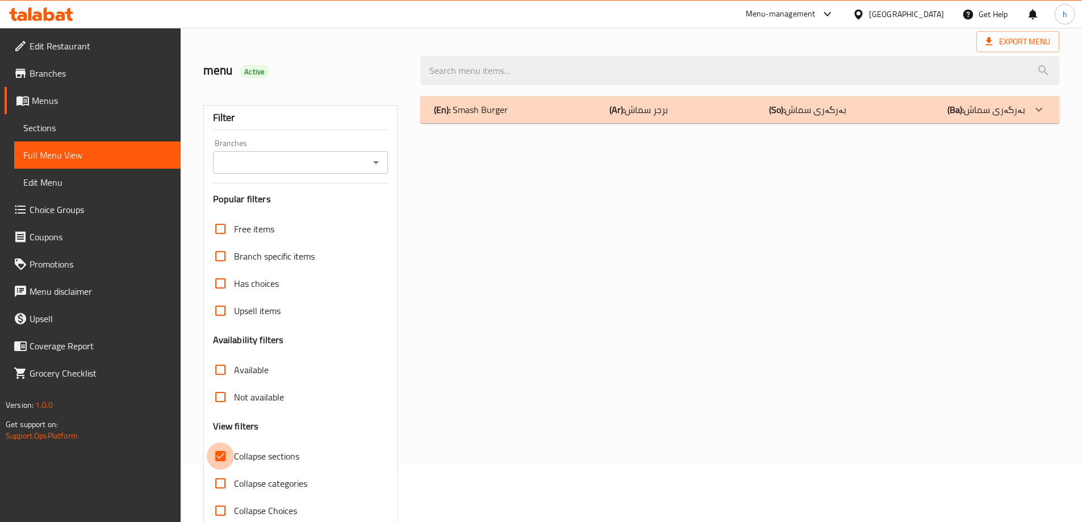
click at [223, 454] on input "Collapse sections" at bounding box center [220, 455] width 27 height 27
checkbox input "false"
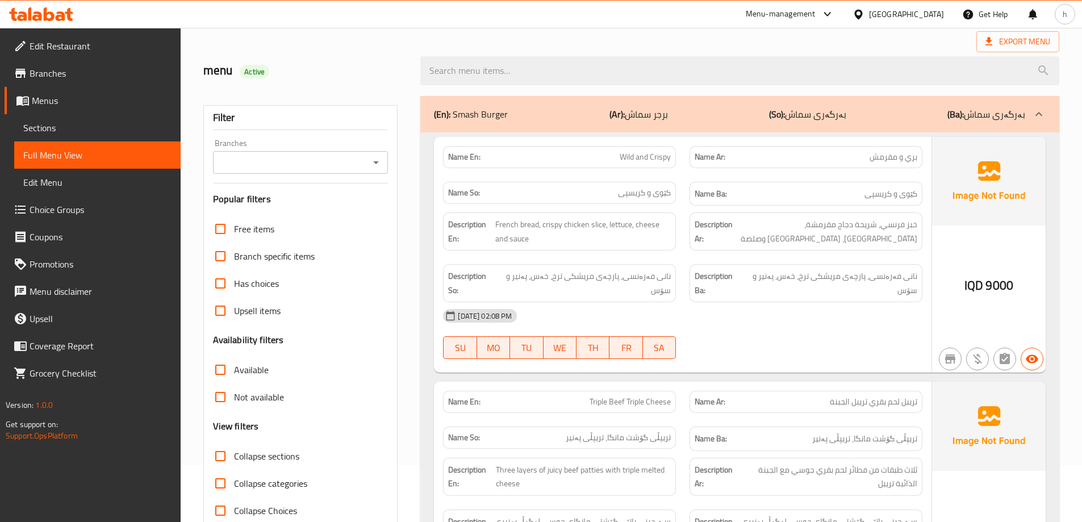
click at [370, 163] on icon "Open" at bounding box center [376, 163] width 14 height 14
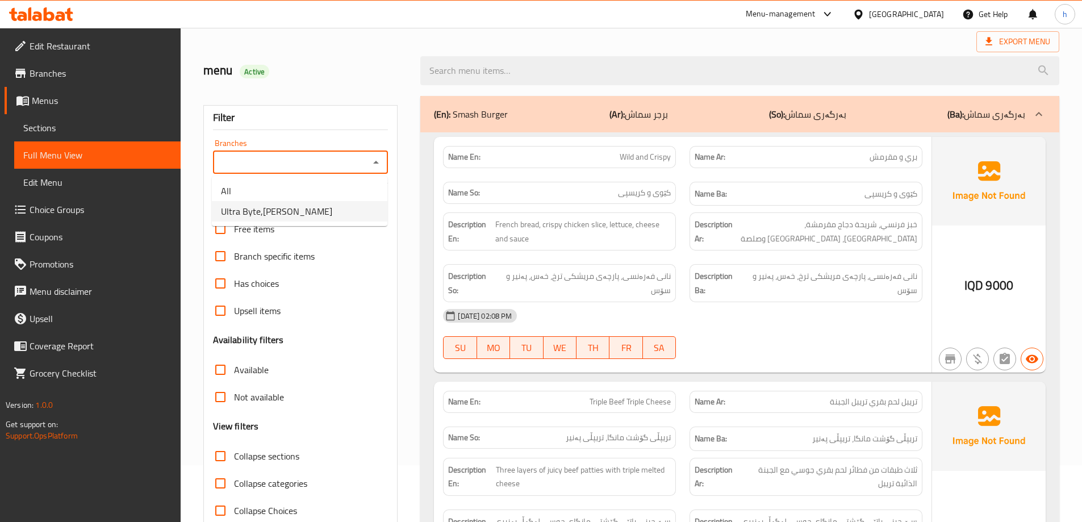
click at [298, 218] on span "Ultra Byte,[PERSON_NAME]" at bounding box center [276, 211] width 111 height 14
type input "Ultra Byte,[PERSON_NAME]"
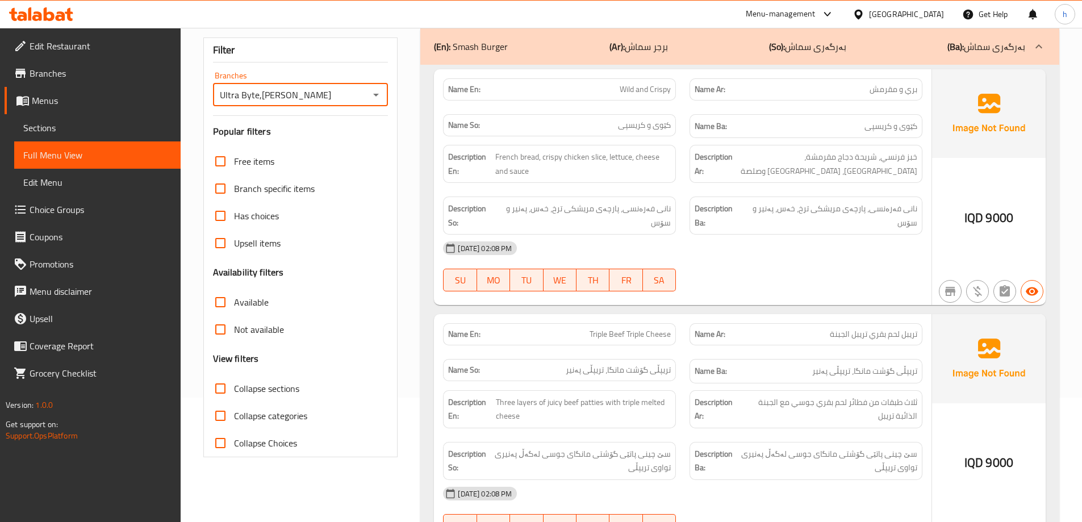
scroll to position [0, 0]
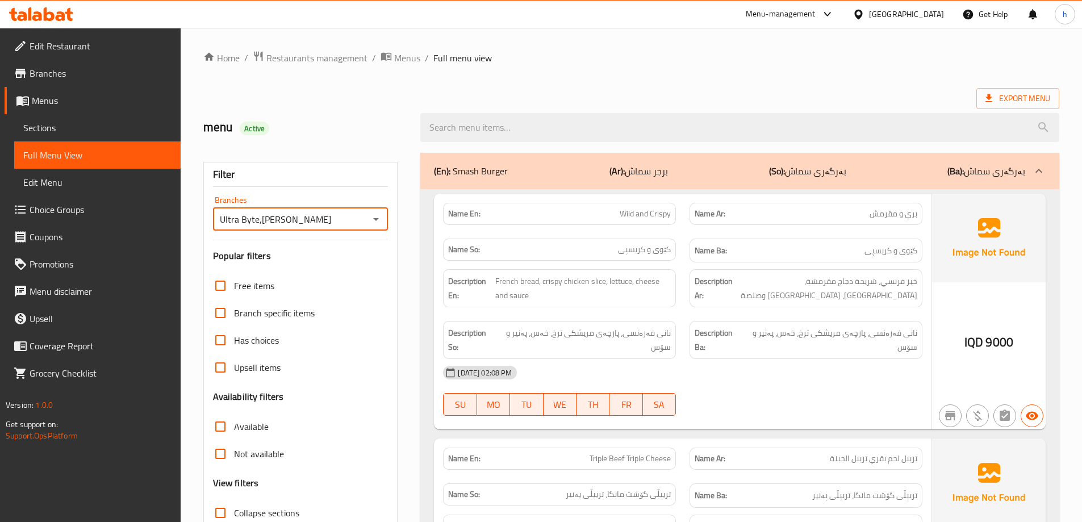
click at [39, 128] on span "Sections" at bounding box center [97, 128] width 148 height 14
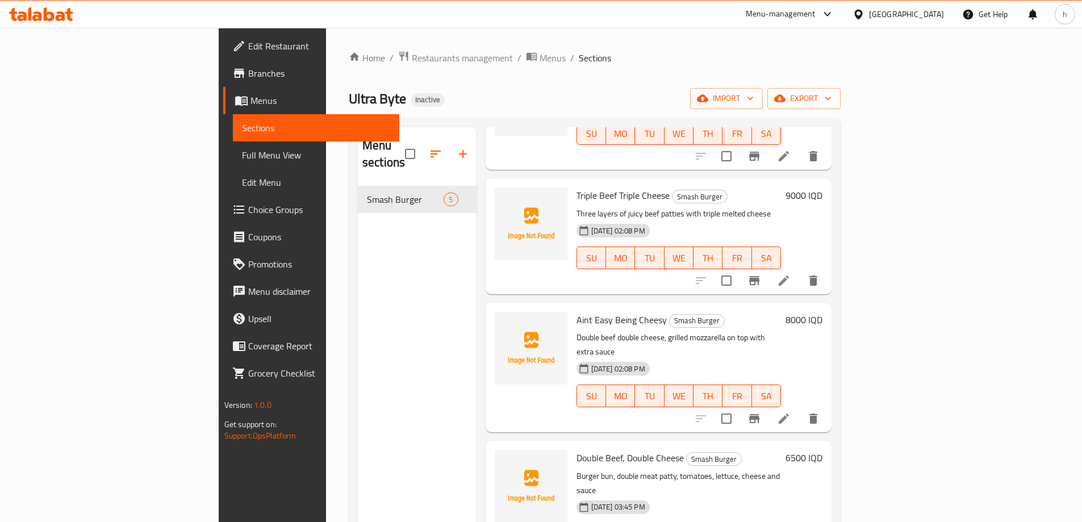
scroll to position [159, 0]
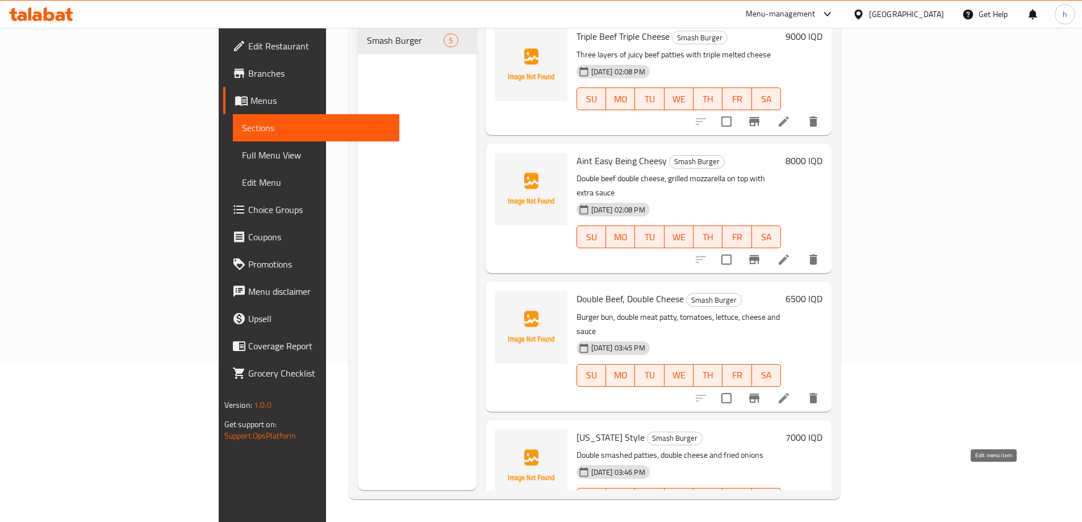
click at [789, 517] on icon at bounding box center [784, 522] width 10 height 10
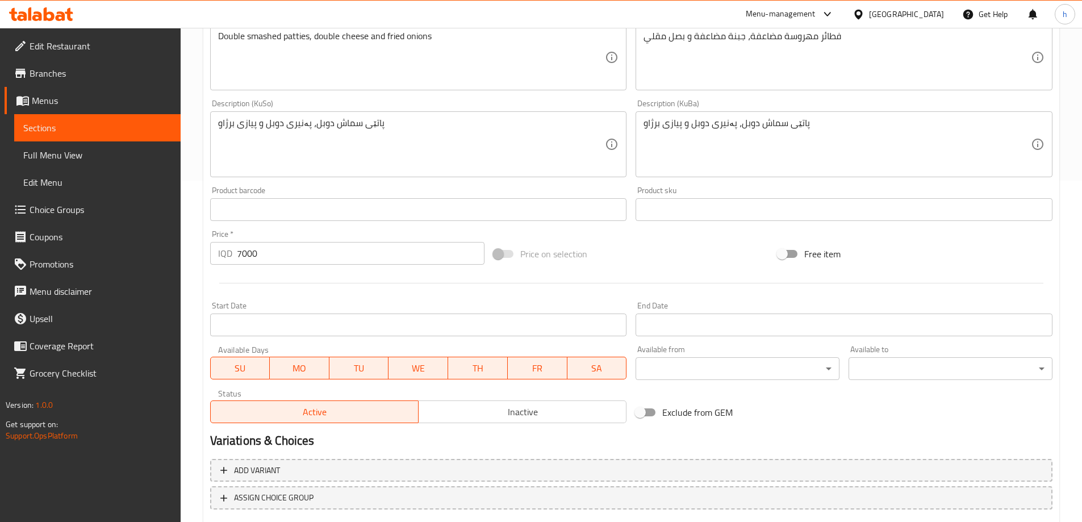
scroll to position [241, 0]
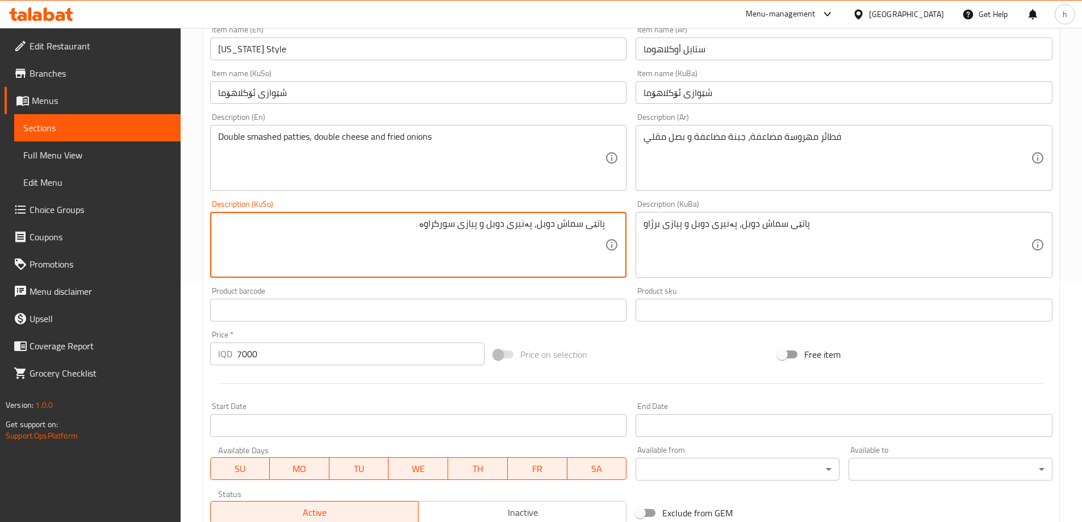
type textarea "پاتێی سماش دوبل، پەنیری دوبل و پیازی سورکراوە"
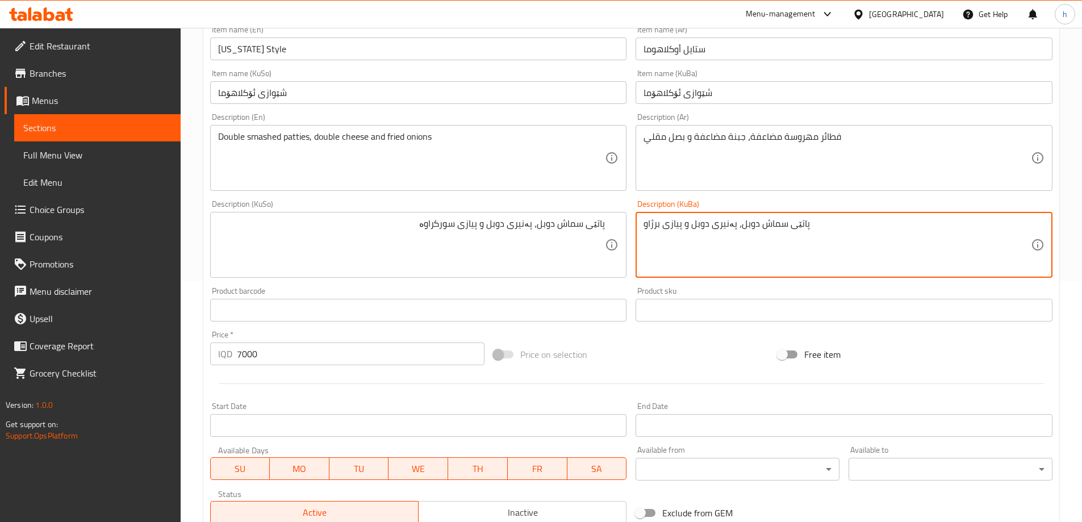
click at [773, 262] on textarea "پاتێی سماش دوبل، پەنیری دوبل و پیازی برژاو" at bounding box center [836, 245] width 387 height 54
paste textarea "ورکراوە"
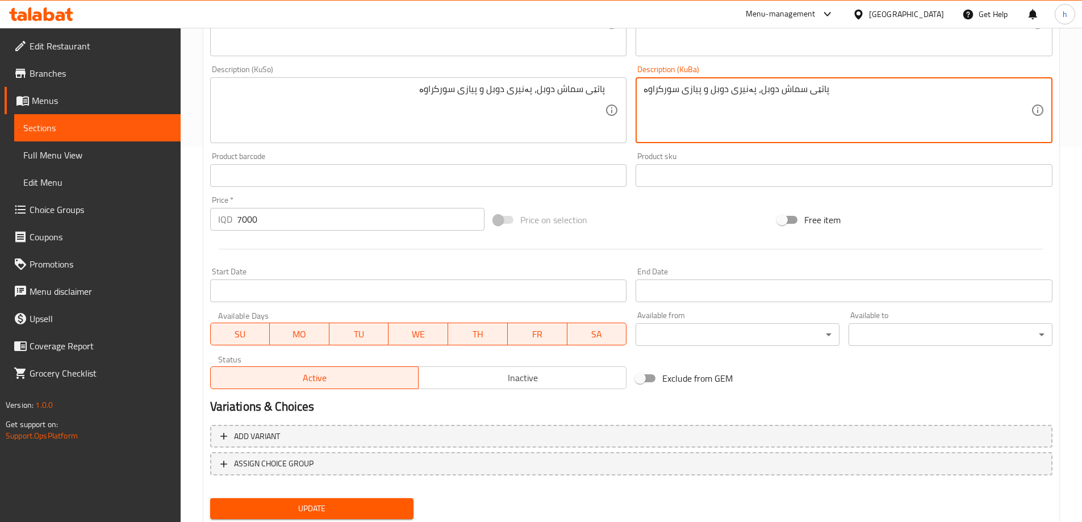
scroll to position [411, 0]
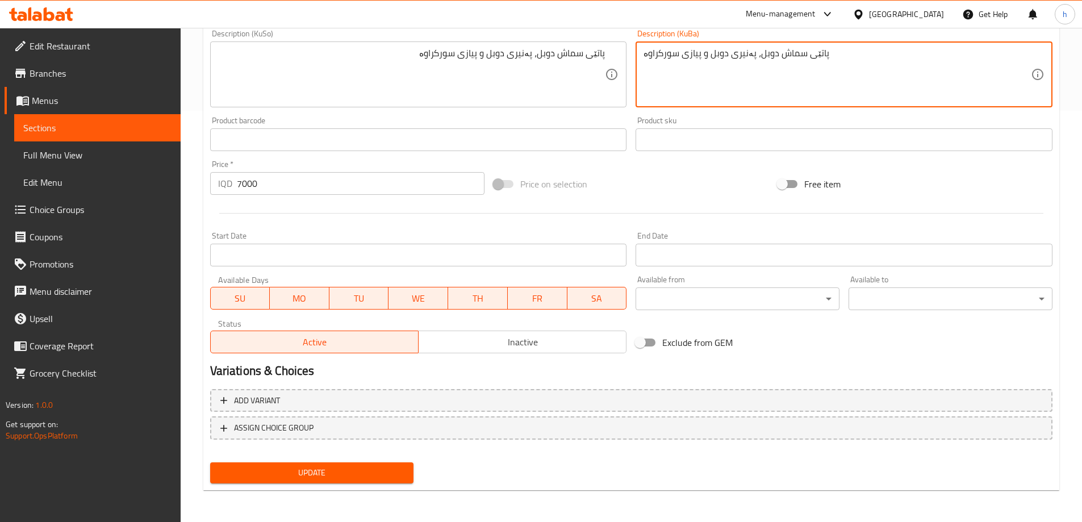
type textarea "پاتێی سماش دوبل، پەنیری دوبل و پیازی سورکراوە"
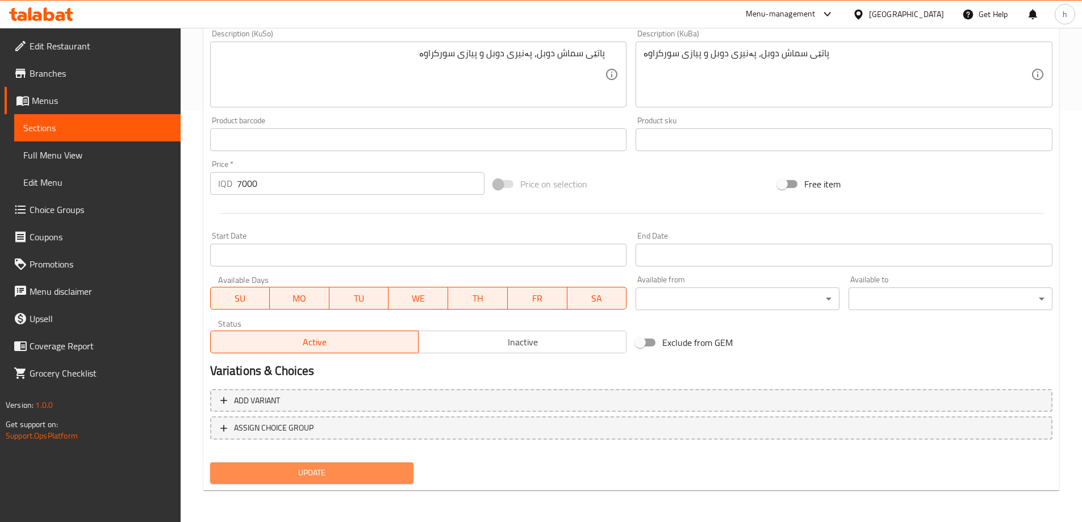
click at [395, 476] on span "Update" at bounding box center [312, 473] width 186 height 14
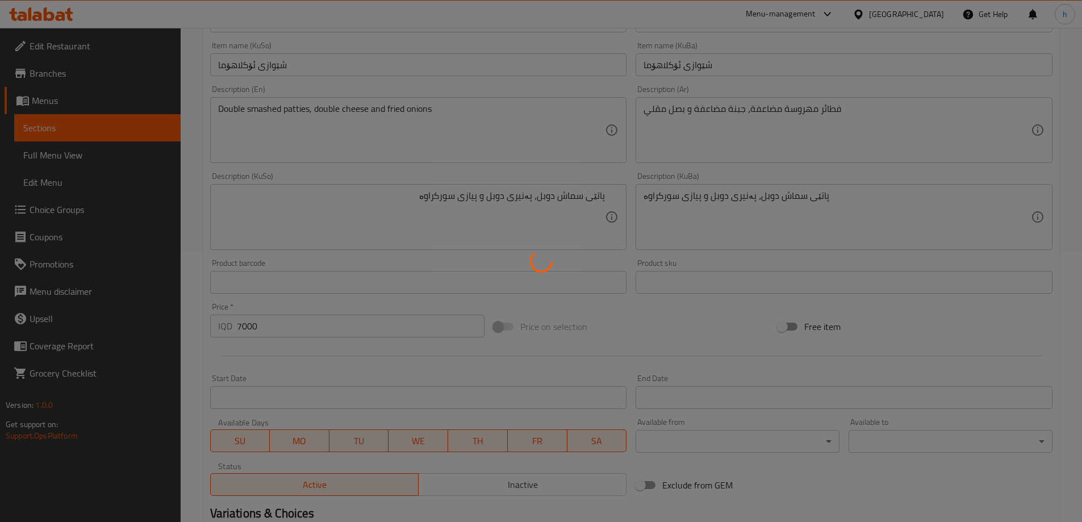
scroll to position [241, 0]
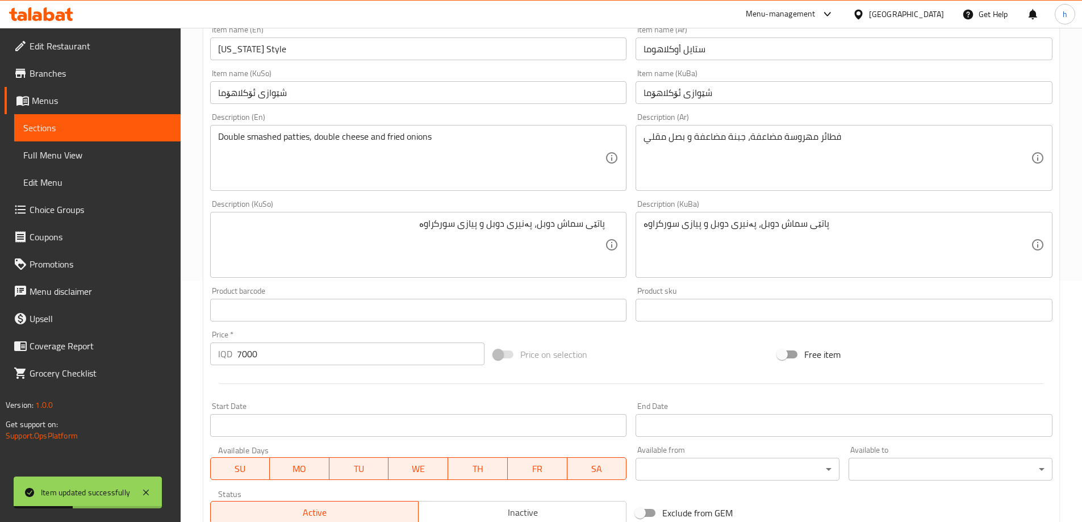
click at [70, 124] on span "Sections" at bounding box center [97, 128] width 148 height 14
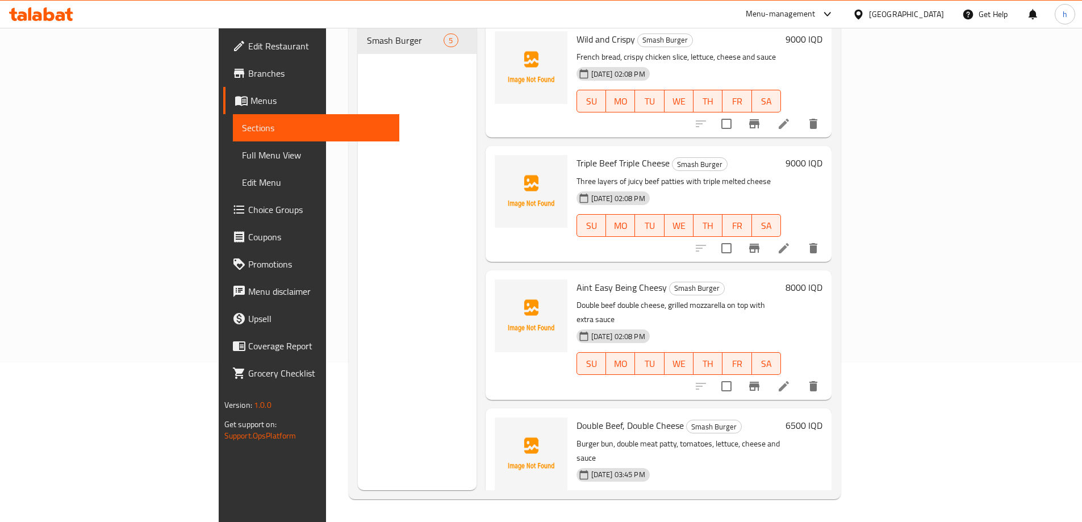
click at [760, 110] on div "Wild and Crispy Smash Burger French bread, crispy chicken slice, lettuce, chees…" at bounding box center [679, 80] width 214 height 106
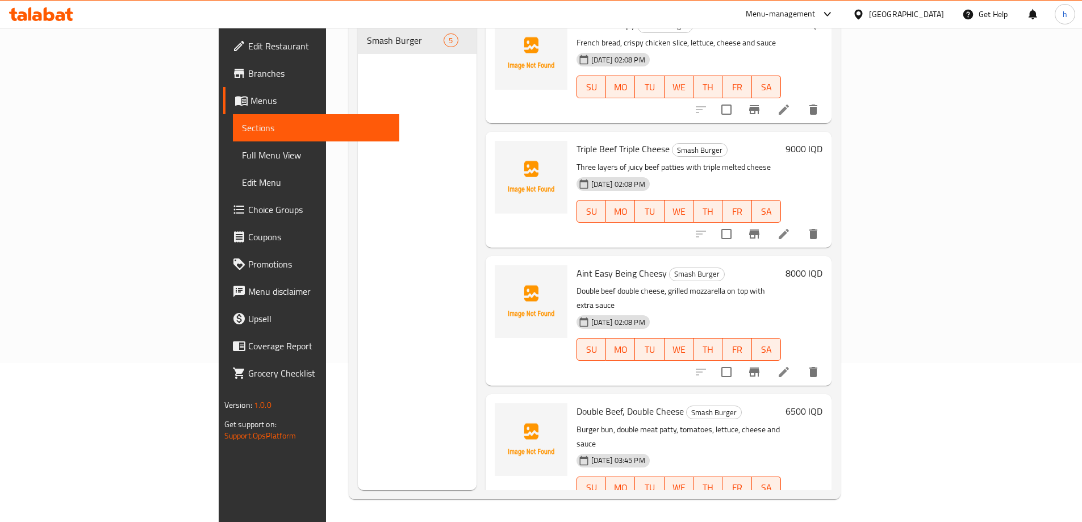
scroll to position [13, 0]
click at [790, 366] on icon at bounding box center [784, 373] width 14 height 14
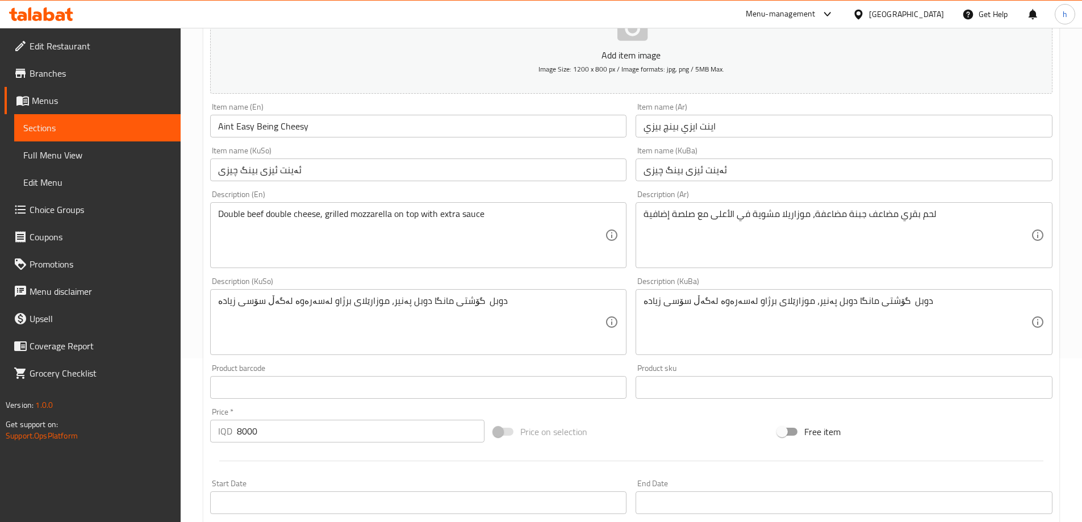
scroll to position [170, 0]
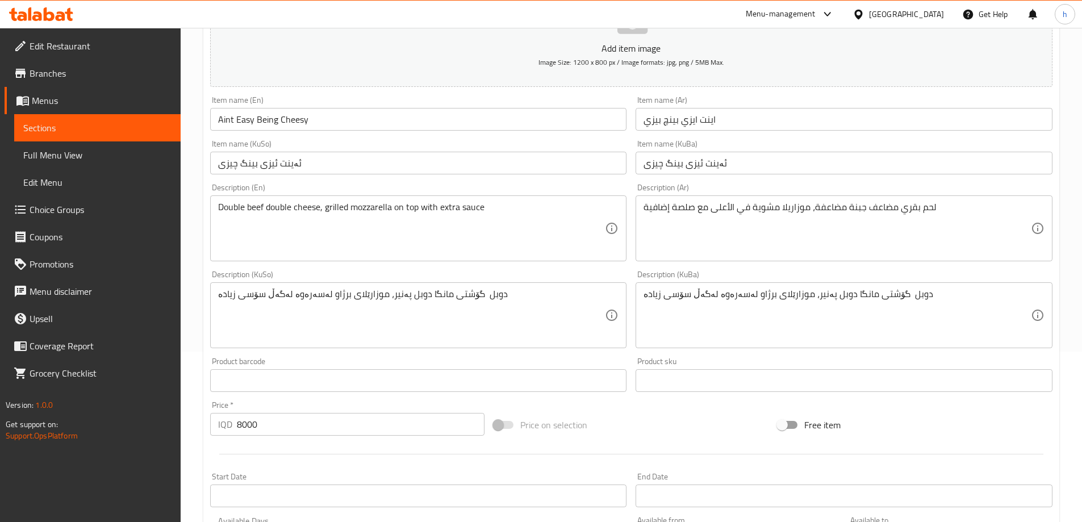
click at [48, 162] on span "Full Menu View" at bounding box center [97, 155] width 148 height 14
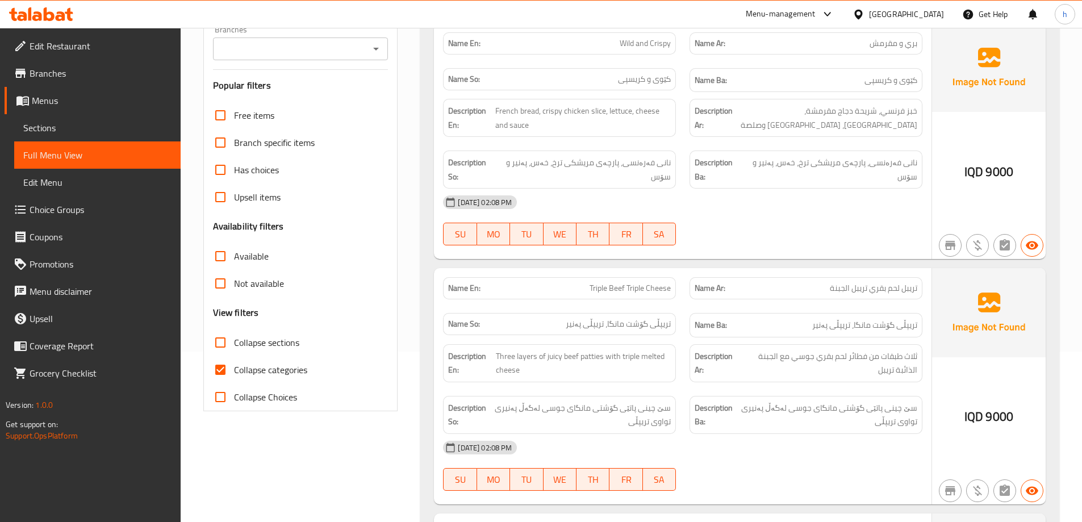
click at [368, 52] on button "Open" at bounding box center [376, 49] width 16 height 16
click at [376, 51] on icon "Close" at bounding box center [376, 49] width 14 height 14
click at [376, 52] on icon "Open" at bounding box center [376, 49] width 14 height 14
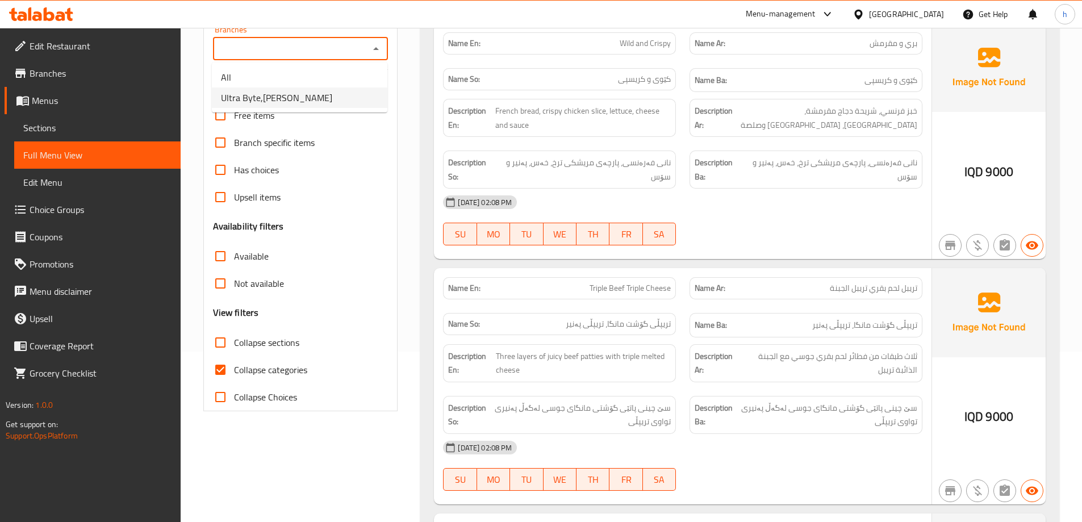
click at [317, 101] on li "Ultra Byte,[PERSON_NAME]" at bounding box center [299, 97] width 175 height 20
type input "Ultra Byte,[PERSON_NAME]"
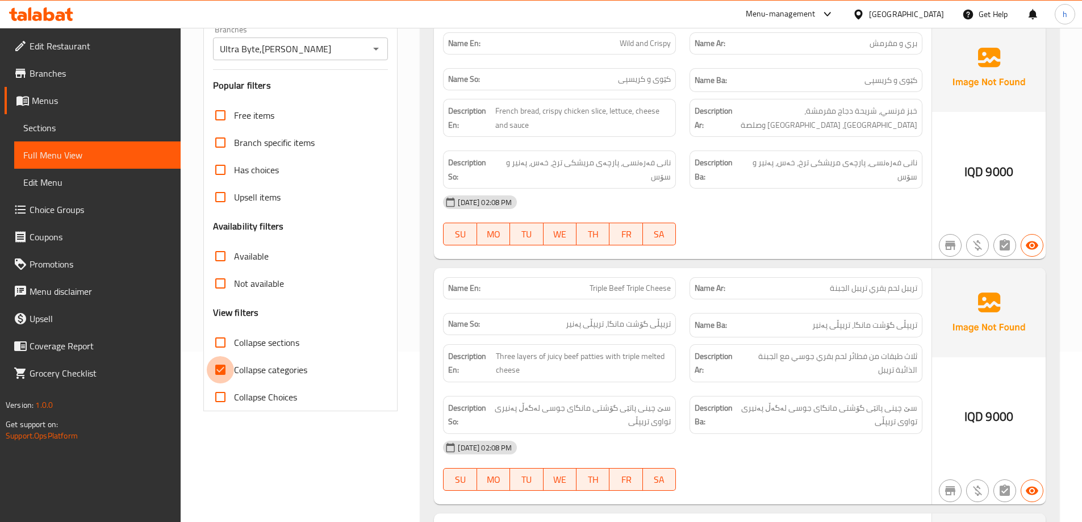
drag, startPoint x: 224, startPoint y: 365, endPoint x: 220, endPoint y: 354, distance: 11.3
click at [223, 366] on input "Collapse categories" at bounding box center [220, 369] width 27 height 27
checkbox input "false"
click at [220, 345] on input "Collapse sections" at bounding box center [220, 342] width 27 height 27
checkbox input "true"
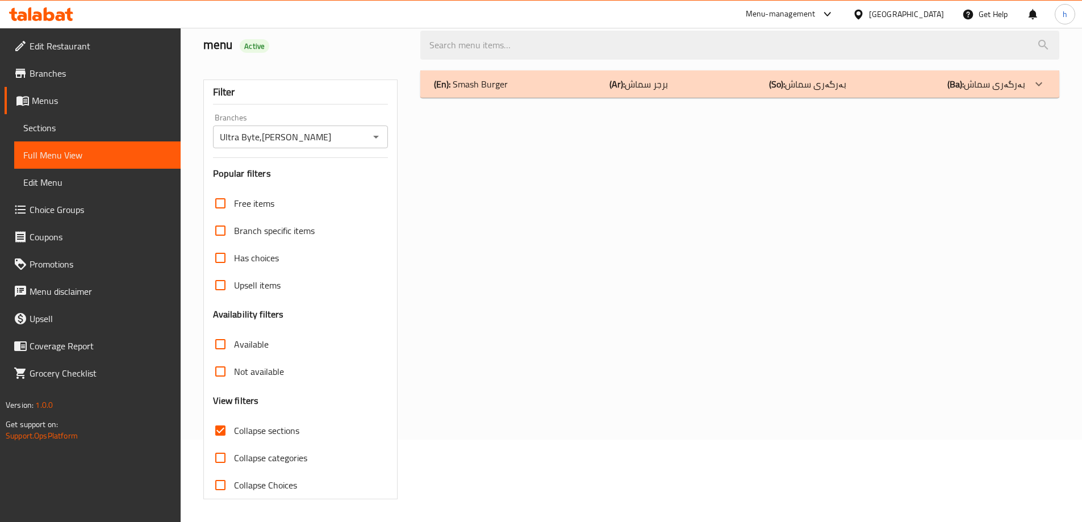
scroll to position [82, 0]
click at [609, 95] on div "(En): Smash Burger (Ar): برجر سماش (So): بەرگەری سماش (Ba): بەرگەری سماش" at bounding box center [739, 83] width 639 height 27
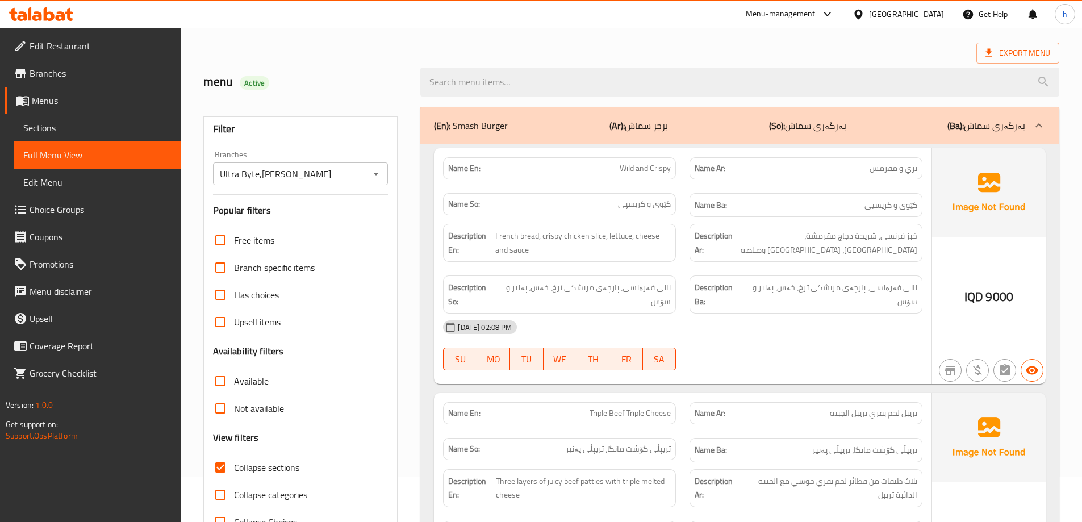
scroll to position [26, 0]
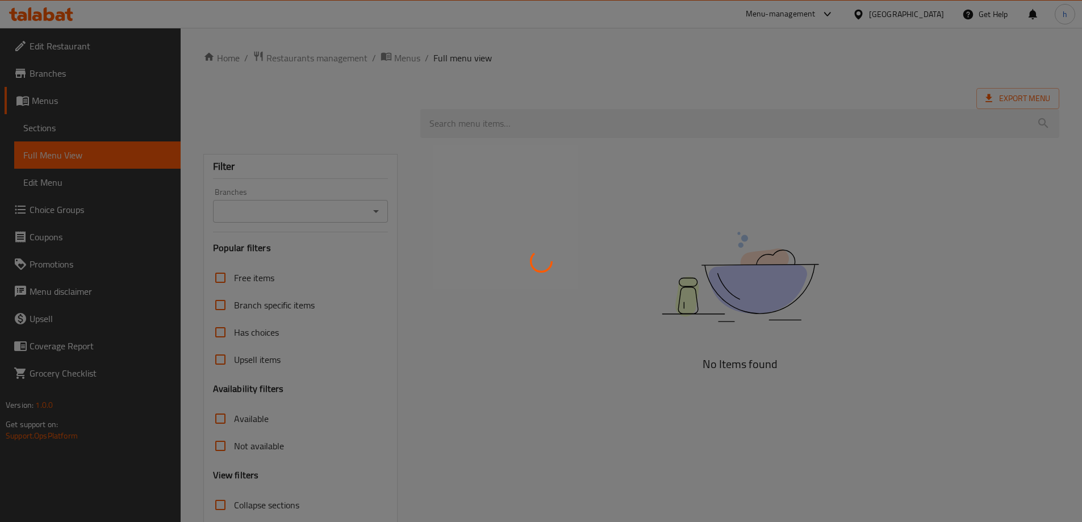
click at [378, 209] on div at bounding box center [541, 261] width 1082 height 522
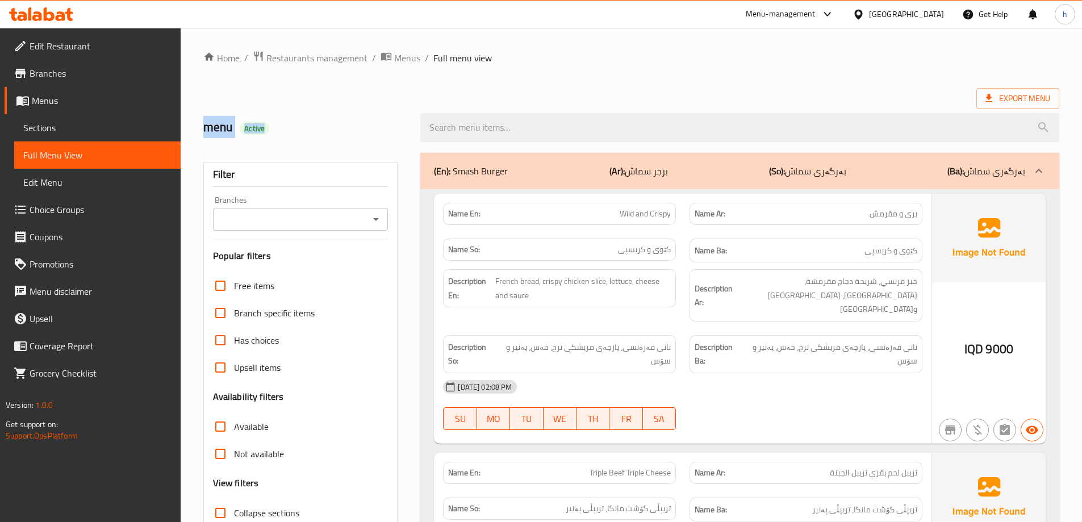
click at [376, 215] on icon "Open" at bounding box center [376, 219] width 14 height 14
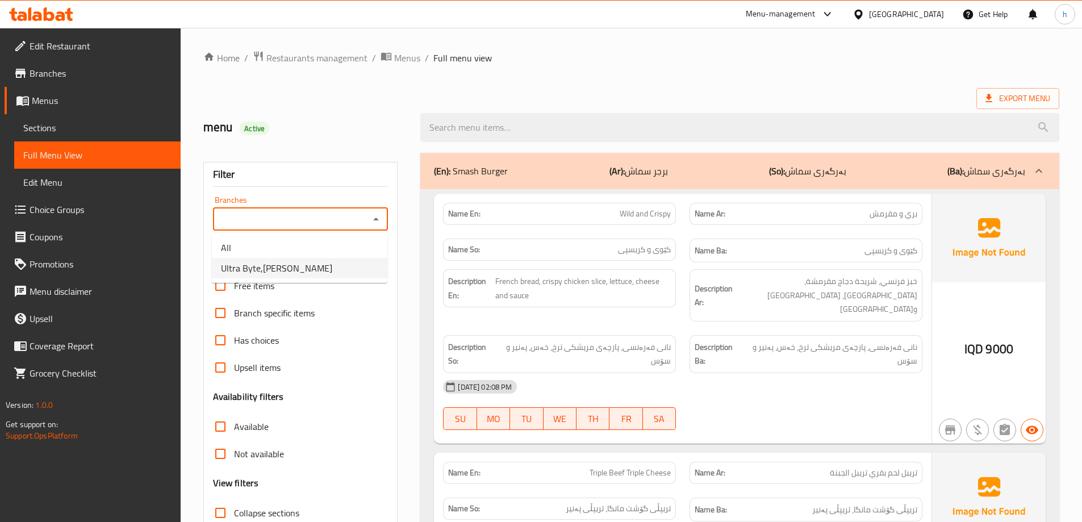
click at [296, 264] on span "Ultra Byte,[PERSON_NAME]" at bounding box center [276, 268] width 111 height 14
type input "Ultra Byte,[PERSON_NAME]"
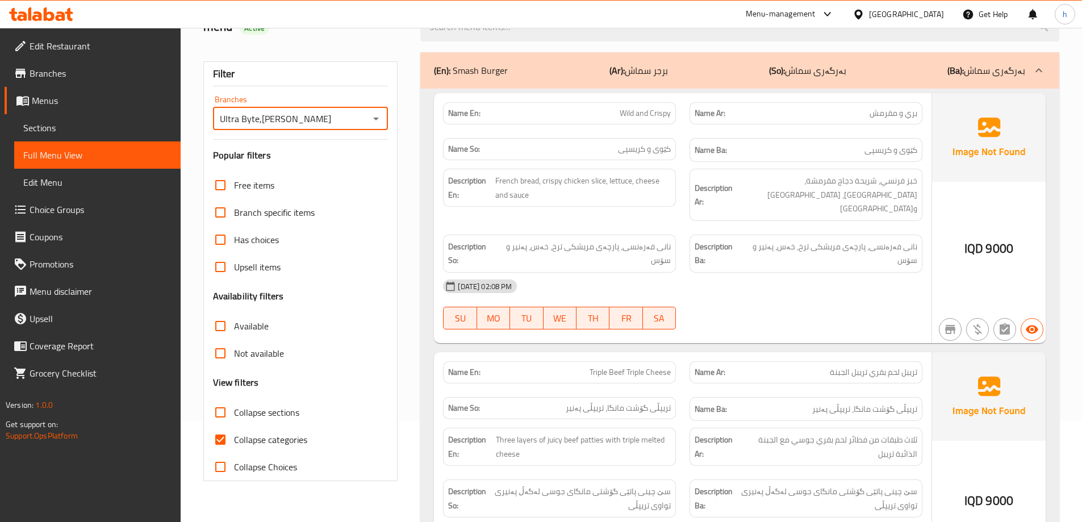
scroll to position [227, 0]
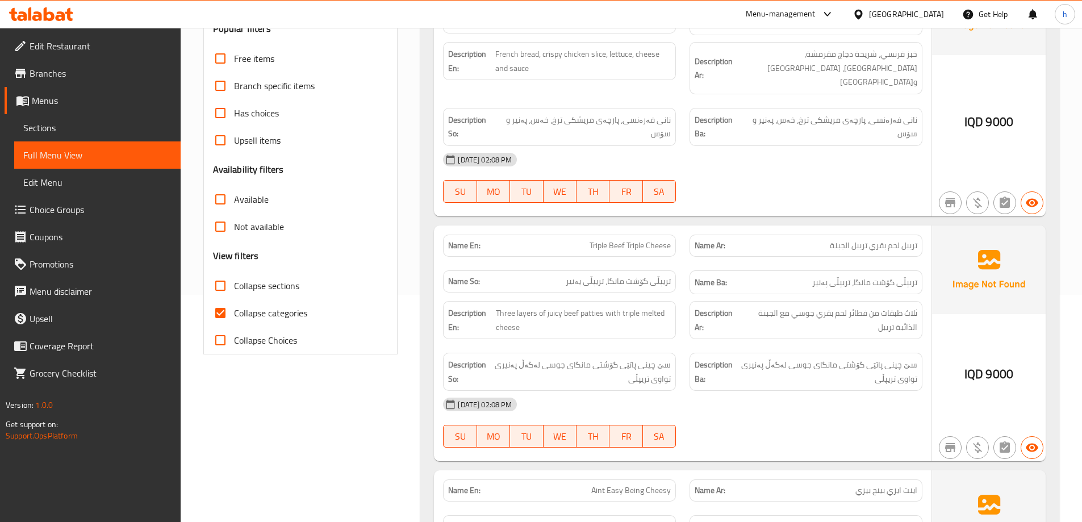
click at [295, 320] on span "Collapse categories" at bounding box center [270, 313] width 73 height 14
click at [234, 320] on input "Collapse categories" at bounding box center [220, 312] width 27 height 27
checkbox input "false"
click at [281, 288] on span "Collapse sections" at bounding box center [266, 286] width 65 height 14
click at [234, 288] on input "Collapse sections" at bounding box center [220, 285] width 27 height 27
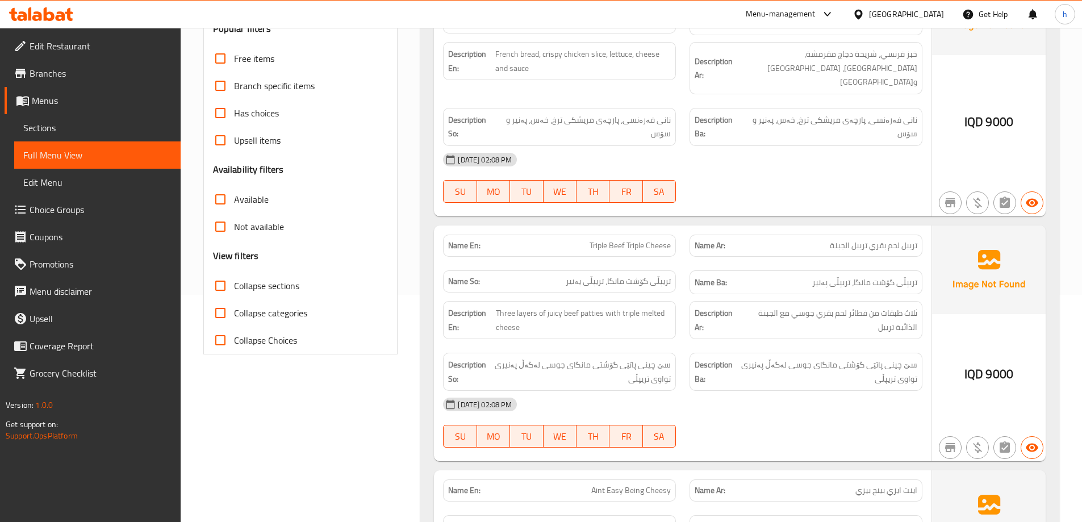
checkbox input "true"
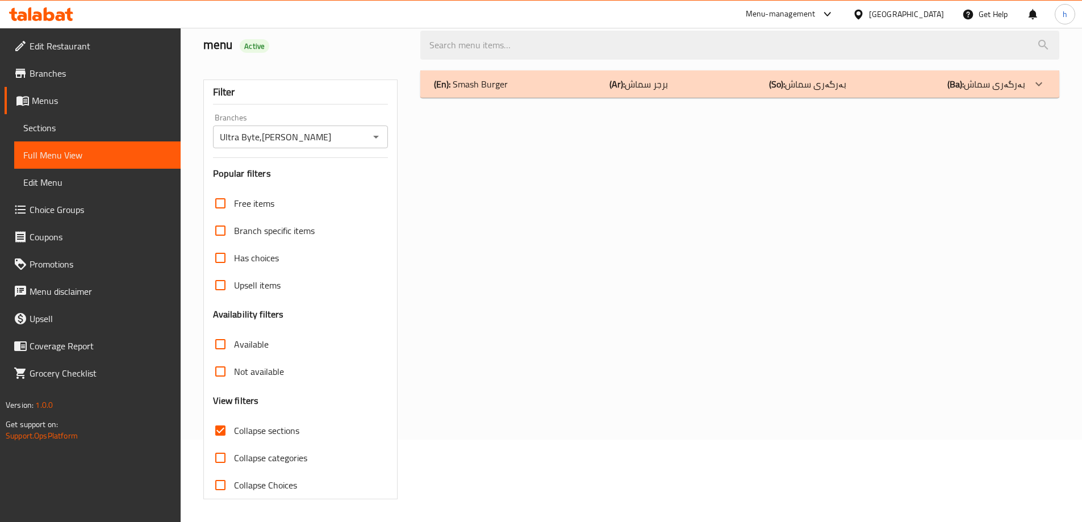
scroll to position [82, 0]
click at [994, 82] on p "(Ba): بەرگەری سماش" at bounding box center [986, 84] width 78 height 14
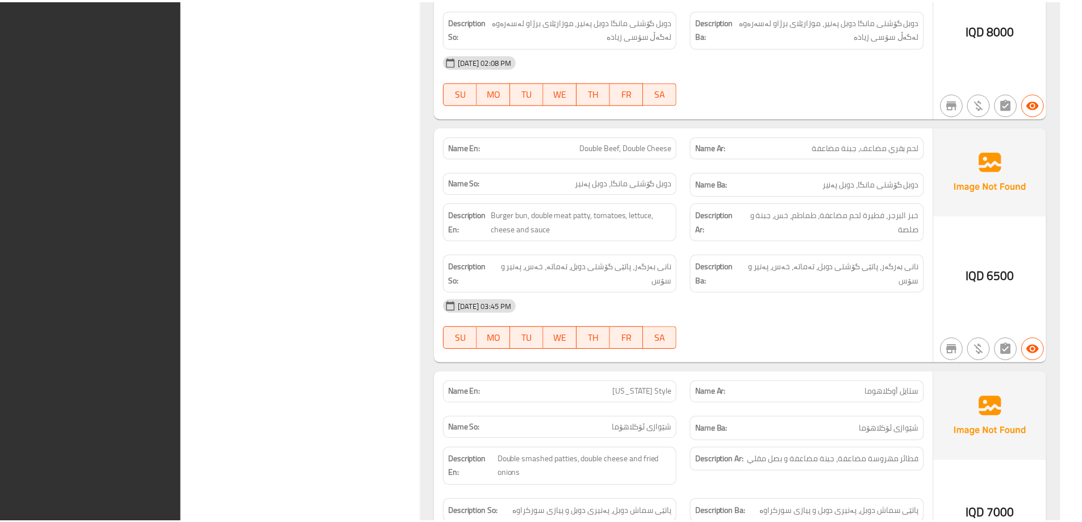
scroll to position [919, 0]
